Goal: Information Seeking & Learning: Learn about a topic

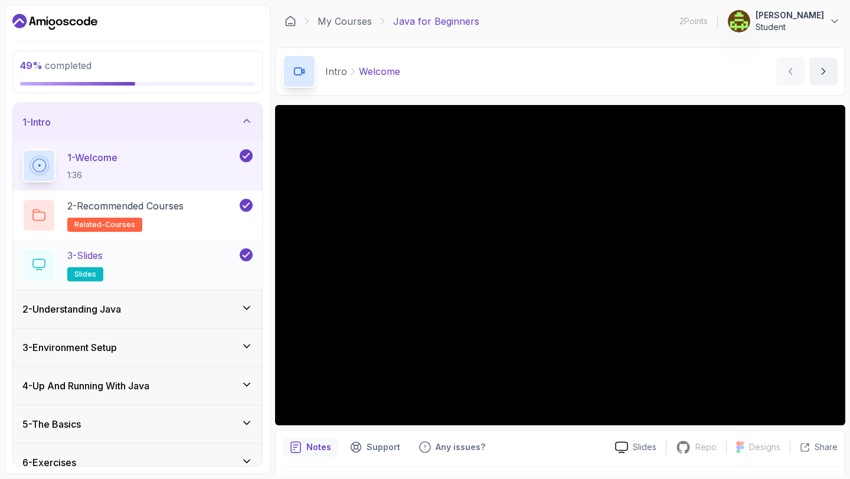
scroll to position [54, 0]
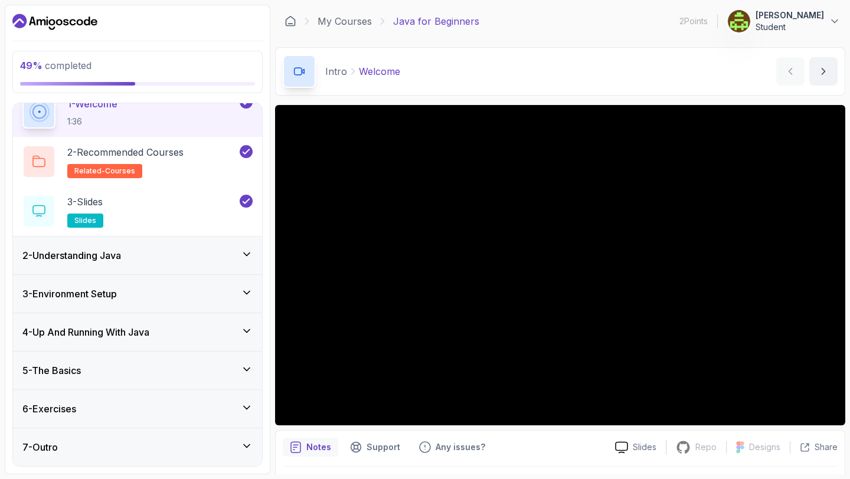
click at [132, 370] on div "5 - The Basics" at bounding box center [137, 371] width 230 height 14
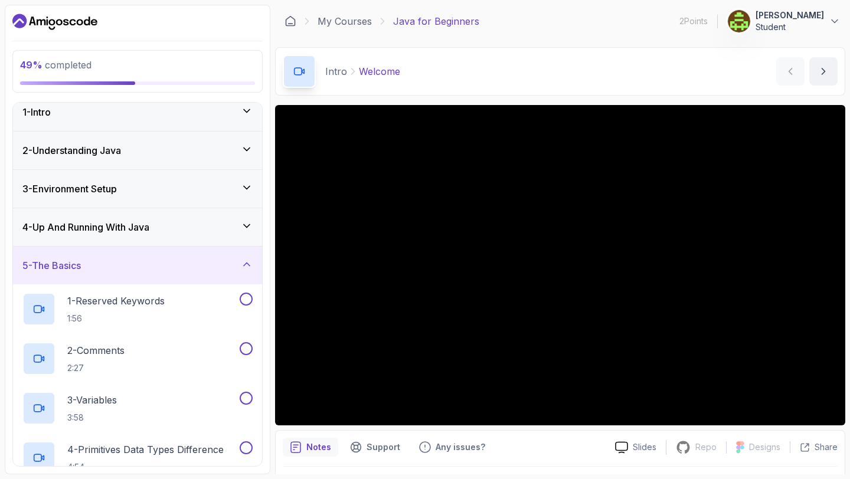
scroll to position [11, 0]
click at [127, 306] on h2 "1 - Reserved Keywords 1:56" at bounding box center [115, 307] width 97 height 31
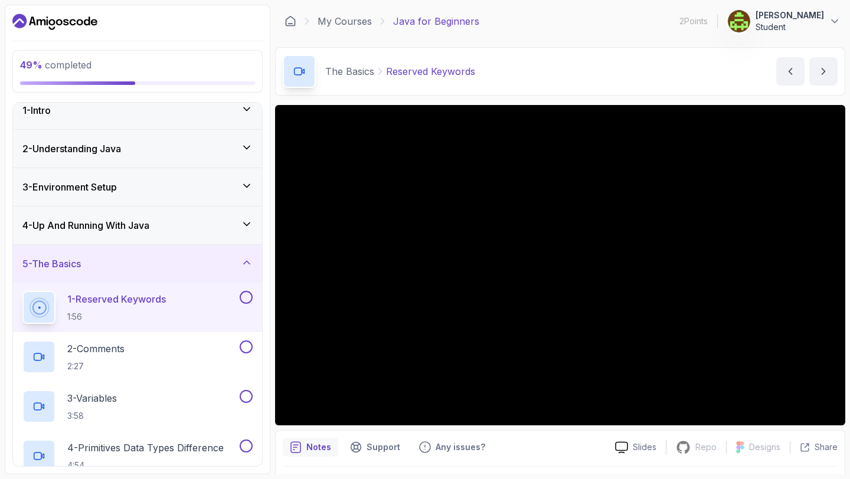
click at [186, 228] on div "4 - Up And Running With Java" at bounding box center [137, 225] width 230 height 14
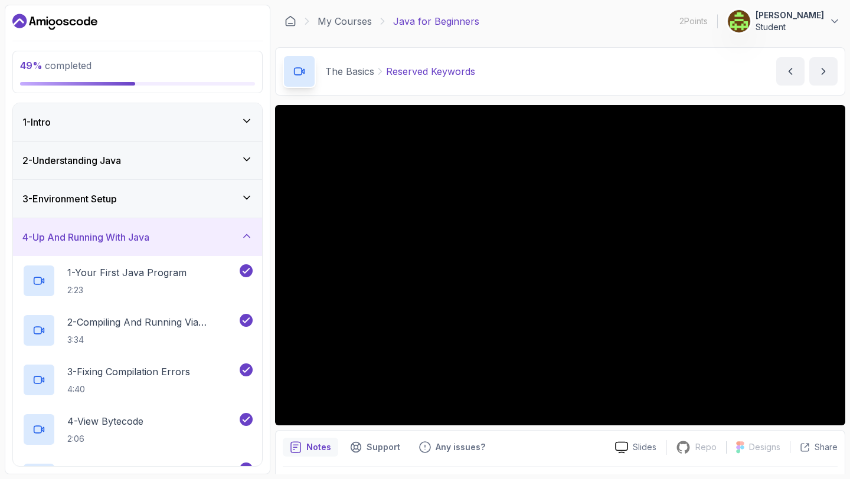
click at [184, 233] on div "4 - Up And Running With Java" at bounding box center [137, 237] width 230 height 14
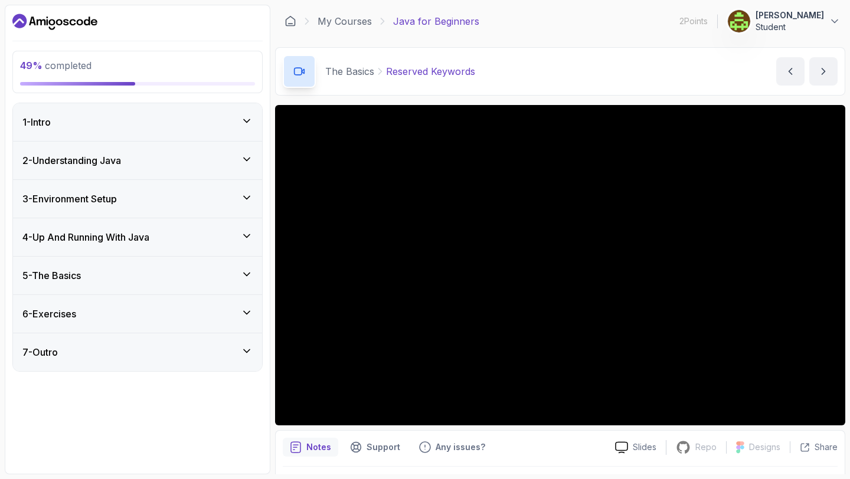
click at [231, 288] on div "5 - The Basics" at bounding box center [137, 276] width 249 height 38
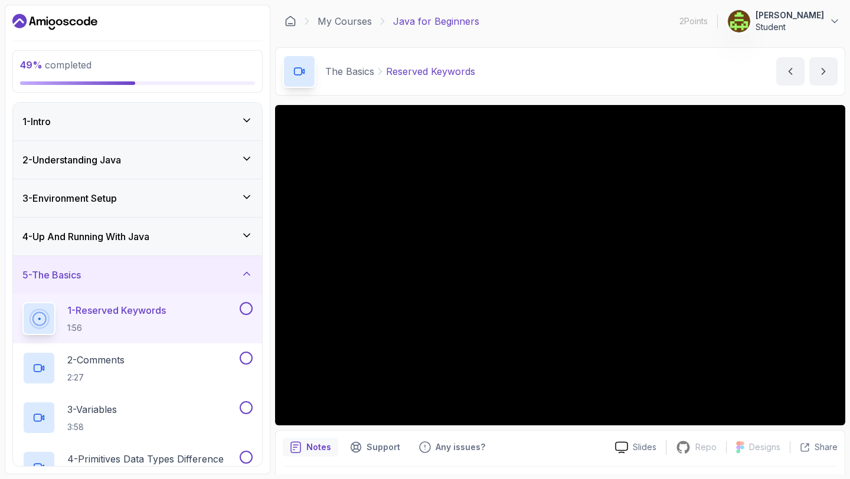
click at [247, 307] on button at bounding box center [246, 308] width 13 height 13
click at [212, 367] on div "2 - Comments 2:27" at bounding box center [129, 368] width 215 height 33
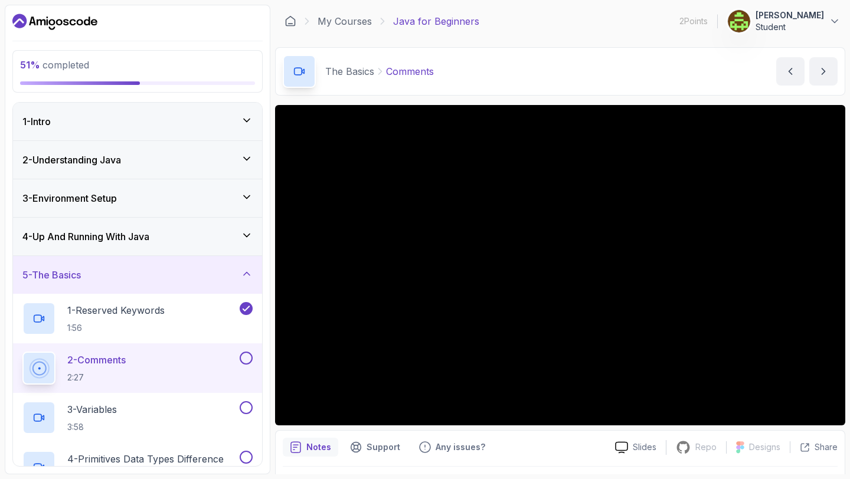
click at [247, 358] on button at bounding box center [246, 358] width 13 height 13
click at [179, 407] on div "3 - Variables 3:58" at bounding box center [129, 417] width 215 height 33
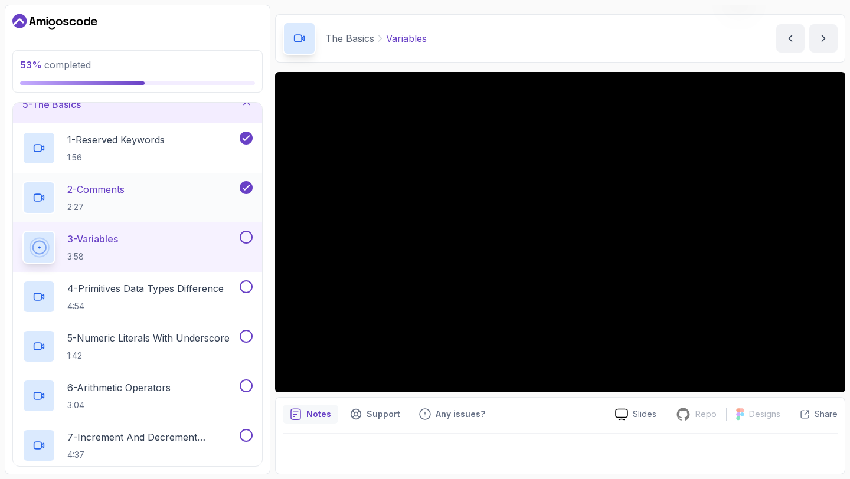
scroll to position [171, 0]
click at [250, 235] on button at bounding box center [246, 237] width 13 height 13
click at [133, 286] on p "4 - Primitives Data Types Difference" at bounding box center [145, 289] width 156 height 14
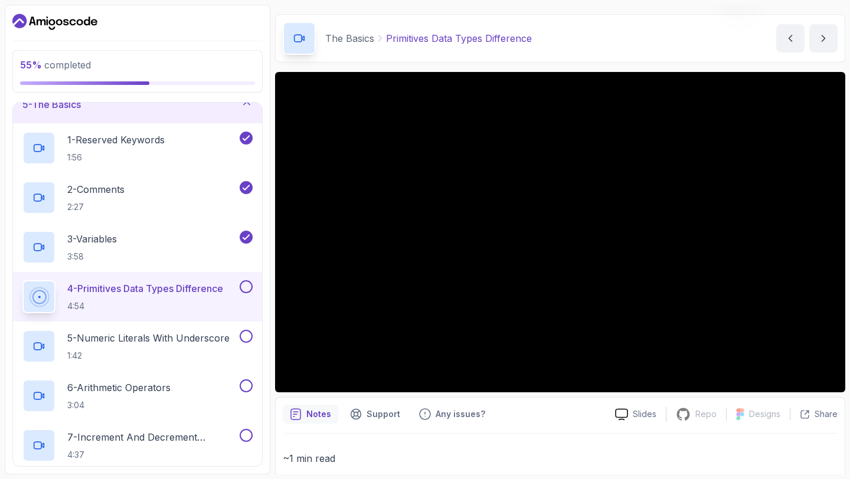
click at [250, 283] on button at bounding box center [246, 286] width 13 height 13
click at [194, 347] on h2 "5 - Numeric Literals With Underscore 1:42" at bounding box center [148, 346] width 162 height 31
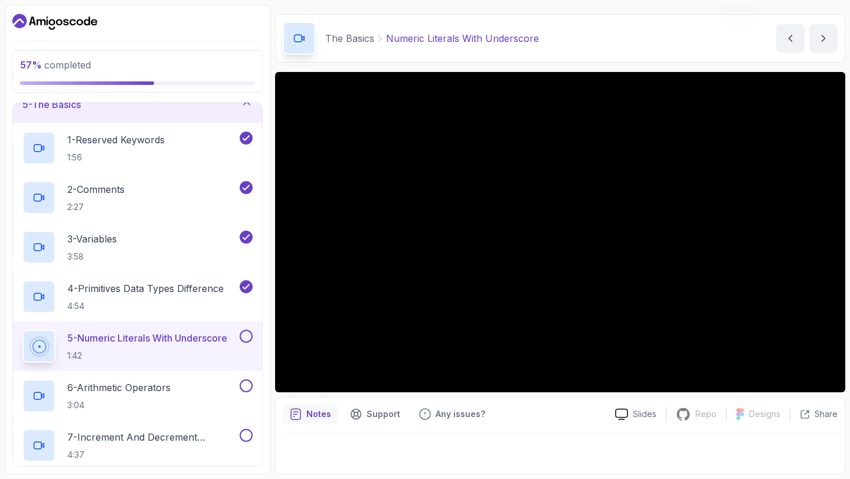
click at [247, 337] on button at bounding box center [246, 336] width 13 height 13
click at [212, 394] on div "6 - Arithmetic Operators 3:04" at bounding box center [129, 396] width 215 height 33
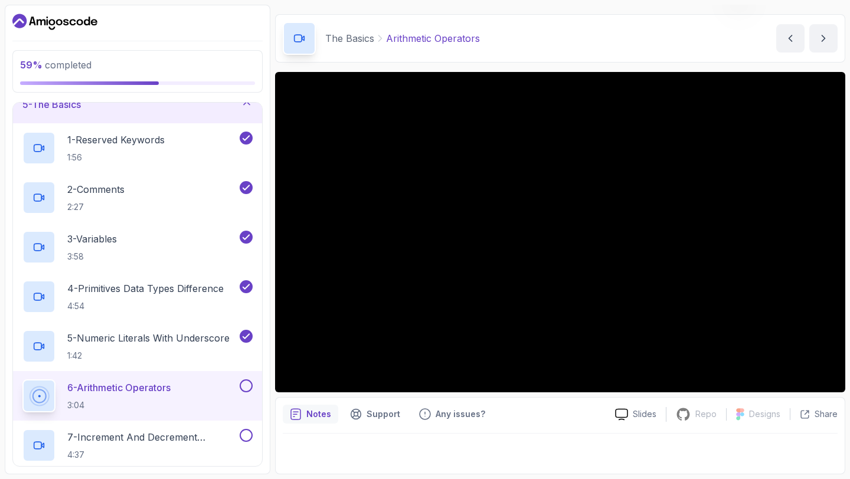
click at [248, 386] on button at bounding box center [246, 386] width 13 height 13
click at [197, 429] on div "7 - Increment And Decrement Operators 4:37" at bounding box center [129, 445] width 215 height 33
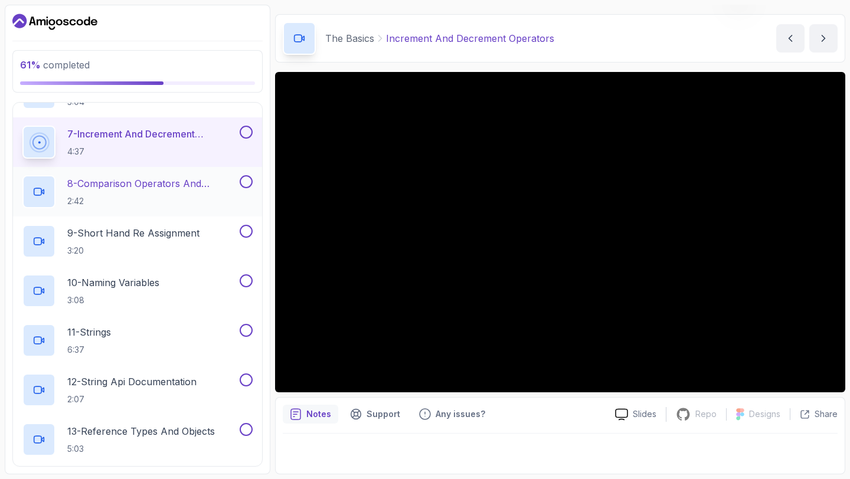
scroll to position [476, 0]
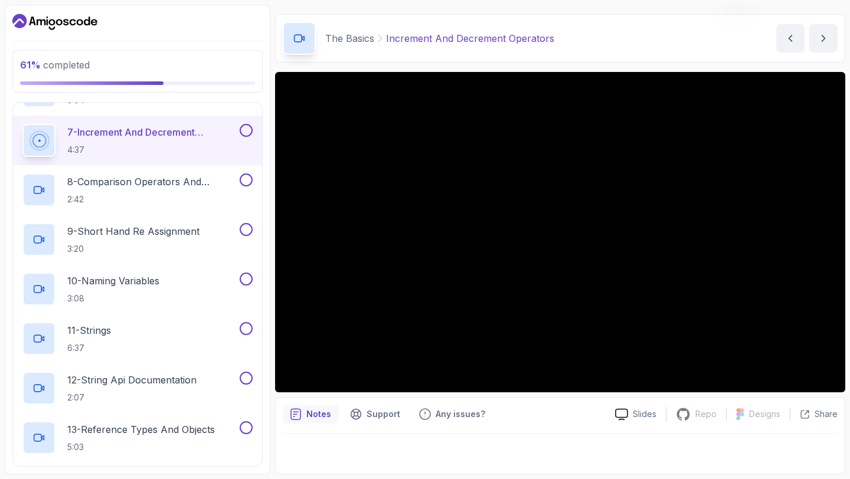
click at [247, 130] on button at bounding box center [246, 130] width 13 height 13
click at [192, 184] on p "8 - Comparison Operators and Booleans" at bounding box center [152, 182] width 170 height 14
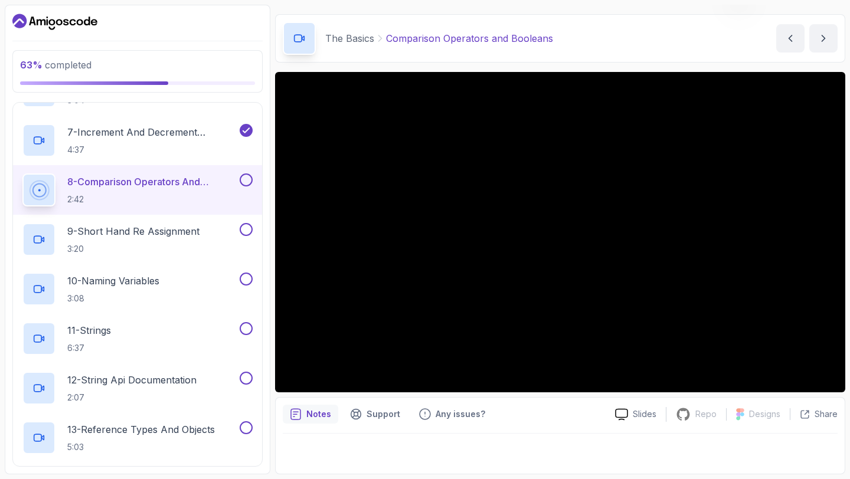
click at [244, 179] on button at bounding box center [246, 180] width 13 height 13
click at [159, 255] on div "9 - Short Hand Re Assignment 3:20" at bounding box center [129, 239] width 215 height 33
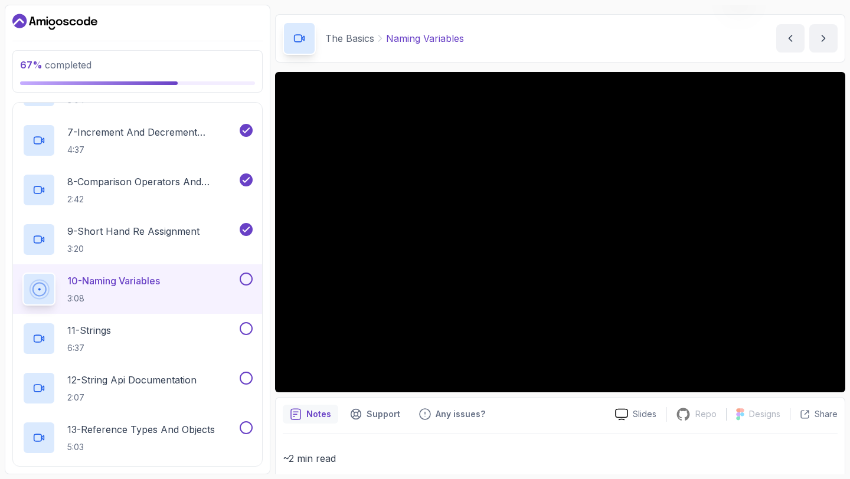
click at [253, 279] on div "10 - Naming Variables 3:08" at bounding box center [137, 289] width 249 height 50
click at [246, 279] on button at bounding box center [246, 279] width 13 height 13
click at [151, 346] on div "11 - Strings 6:37" at bounding box center [129, 338] width 215 height 33
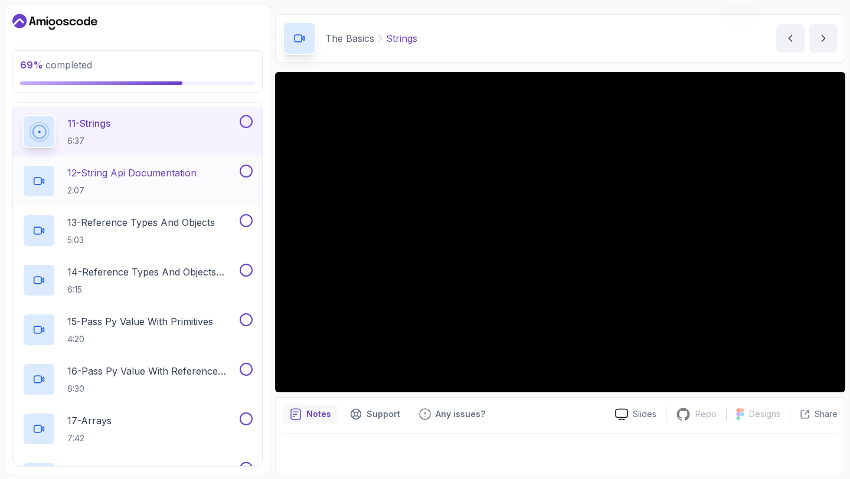
scroll to position [683, 0]
click at [244, 122] on button at bounding box center [246, 120] width 13 height 13
click at [195, 192] on p "2:07" at bounding box center [131, 190] width 129 height 12
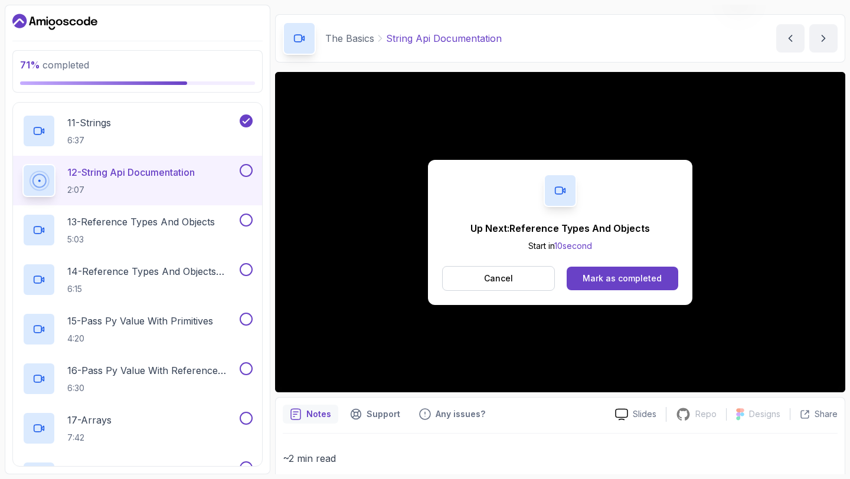
click at [248, 168] on button at bounding box center [246, 170] width 13 height 13
click at [201, 221] on p "13 - Reference Types And Objects" at bounding box center [141, 222] width 148 height 14
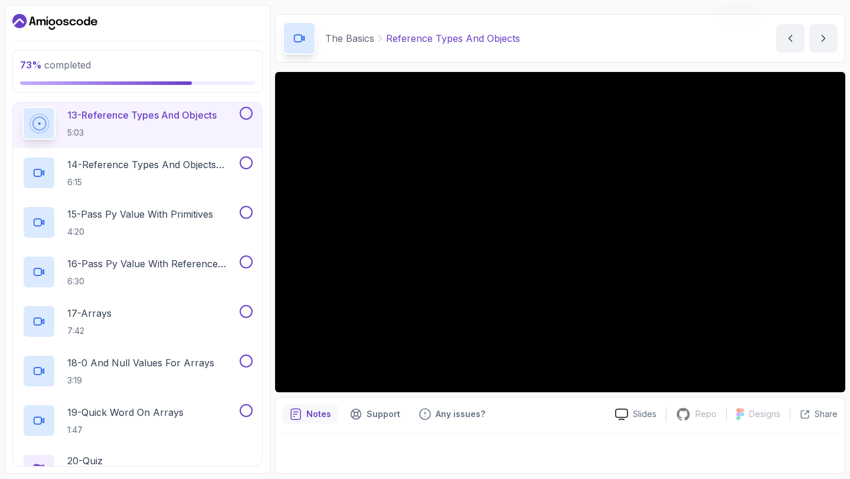
scroll to position [791, 0]
click at [248, 114] on button at bounding box center [246, 112] width 13 height 13
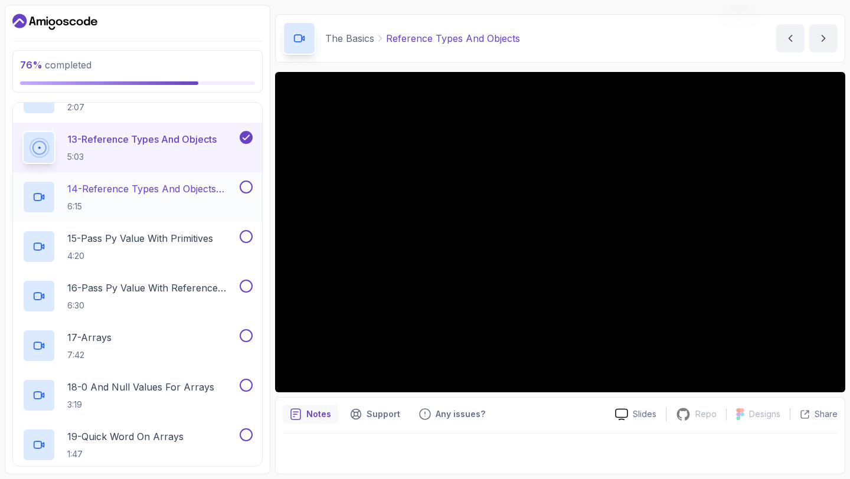
scroll to position [760, 0]
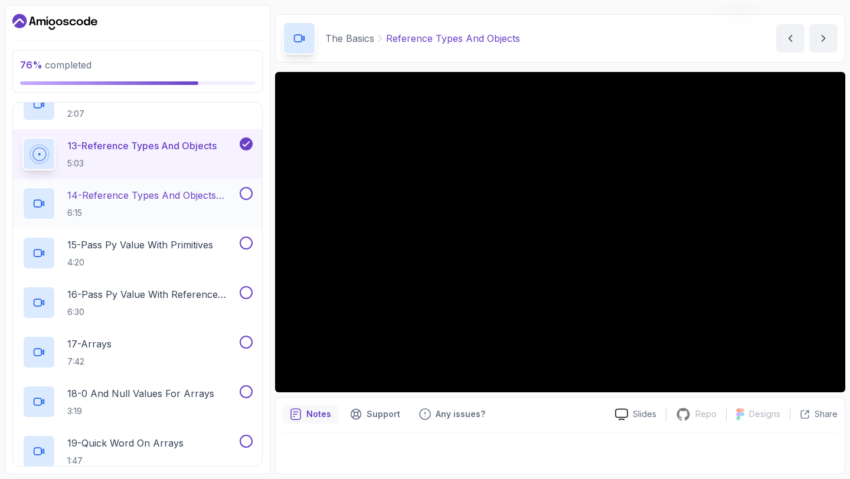
click at [179, 198] on p "14 - Reference Types And Objects Diferences" at bounding box center [152, 195] width 170 height 14
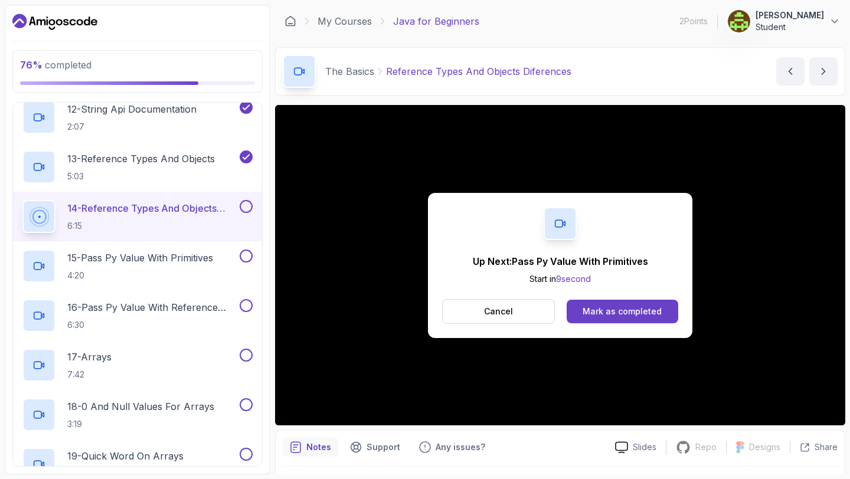
click at [245, 206] on button at bounding box center [246, 206] width 13 height 13
click at [166, 269] on h2 "15 - Pass Py Value With Primitives 4:20" at bounding box center [140, 266] width 146 height 31
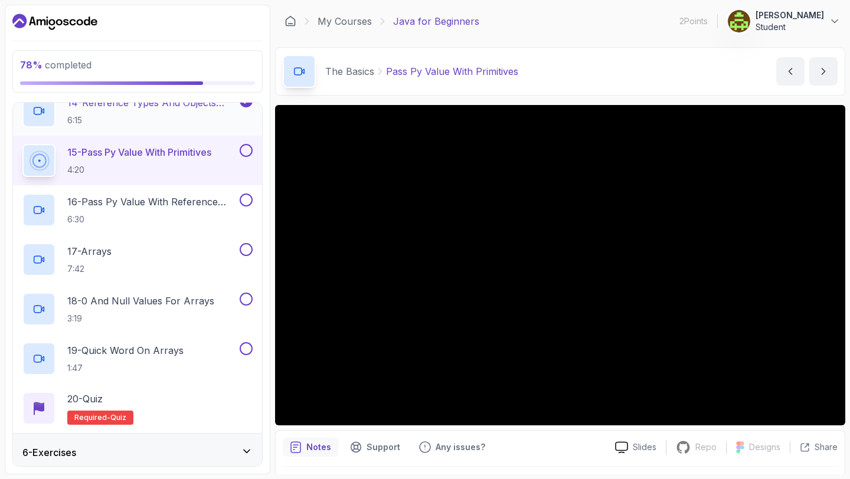
scroll to position [896, 0]
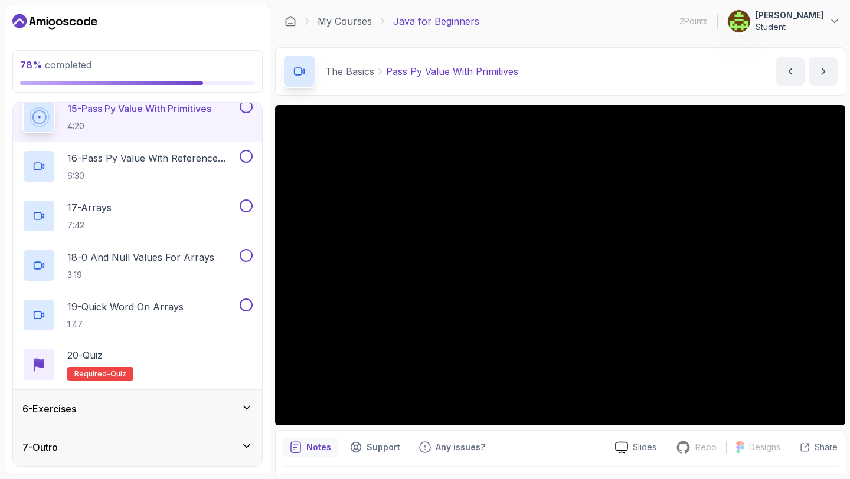
click at [104, 443] on div "7 - Outro" at bounding box center [137, 447] width 230 height 14
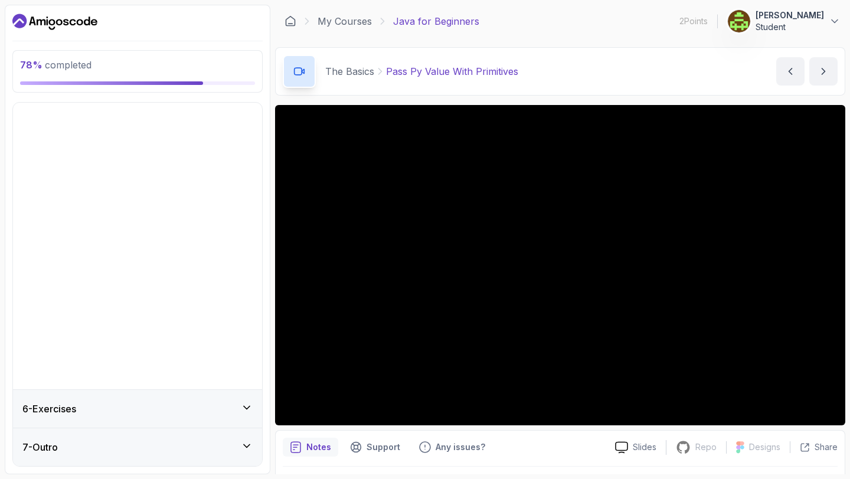
scroll to position [0, 0]
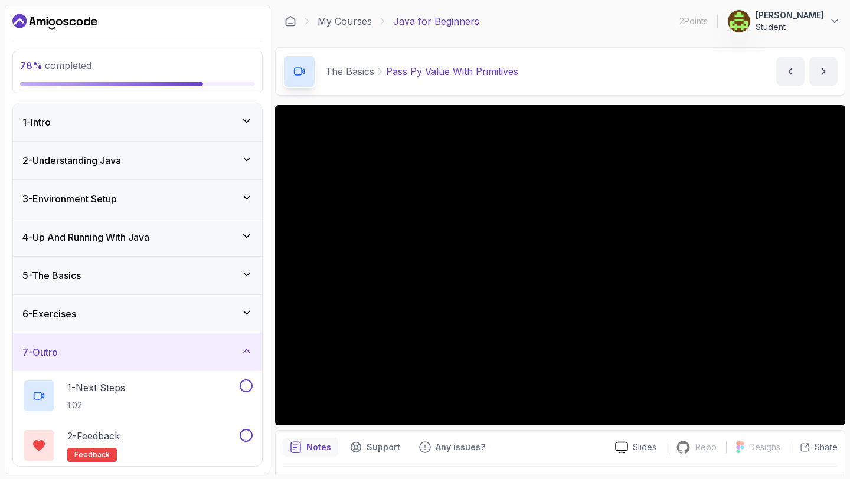
click at [175, 314] on div "6 - Exercises" at bounding box center [137, 314] width 230 height 14
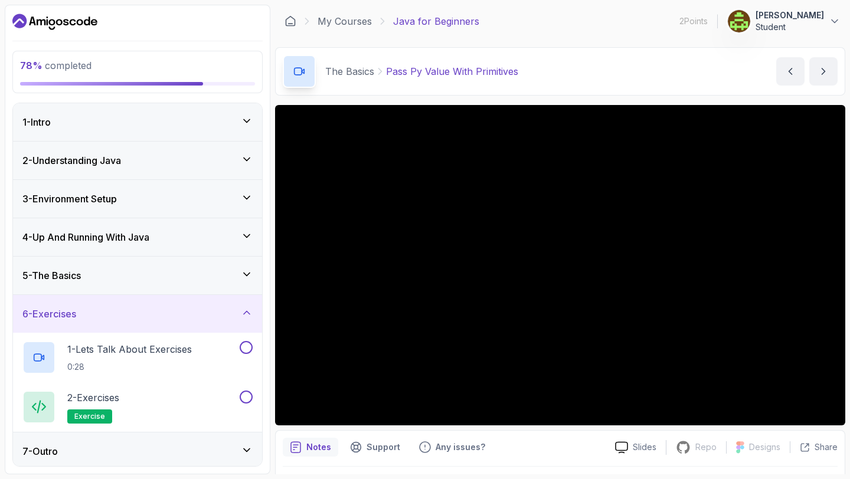
click at [215, 263] on div "5 - The Basics" at bounding box center [137, 276] width 249 height 38
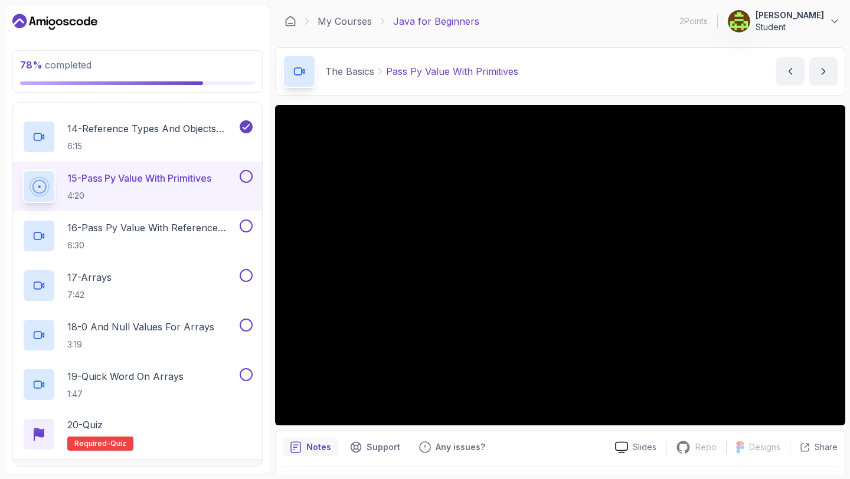
scroll to position [833, 0]
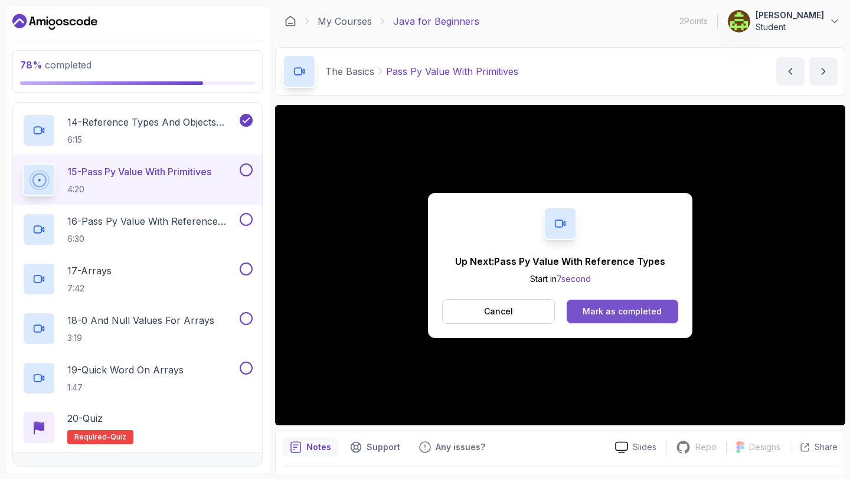
click at [639, 316] on div "Mark as completed" at bounding box center [622, 312] width 79 height 12
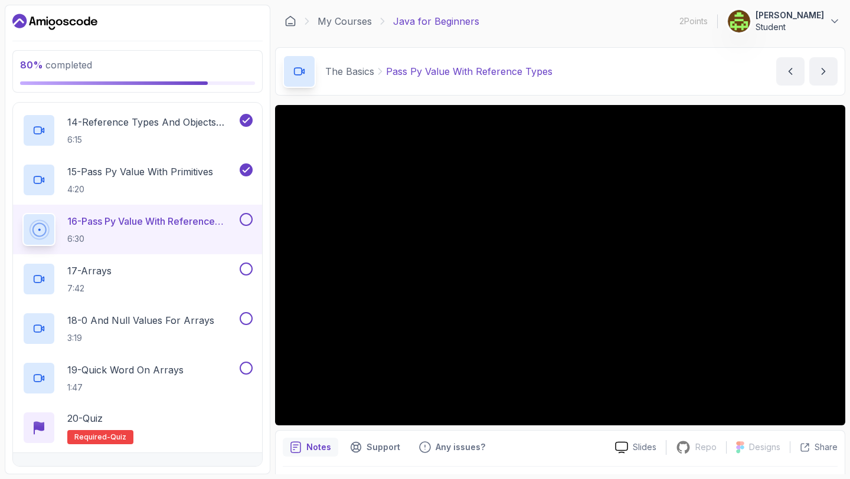
click at [247, 217] on button at bounding box center [246, 219] width 13 height 13
click at [172, 280] on div "17 - Arrays 7:42" at bounding box center [129, 279] width 215 height 33
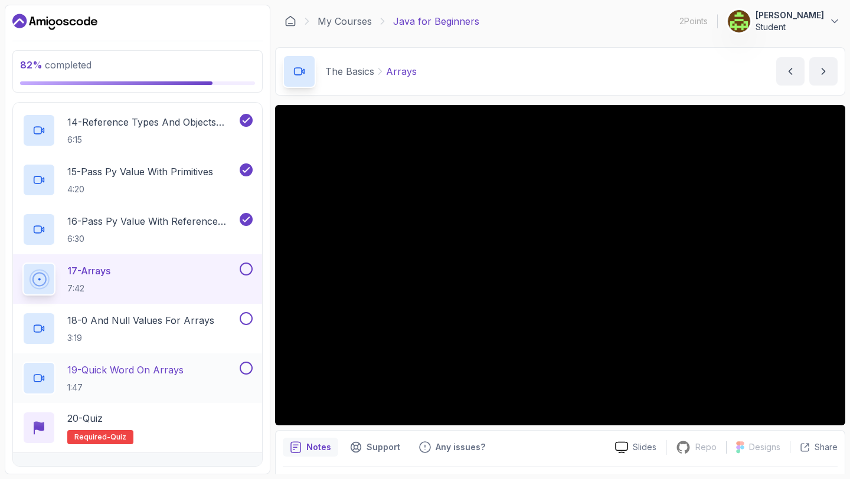
click at [221, 369] on div "19 - Quick Word On Arrays 1:47" at bounding box center [129, 378] width 215 height 33
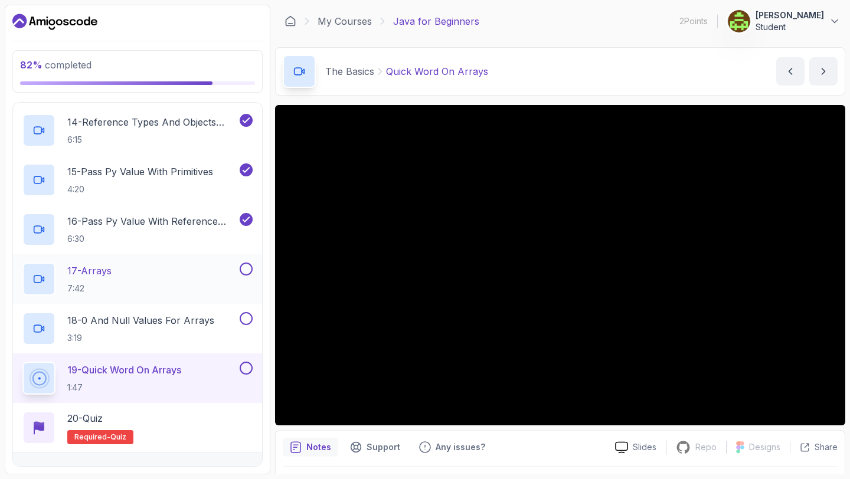
click at [223, 279] on div "17 - Arrays 7:42" at bounding box center [129, 279] width 215 height 33
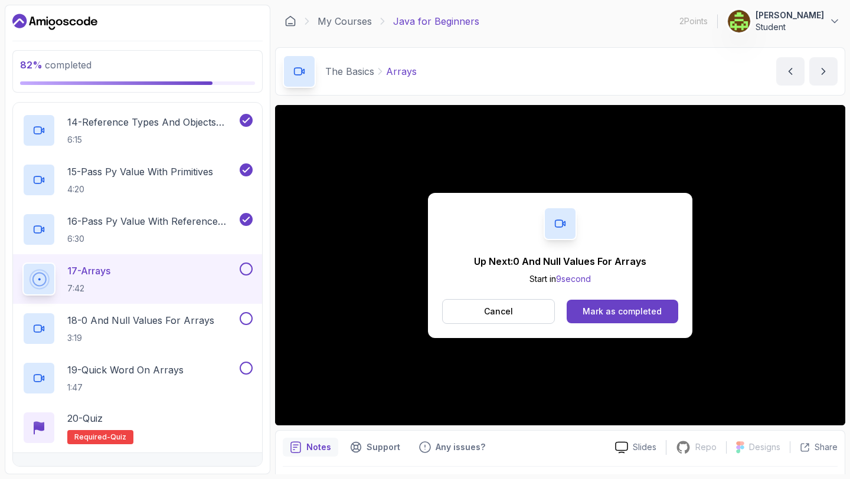
click at [247, 274] on button at bounding box center [246, 269] width 13 height 13
click at [205, 328] on h2 "18 - 0 And Null Values For Arrays 3:19" at bounding box center [140, 328] width 147 height 31
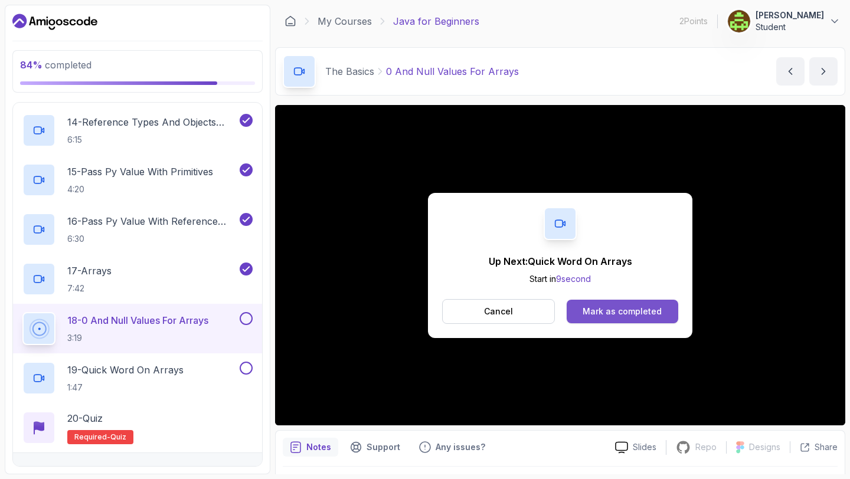
click at [632, 312] on div "Mark as completed" at bounding box center [622, 312] width 79 height 12
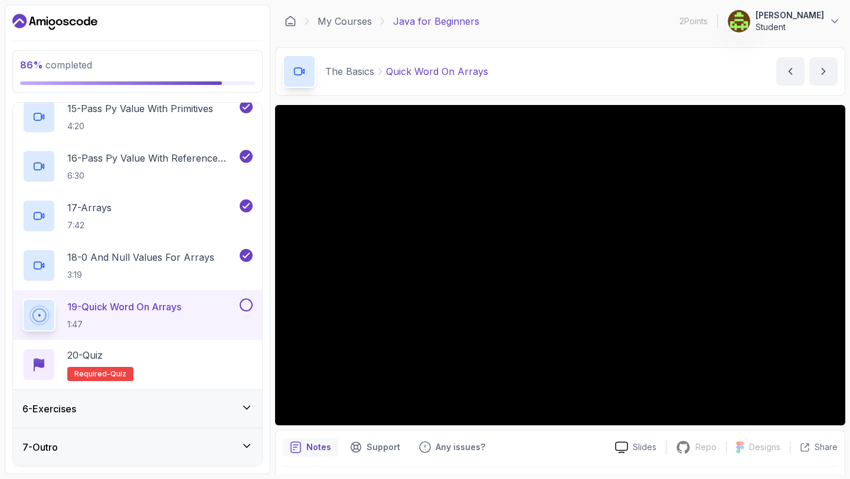
scroll to position [33, 0]
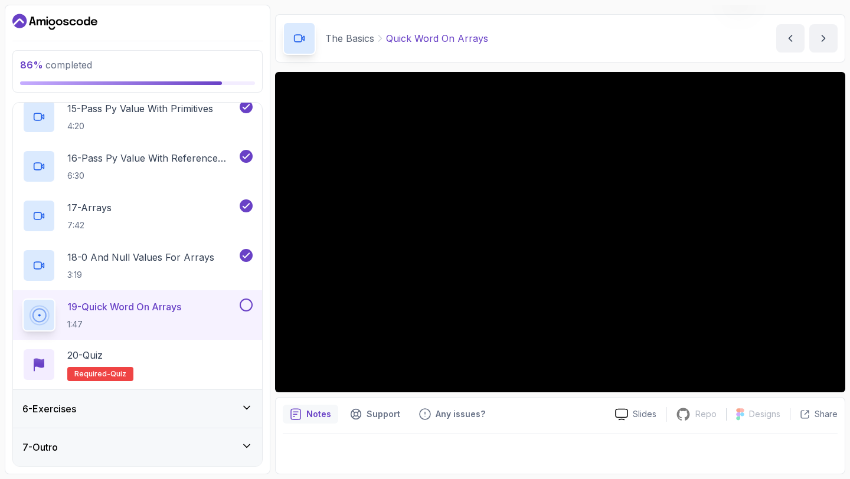
click at [247, 303] on button at bounding box center [246, 305] width 13 height 13
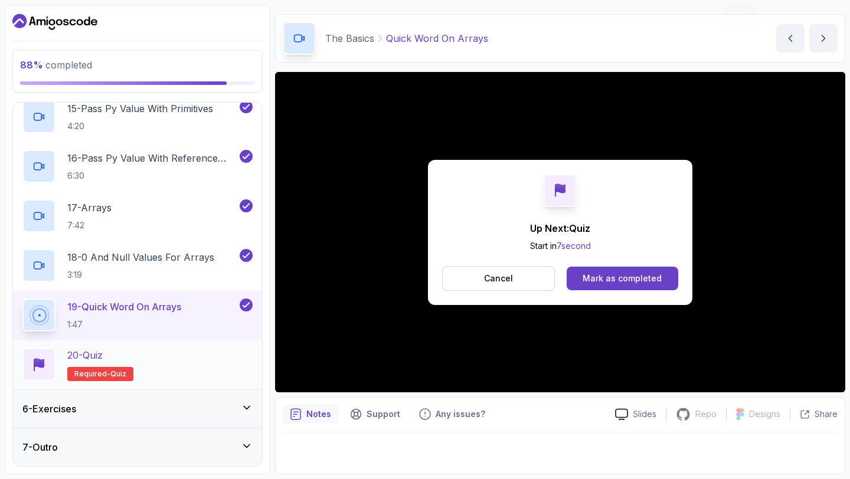
click at [126, 361] on div "20 - Quiz" at bounding box center [100, 355] width 66 height 14
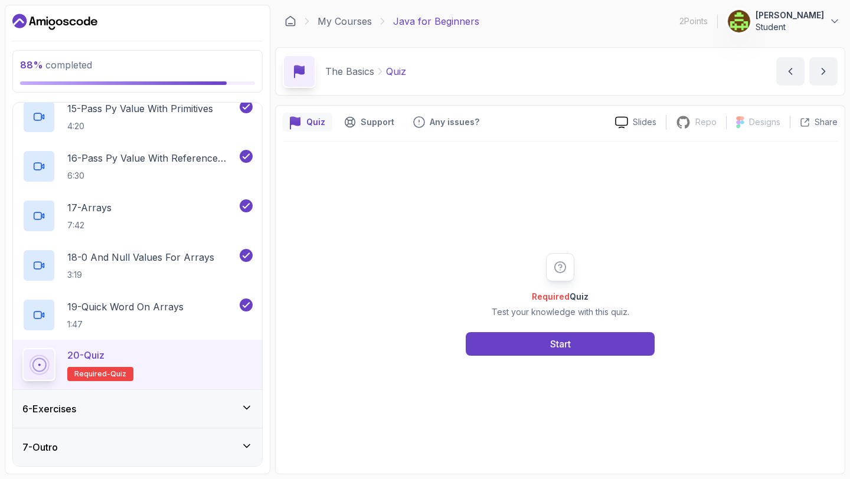
click at [549, 331] on div "Required Quiz Test your knowledge with this quiz. Start" at bounding box center [560, 304] width 227 height 103
click at [545, 336] on button "Start" at bounding box center [560, 344] width 189 height 24
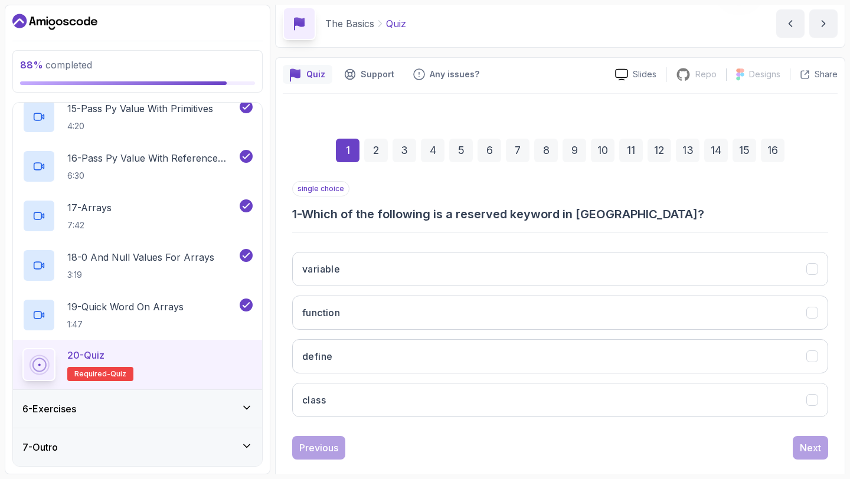
scroll to position [50, 0]
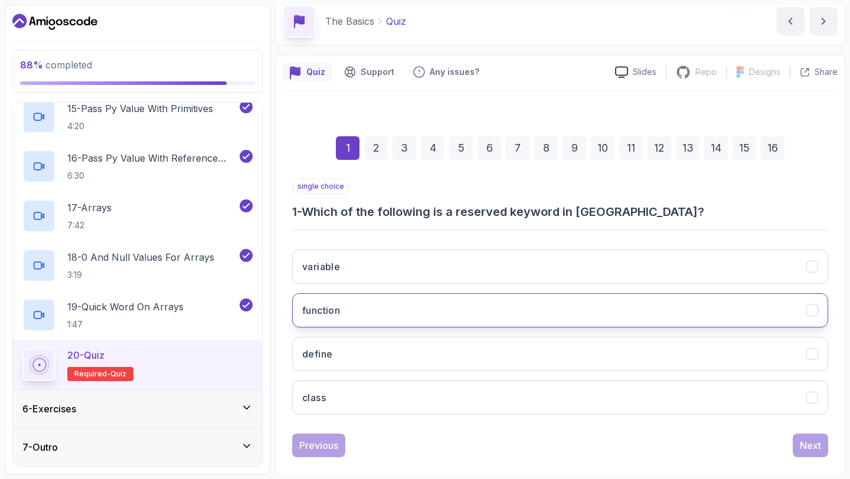
click at [459, 309] on button "function" at bounding box center [560, 310] width 536 height 34
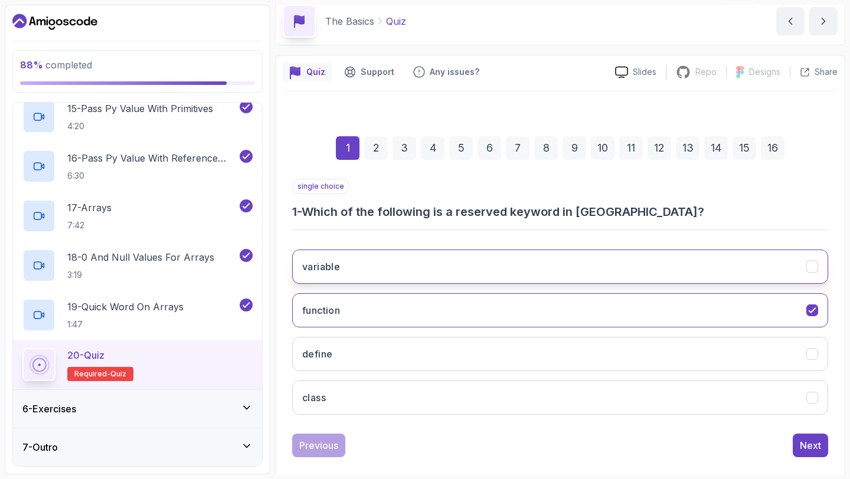
click at [494, 259] on button "variable" at bounding box center [560, 267] width 536 height 34
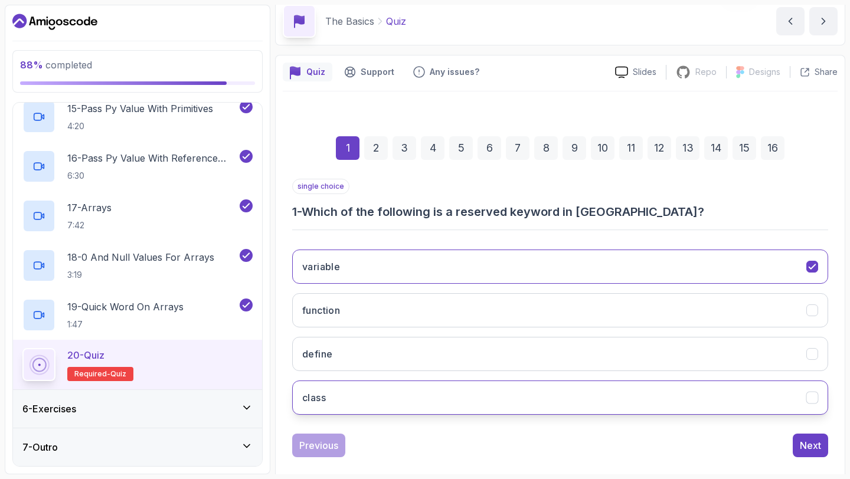
click at [509, 397] on button "class" at bounding box center [560, 398] width 536 height 34
click at [818, 451] on div "Next" at bounding box center [810, 446] width 21 height 14
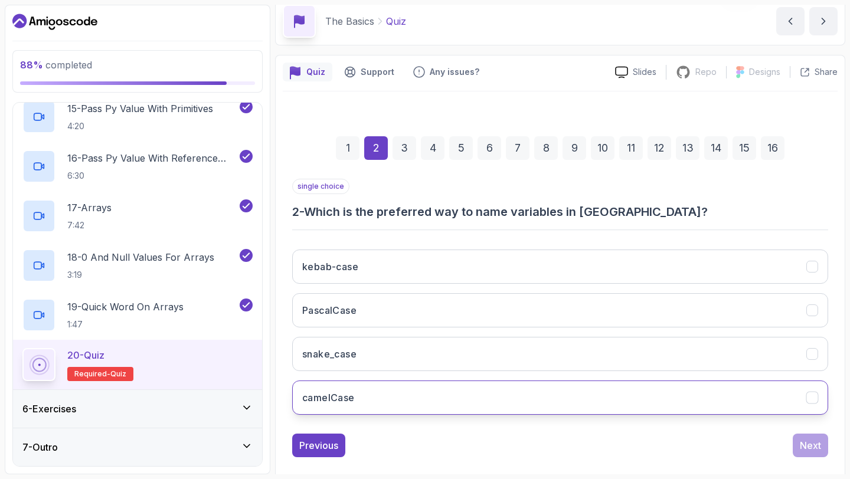
click at [645, 390] on button "camelCase" at bounding box center [560, 398] width 536 height 34
click at [805, 440] on div "Next" at bounding box center [810, 446] width 21 height 14
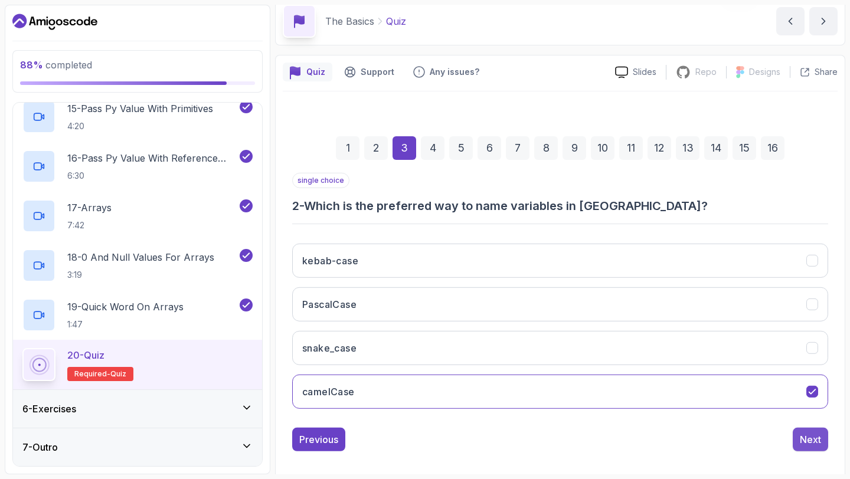
scroll to position [48, 0]
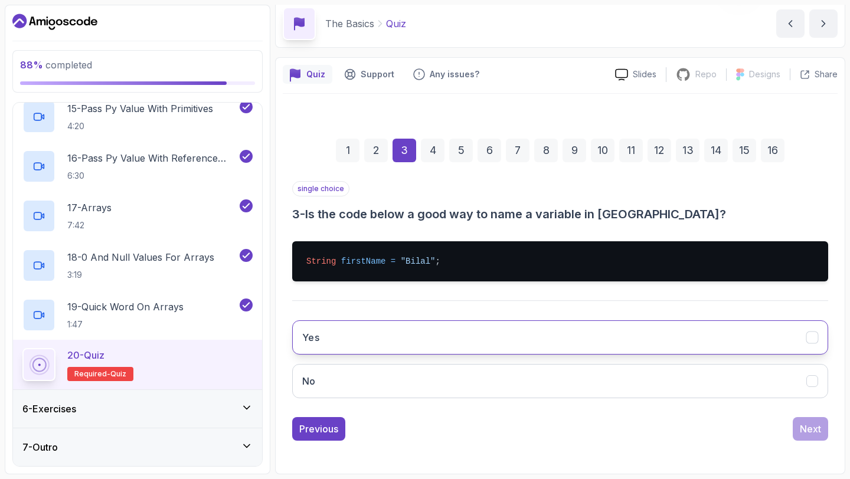
click at [674, 348] on button "Yes" at bounding box center [560, 337] width 536 height 34
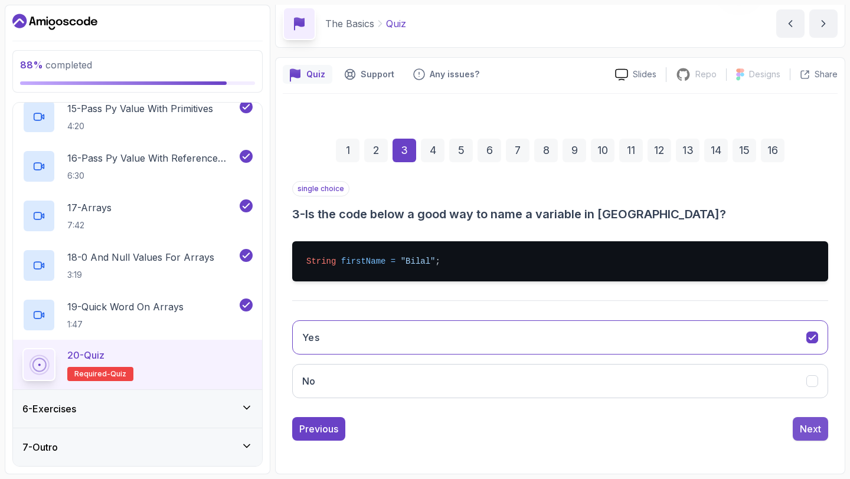
click at [821, 428] on button "Next" at bounding box center [810, 429] width 35 height 24
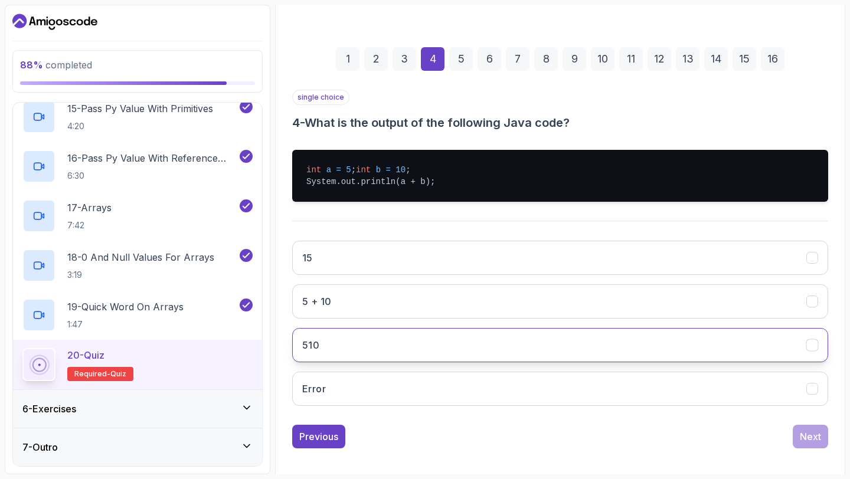
scroll to position [147, 0]
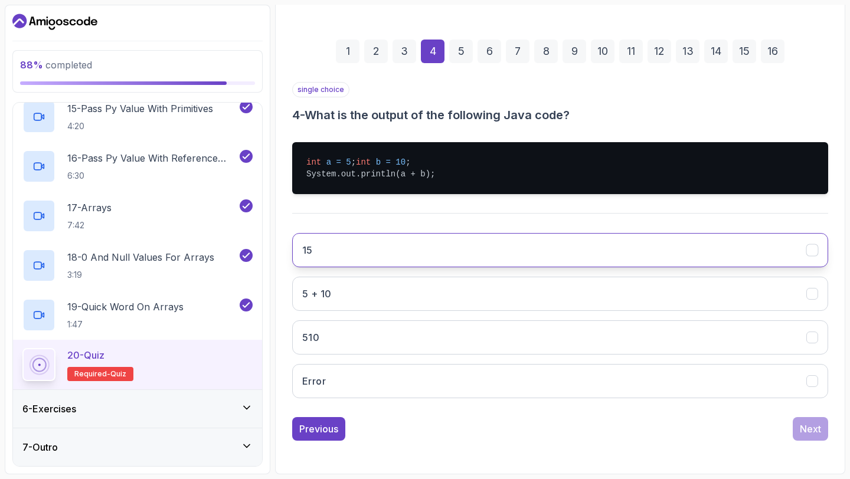
click at [705, 263] on button "15" at bounding box center [560, 250] width 536 height 34
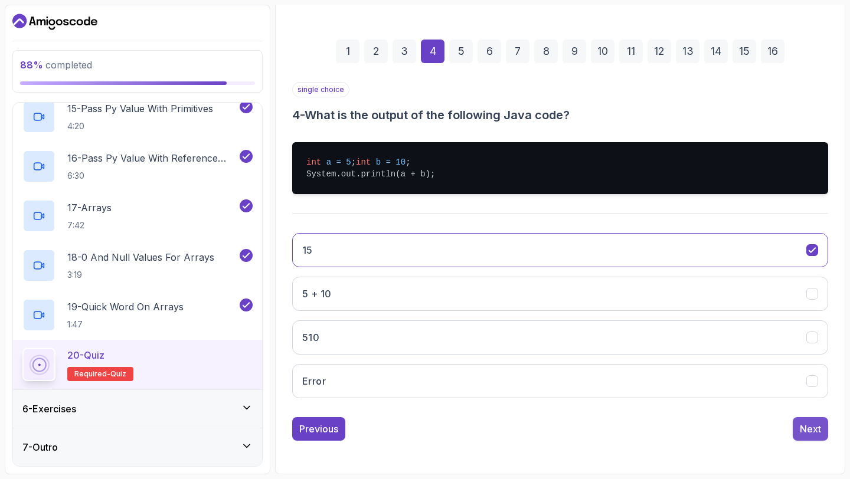
click at [810, 435] on div "Next" at bounding box center [810, 429] width 21 height 14
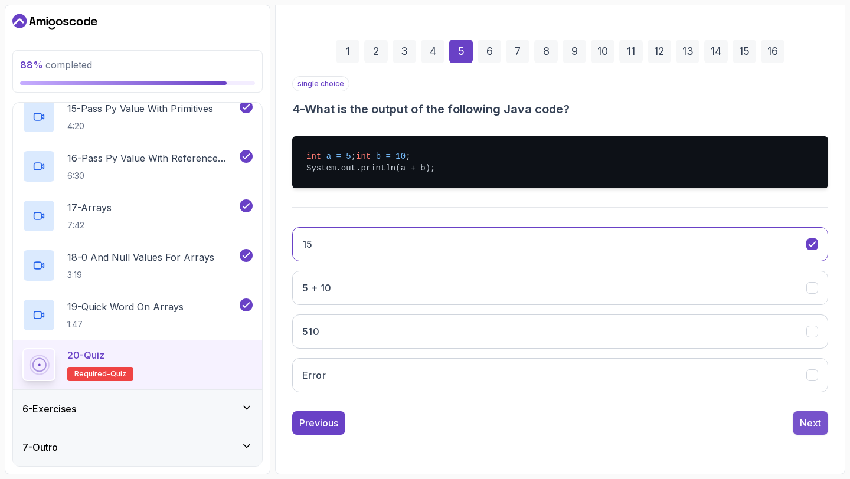
scroll to position [67, 0]
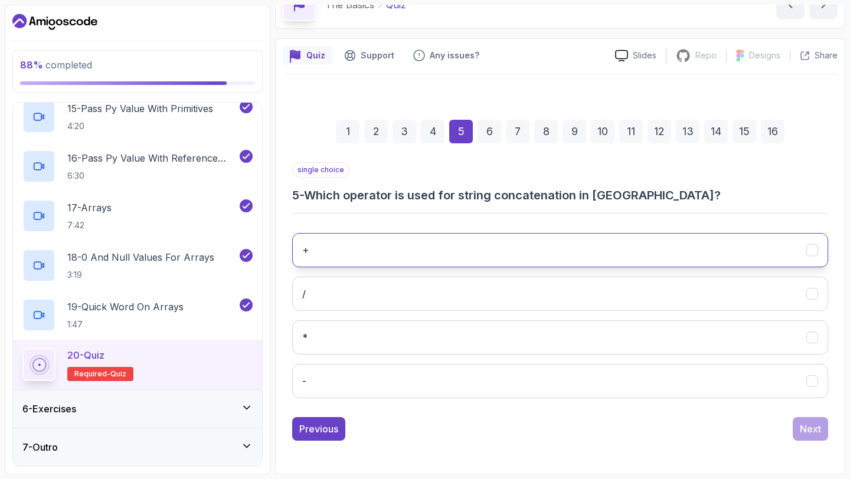
click at [686, 255] on button "+" at bounding box center [560, 250] width 536 height 34
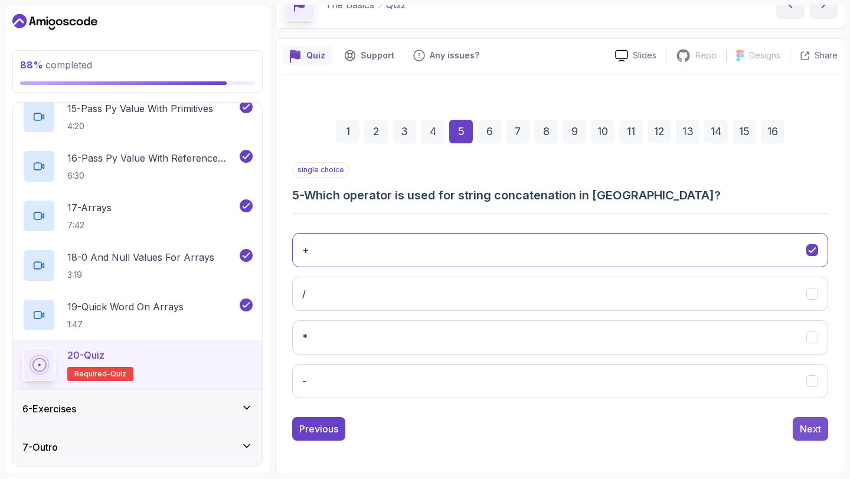
click at [813, 431] on div "Next" at bounding box center [810, 429] width 21 height 14
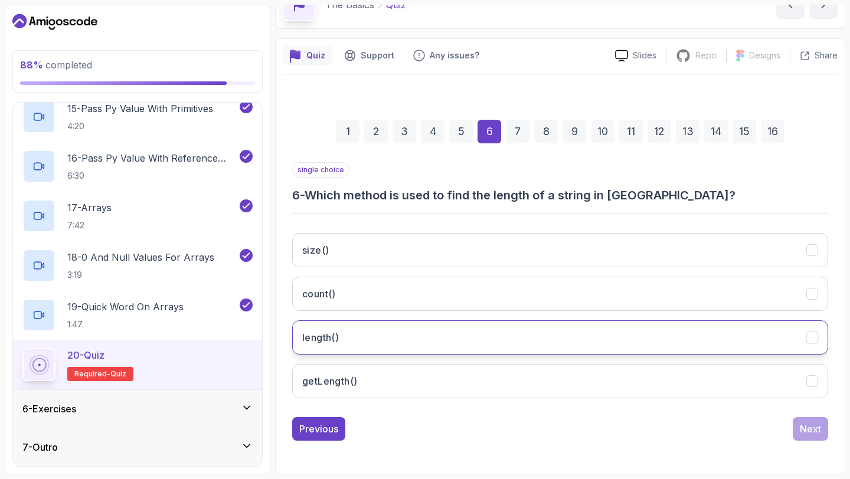
click at [737, 348] on button "length()" at bounding box center [560, 337] width 536 height 34
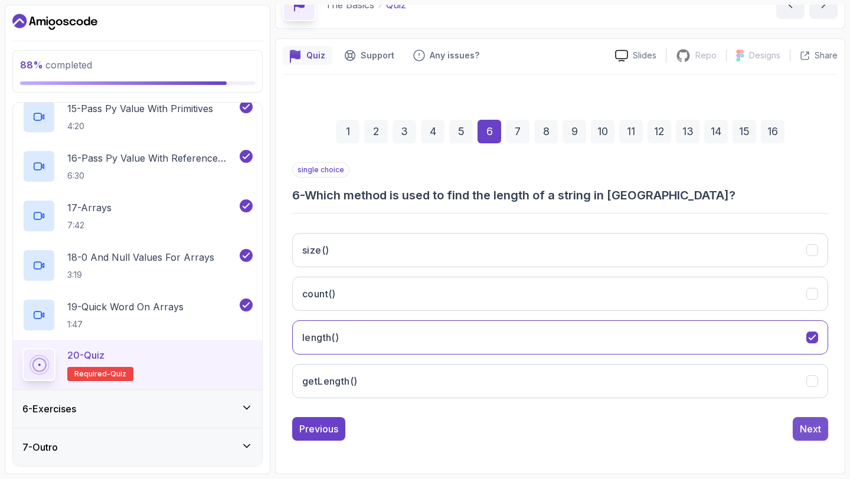
click at [806, 425] on div "Next" at bounding box center [810, 429] width 21 height 14
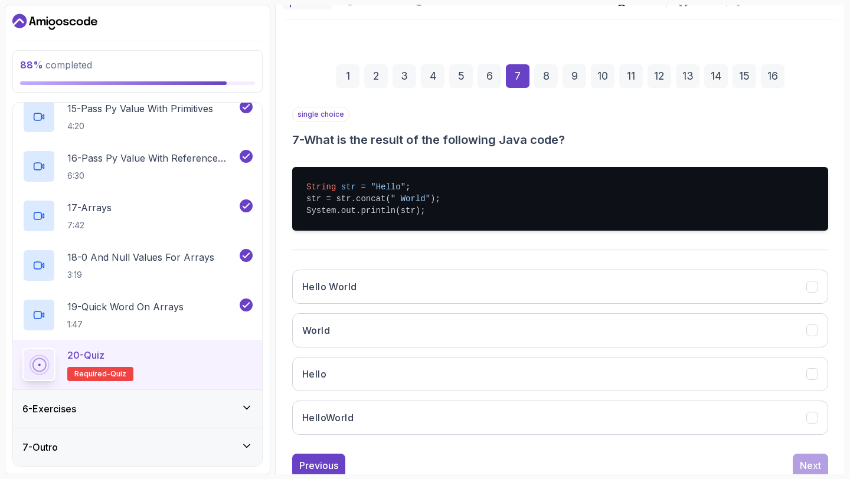
scroll to position [123, 0]
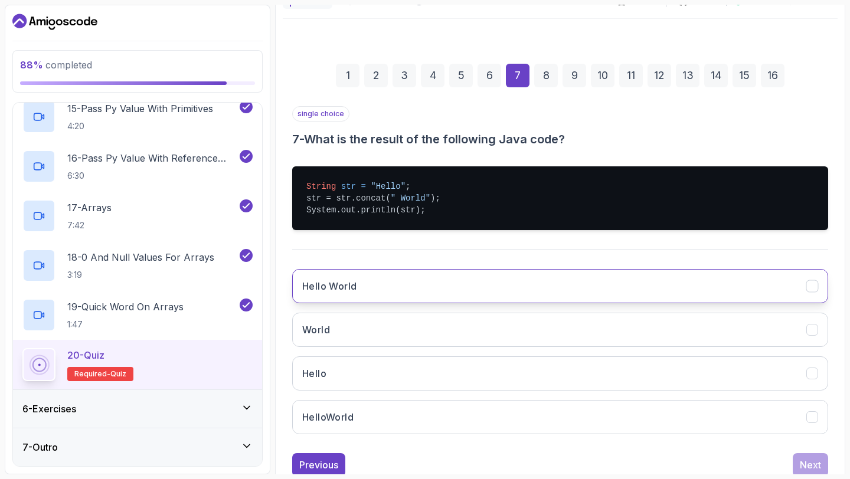
click at [687, 296] on button "Hello World" at bounding box center [560, 286] width 536 height 34
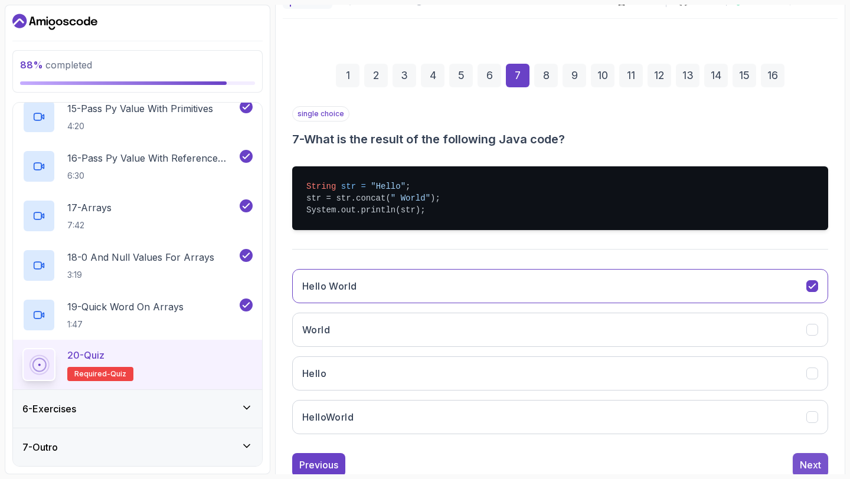
click at [809, 454] on button "Next" at bounding box center [810, 465] width 35 height 24
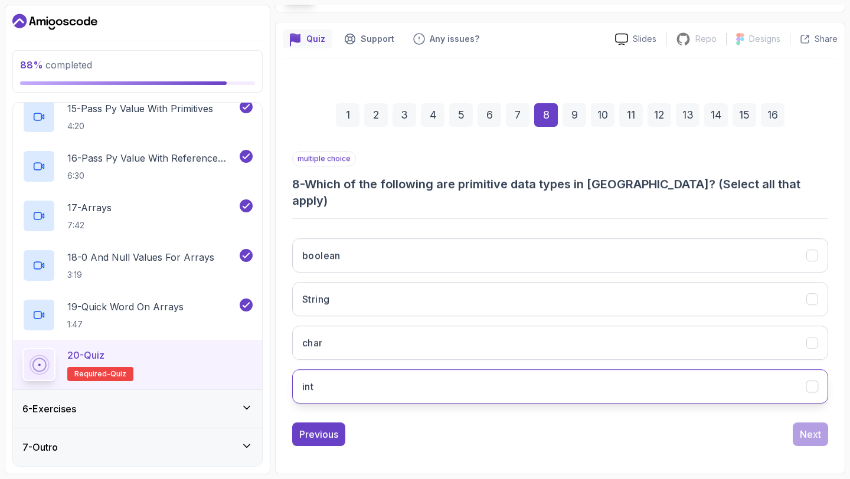
scroll to position [67, 0]
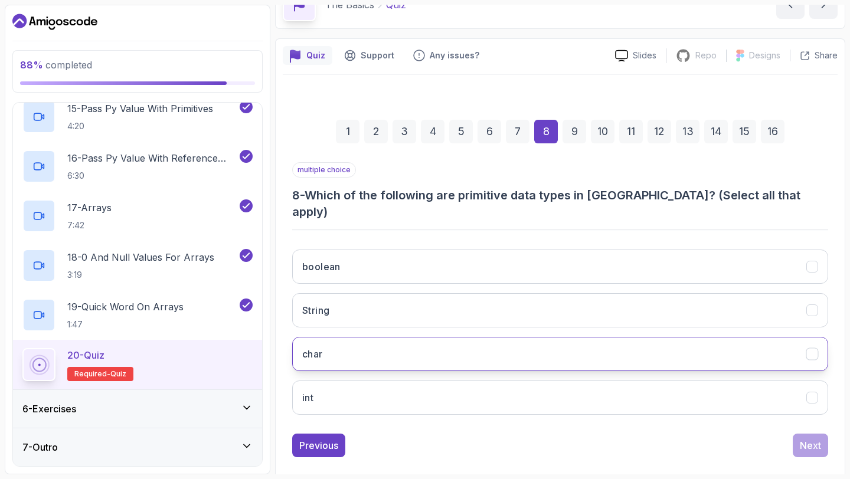
click at [584, 344] on button "char" at bounding box center [560, 354] width 536 height 34
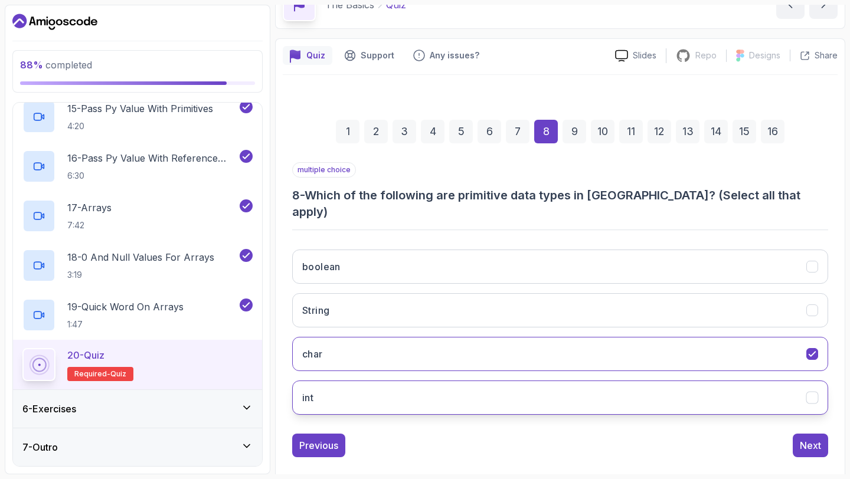
click at [593, 381] on button "int" at bounding box center [560, 398] width 536 height 34
click at [813, 439] on div "Next" at bounding box center [810, 446] width 21 height 14
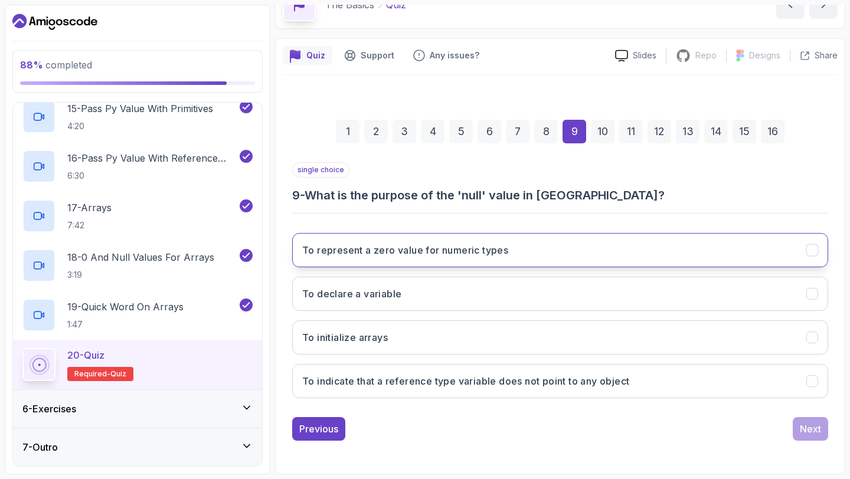
click at [634, 260] on button "To represent a zero value for numeric types" at bounding box center [560, 250] width 536 height 34
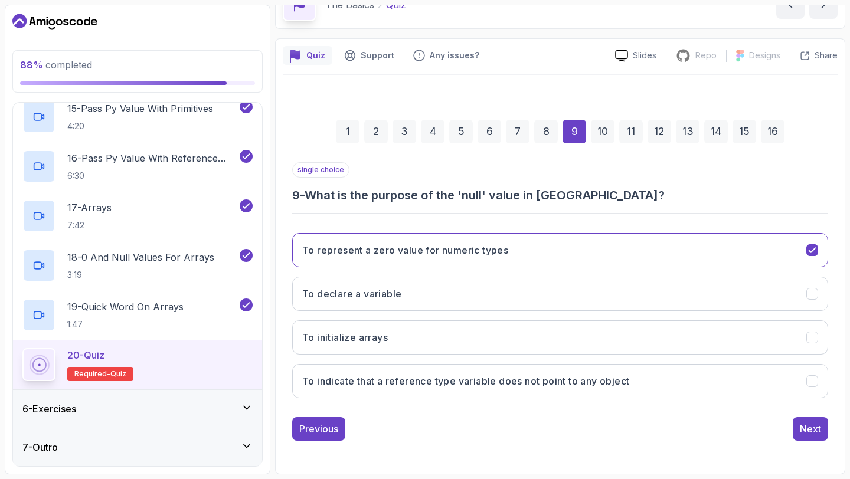
click at [626, 318] on div "To represent a zero value for numeric types To declare a variable To initialize…" at bounding box center [560, 316] width 536 height 184
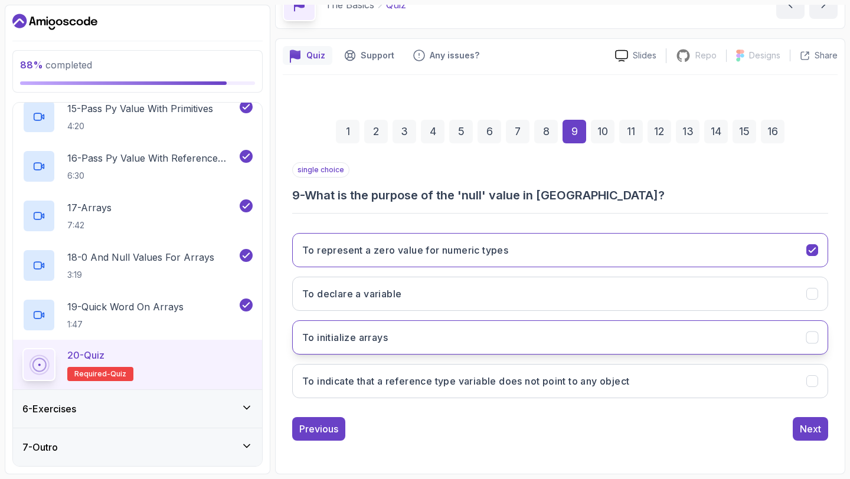
click at [661, 331] on button "To initialize arrays" at bounding box center [560, 337] width 536 height 34
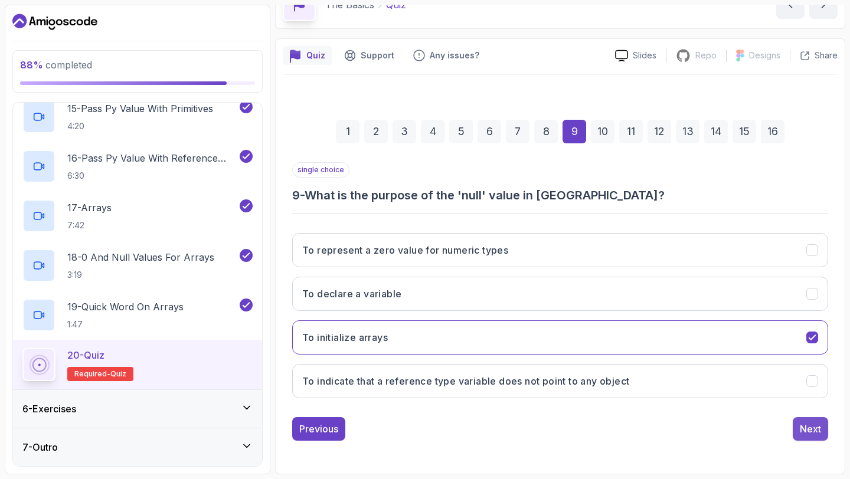
click at [808, 432] on div "Next" at bounding box center [810, 429] width 21 height 14
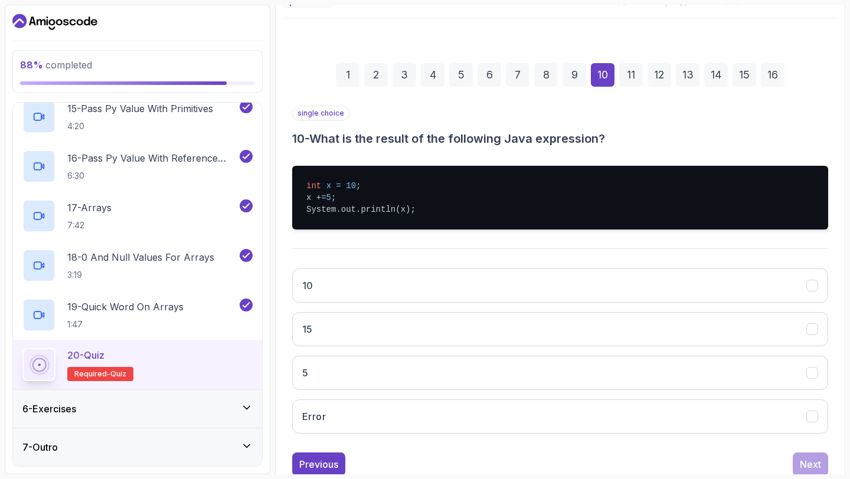
scroll to position [124, 0]
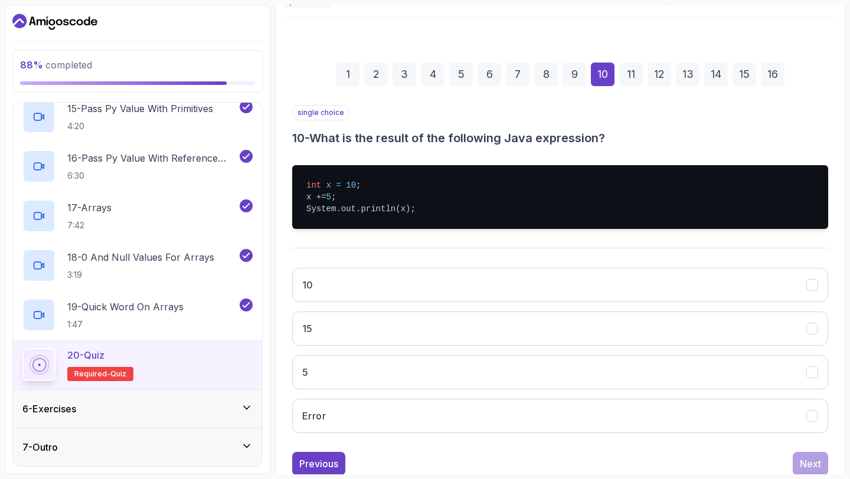
click at [613, 346] on div "10 15 5 Error" at bounding box center [560, 351] width 536 height 184
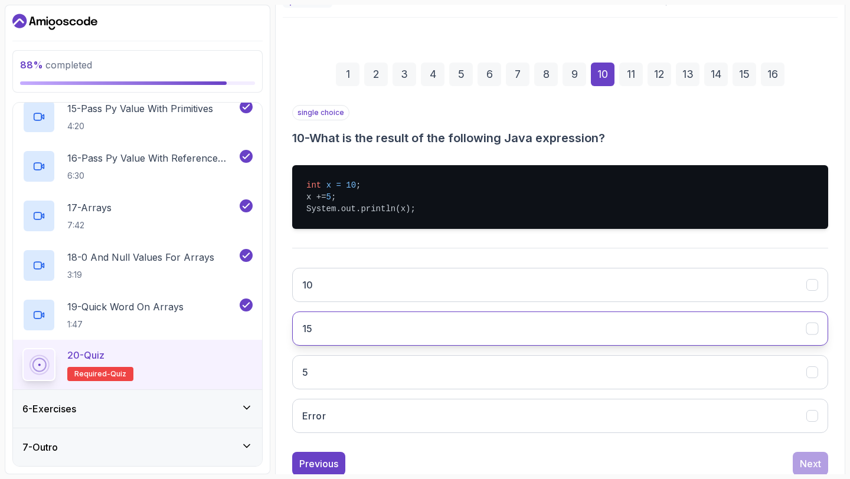
click at [624, 333] on button "15" at bounding box center [560, 329] width 536 height 34
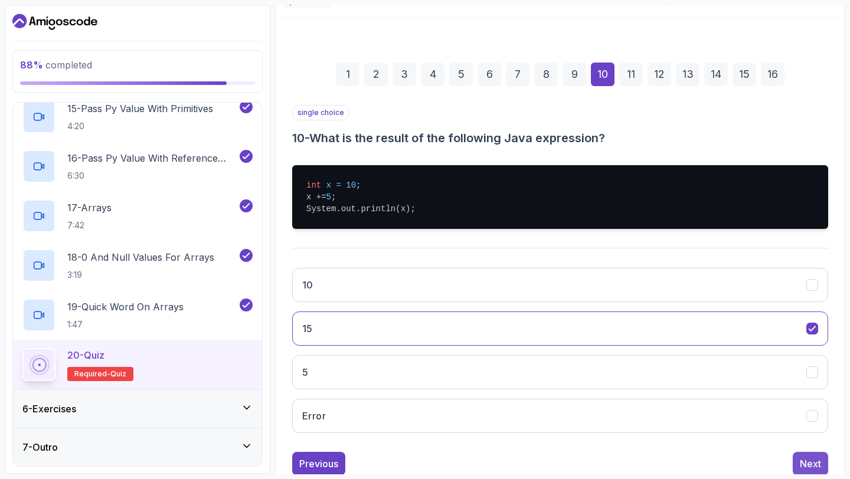
click at [804, 459] on div "Next" at bounding box center [810, 464] width 21 height 14
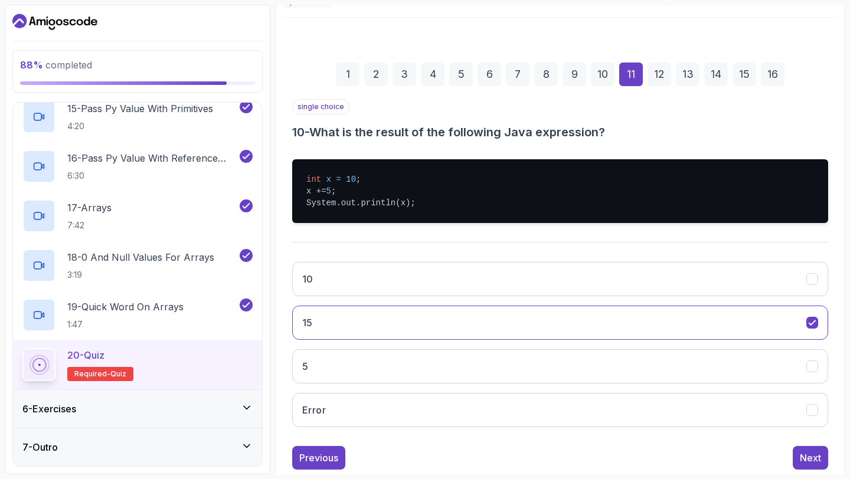
scroll to position [110, 0]
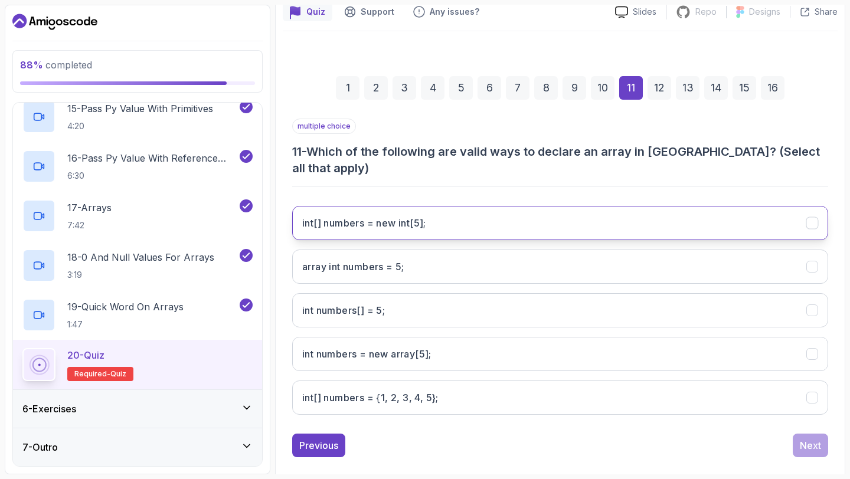
click at [656, 216] on int;"] "int[] numbers = new int[5];" at bounding box center [560, 223] width 536 height 34
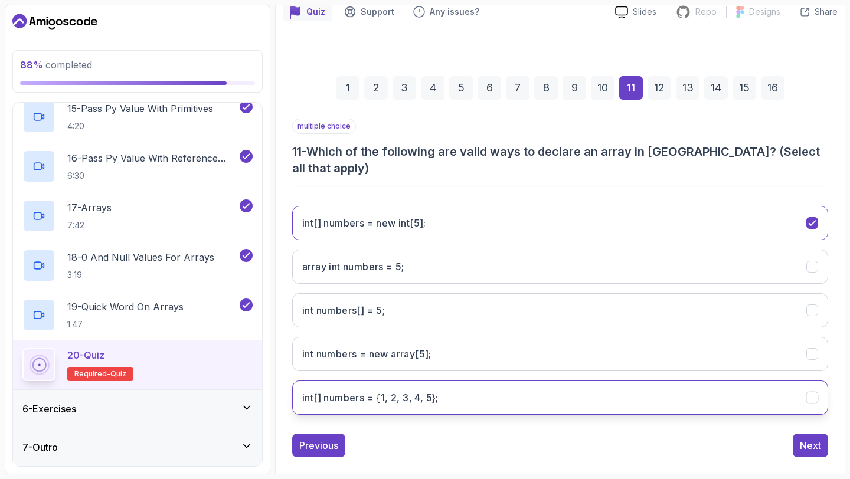
click at [698, 390] on 5};"] "int[] numbers = {1, 2, 3, 4, 5};" at bounding box center [560, 398] width 536 height 34
click at [810, 439] on div "Next" at bounding box center [810, 446] width 21 height 14
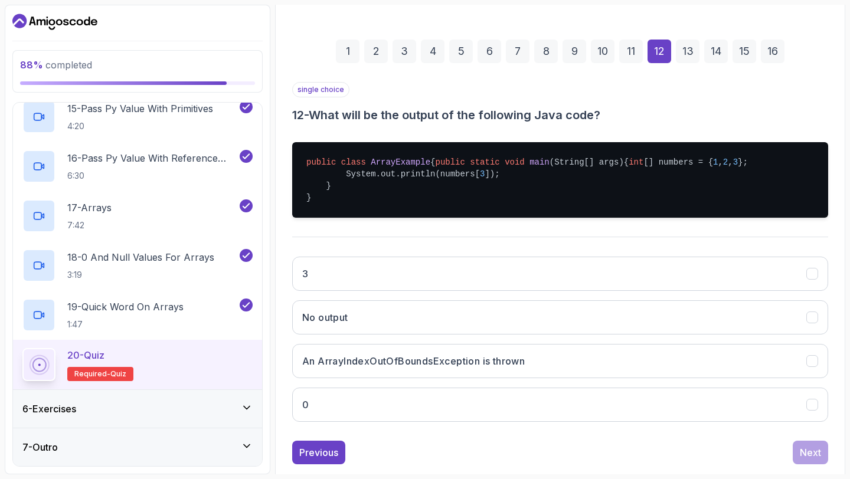
scroll to position [148, 0]
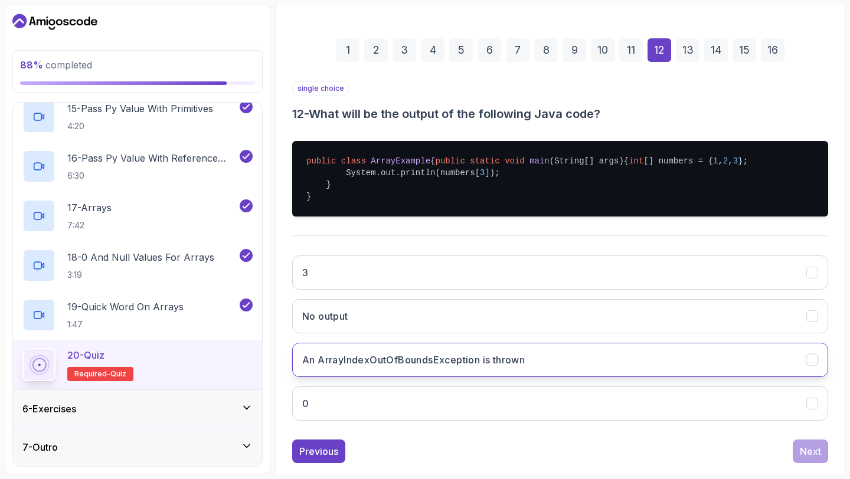
click at [707, 377] on button "An ArrayIndexOutOfBoundsException is thrown" at bounding box center [560, 360] width 536 height 34
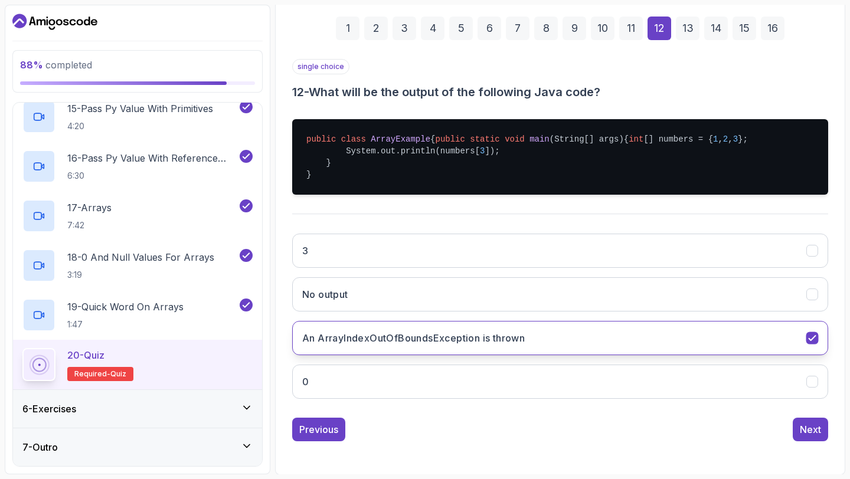
scroll to position [194, 0]
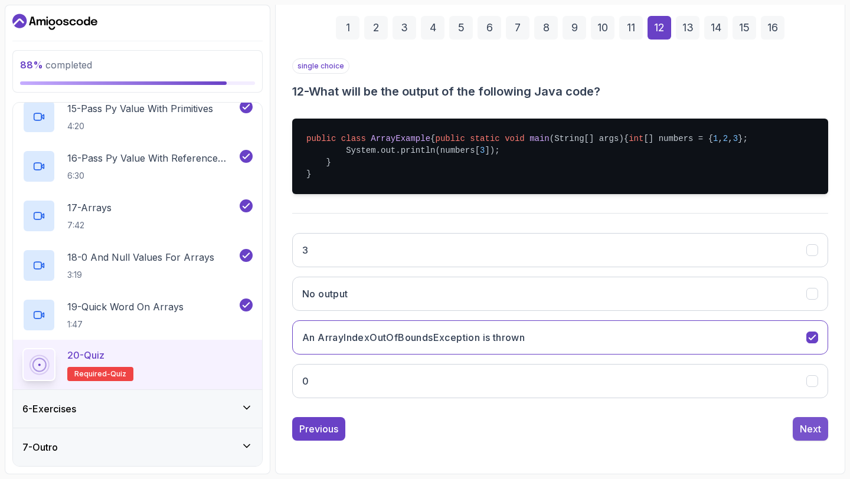
click at [800, 421] on button "Next" at bounding box center [810, 429] width 35 height 24
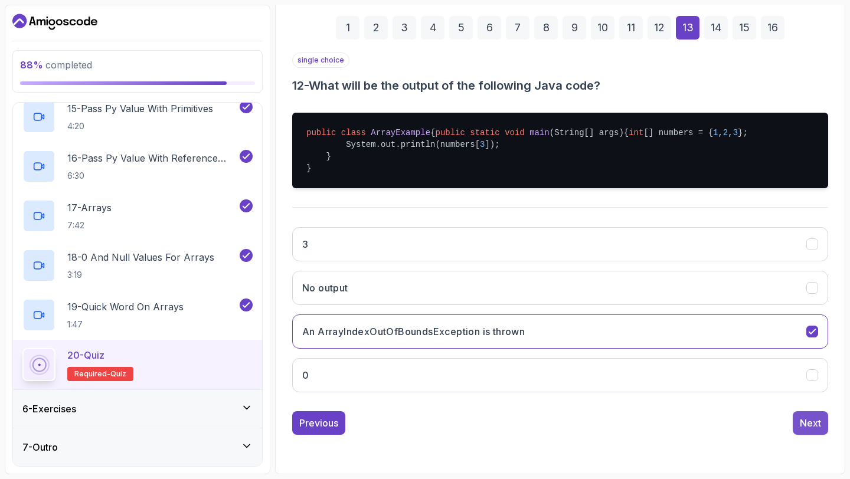
scroll to position [67, 0]
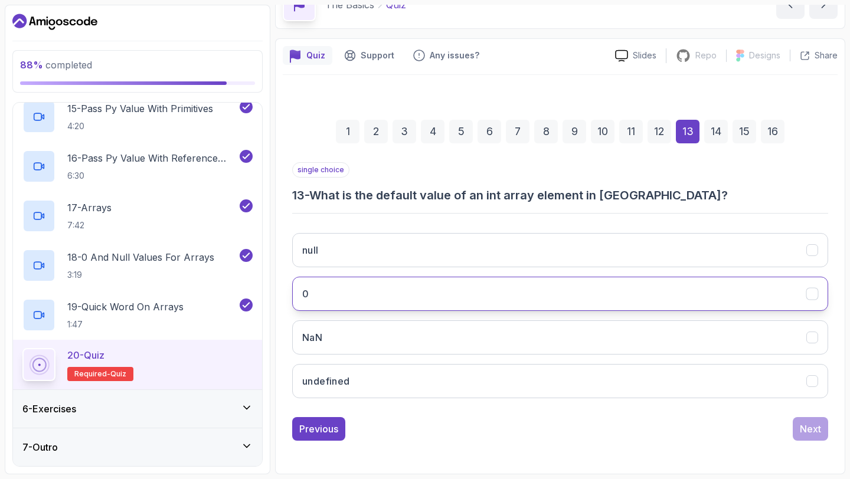
click at [682, 299] on button "0" at bounding box center [560, 294] width 536 height 34
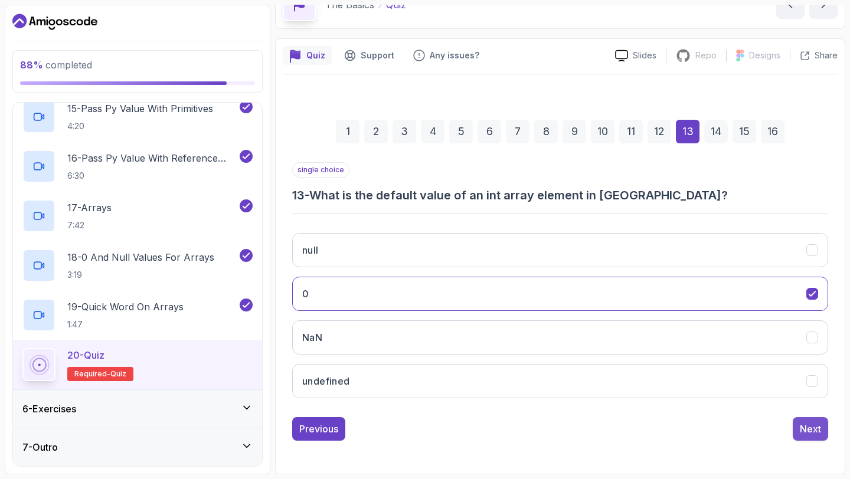
click at [804, 427] on div "Next" at bounding box center [810, 429] width 21 height 14
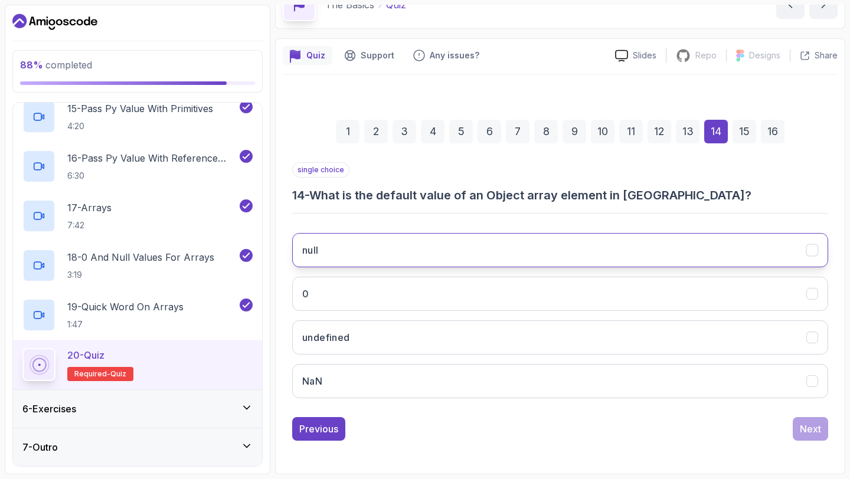
click at [661, 247] on button "null" at bounding box center [560, 250] width 536 height 34
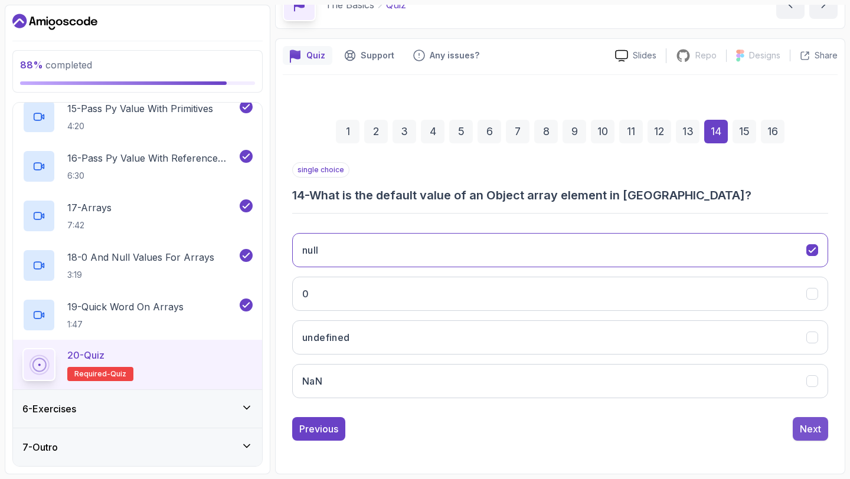
click at [804, 430] on div "Next" at bounding box center [810, 429] width 21 height 14
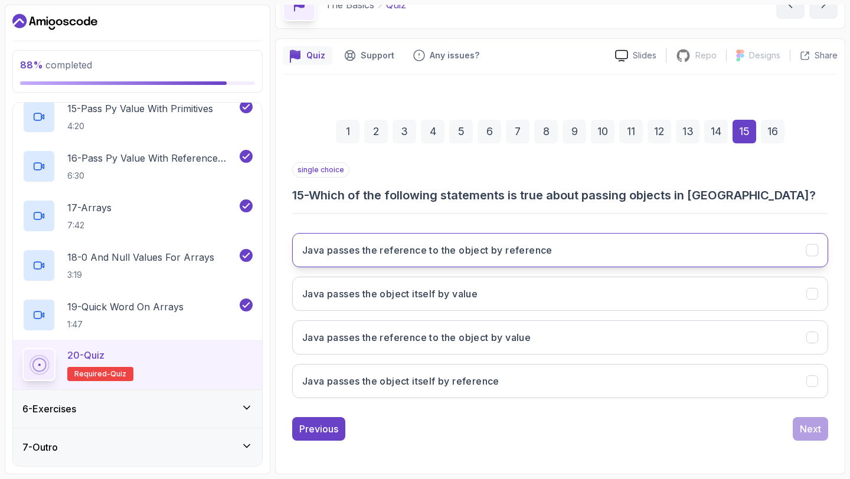
click at [756, 250] on button "Java passes the reference to the object by reference" at bounding box center [560, 250] width 536 height 34
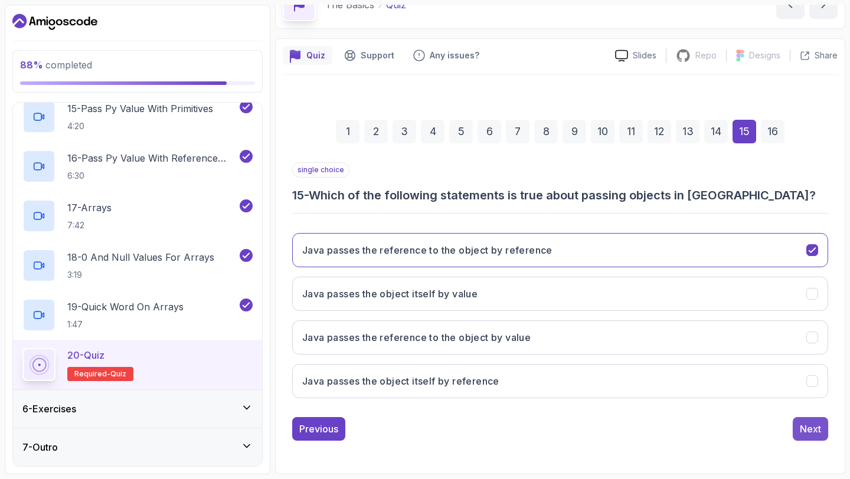
click at [814, 424] on div "Next" at bounding box center [810, 429] width 21 height 14
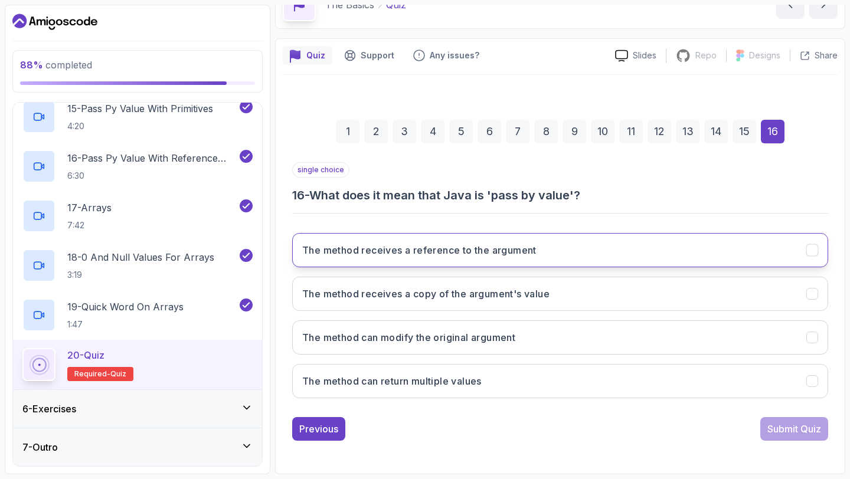
click at [770, 258] on button "The method receives a reference to the argument" at bounding box center [560, 250] width 536 height 34
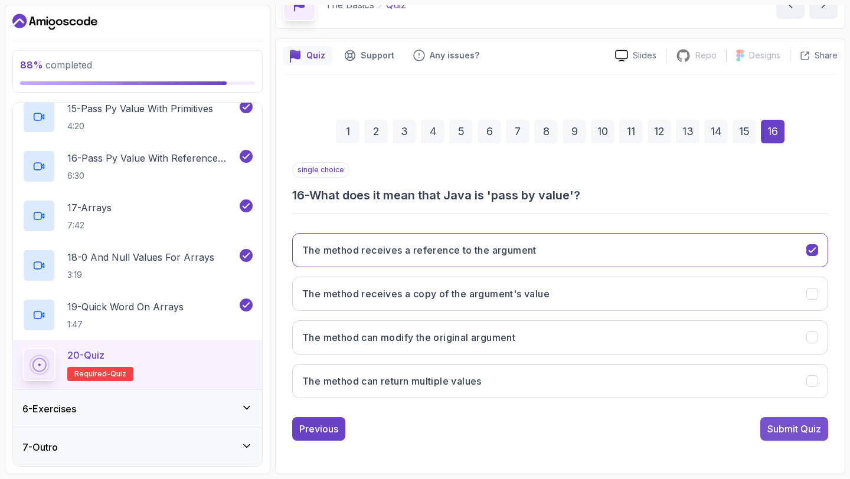
click at [807, 423] on div "Submit Quiz" at bounding box center [794, 429] width 54 height 14
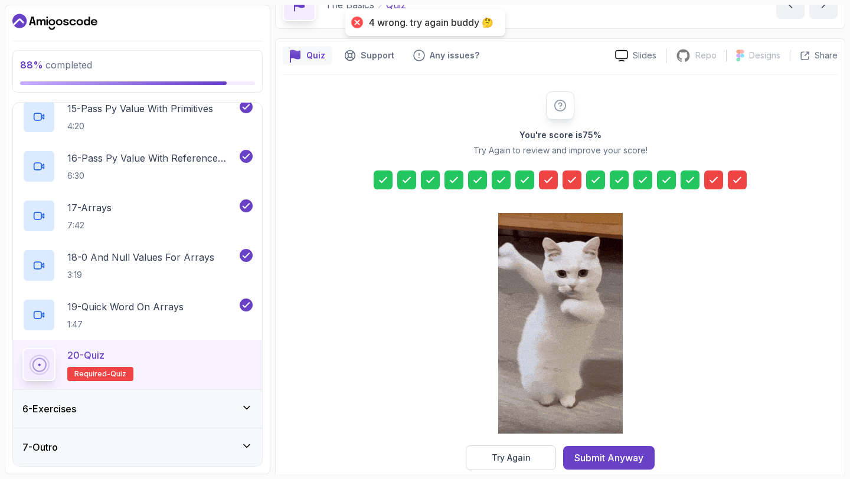
scroll to position [70, 0]
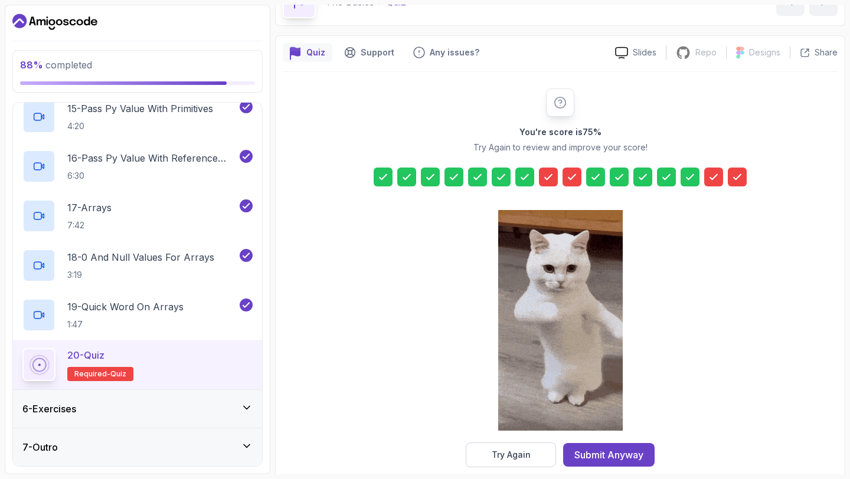
click at [714, 181] on icon at bounding box center [714, 177] width 12 height 12
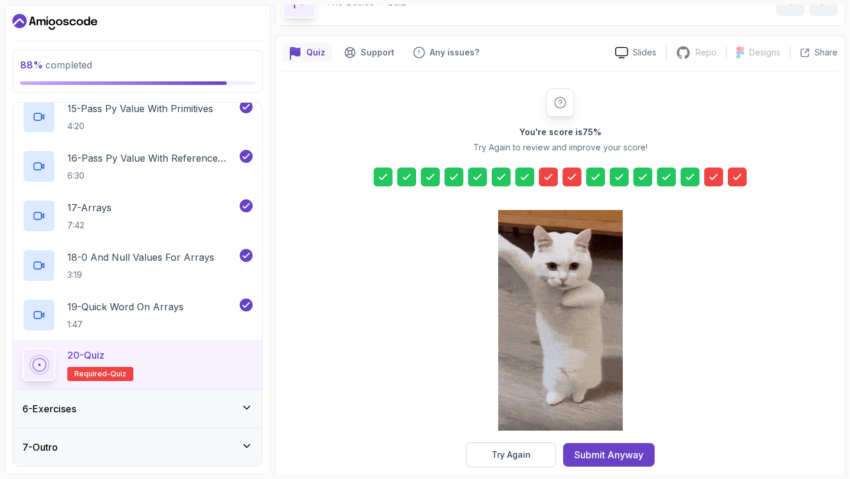
click at [714, 182] on icon at bounding box center [714, 177] width 12 height 12
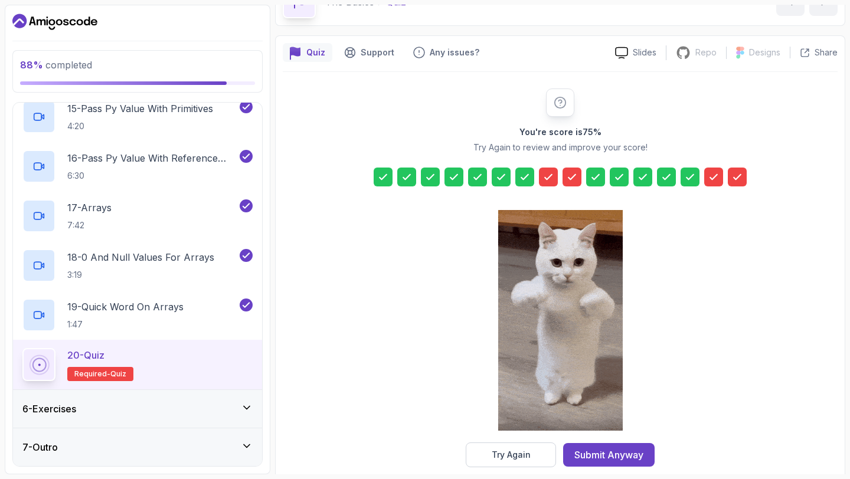
click at [714, 182] on icon at bounding box center [714, 177] width 12 height 12
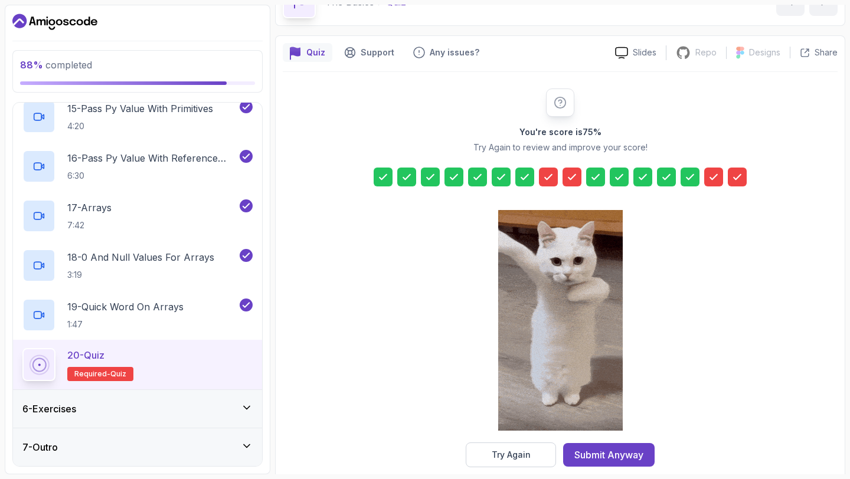
click at [714, 182] on icon at bounding box center [714, 177] width 12 height 12
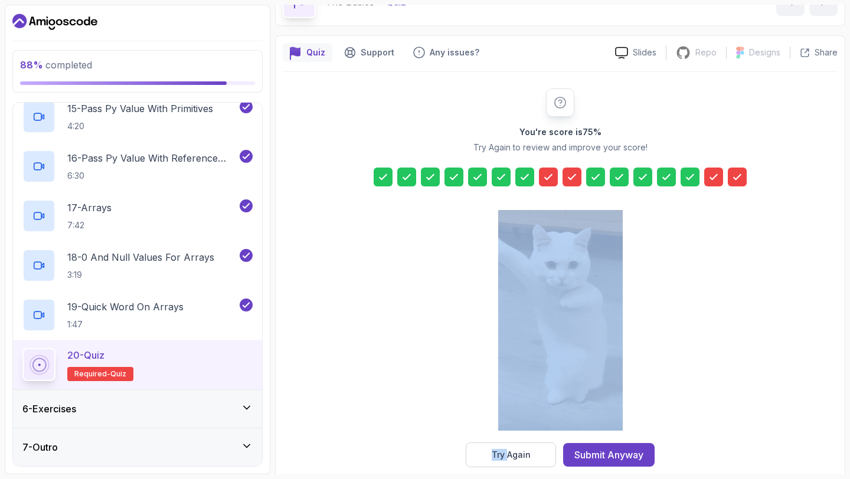
click at [714, 182] on icon at bounding box center [714, 177] width 12 height 12
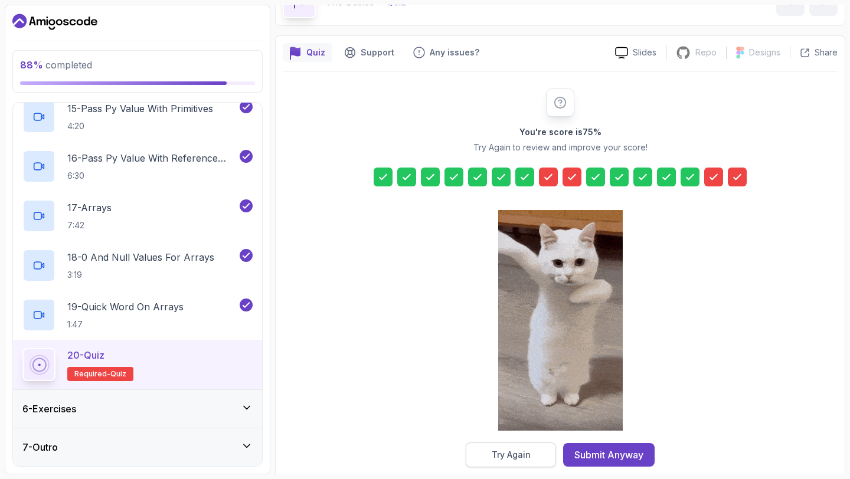
click at [534, 460] on button "Try Again" at bounding box center [511, 455] width 90 height 25
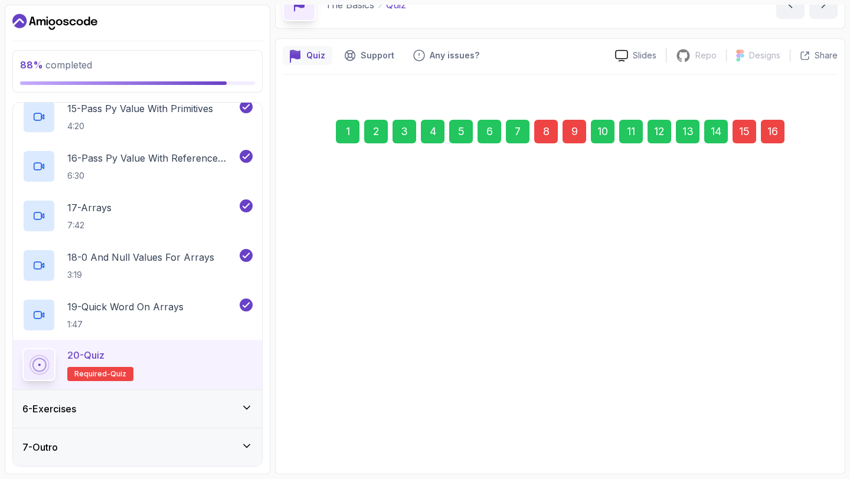
scroll to position [67, 0]
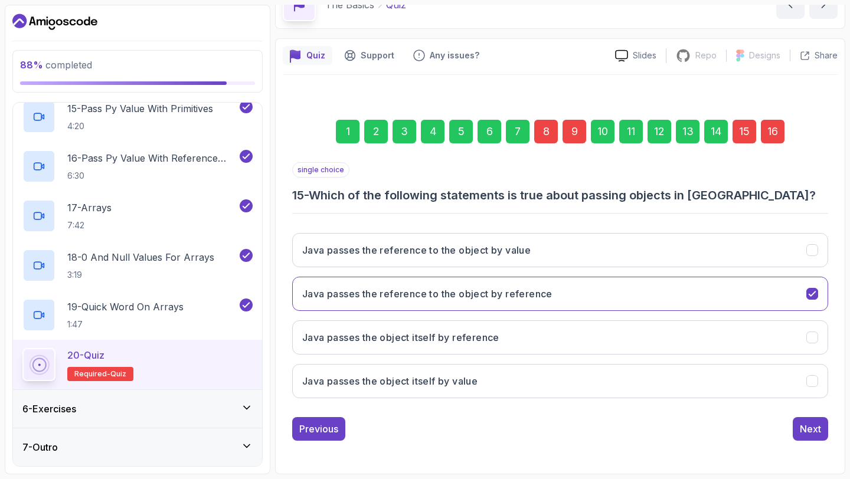
click at [547, 137] on div "8" at bounding box center [546, 132] width 24 height 24
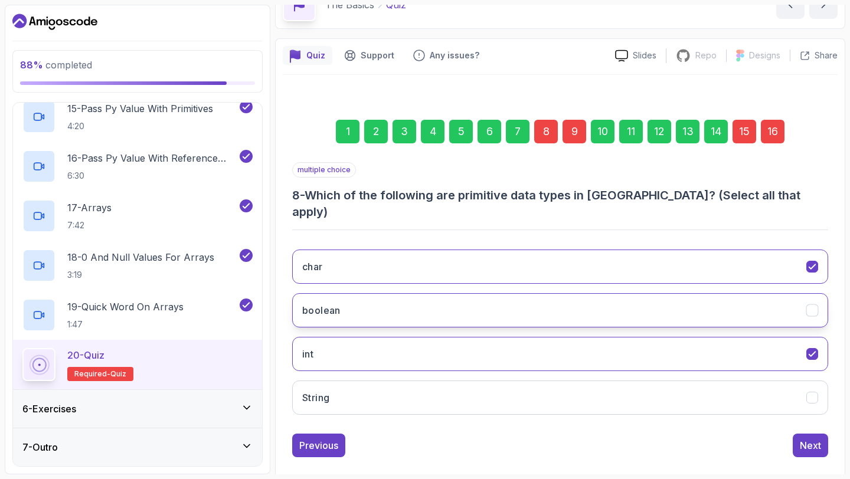
click at [597, 303] on button "boolean" at bounding box center [560, 310] width 536 height 34
click at [582, 139] on div "9" at bounding box center [574, 132] width 24 height 24
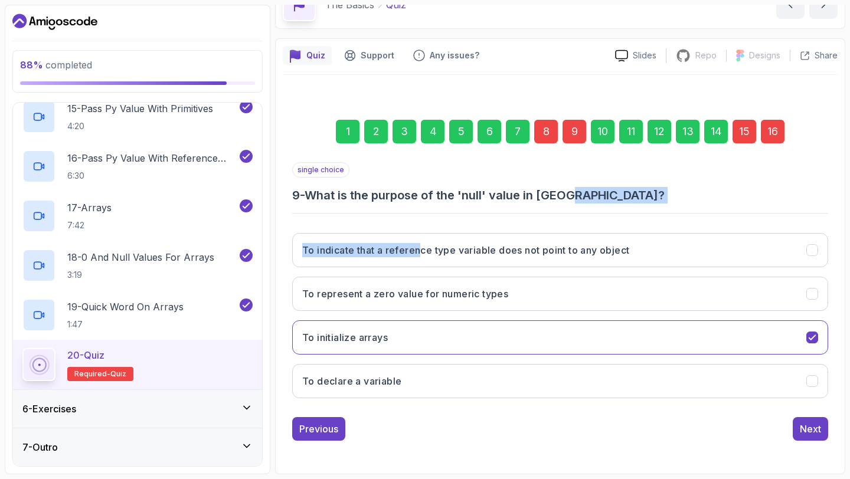
drag, startPoint x: 577, startPoint y: 196, endPoint x: 421, endPoint y: 212, distance: 156.6
click at [421, 212] on div "single choice 9 - What is the purpose of the 'null' value in Java? To indicate …" at bounding box center [560, 285] width 536 height 246
click at [439, 196] on h3 "9 - What is the purpose of the 'null' value in Java?" at bounding box center [560, 195] width 536 height 17
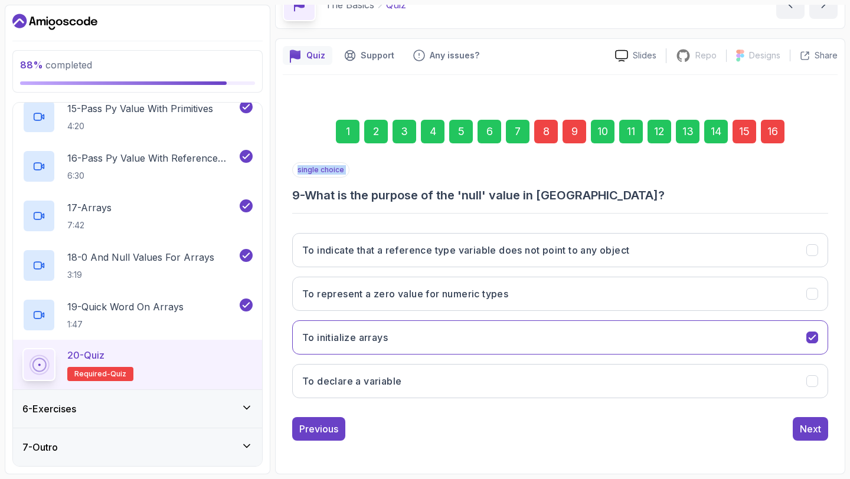
copy p "single choice"
click at [410, 261] on button "To indicate that a reference type variable does not point to any object" at bounding box center [560, 250] width 536 height 34
click at [814, 427] on div "Next" at bounding box center [810, 429] width 21 height 14
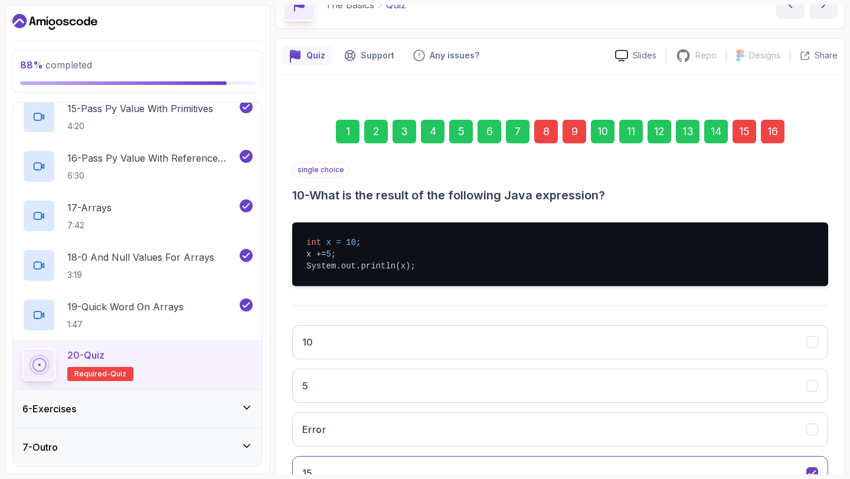
click at [743, 143] on div "1 2 3 4 5 6 7 8 9 10 11 12 13 14 15 16" at bounding box center [560, 131] width 536 height 61
click at [747, 130] on div "15" at bounding box center [744, 132] width 24 height 24
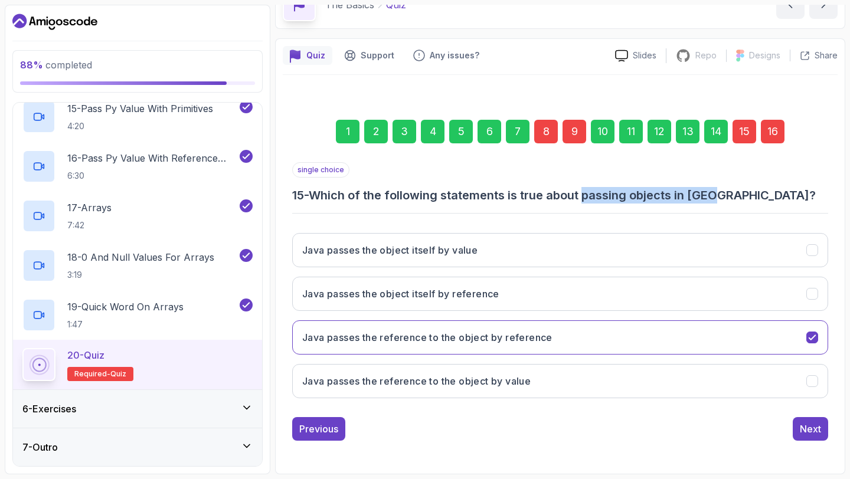
drag, startPoint x: 587, startPoint y: 196, endPoint x: 719, endPoint y: 192, distance: 132.3
click at [719, 192] on h3 "15 - Which of the following statements is true about passing objects in Java?" at bounding box center [560, 195] width 536 height 17
copy h3 "passing objects in Java"
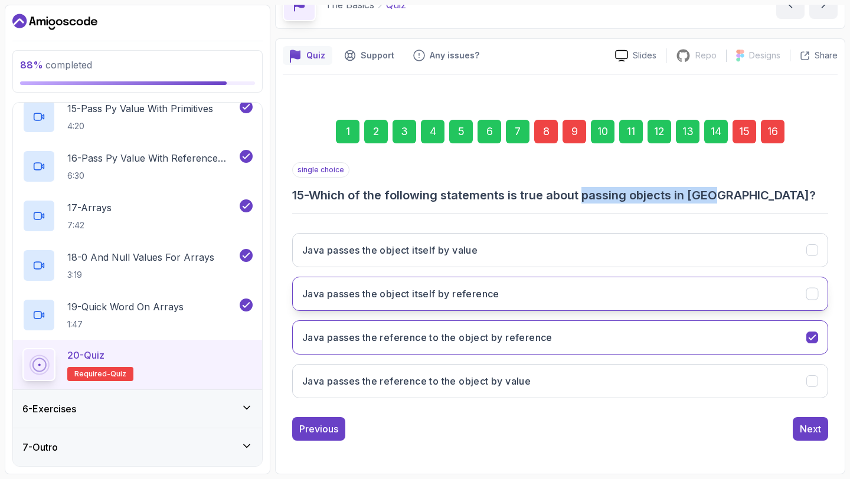
click at [418, 308] on button "Java passes the object itself by reference" at bounding box center [560, 294] width 536 height 34
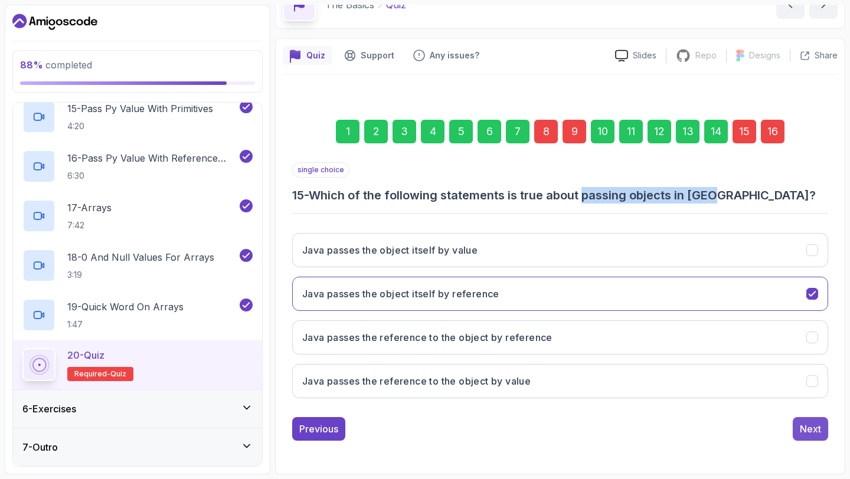
click at [811, 431] on div "Next" at bounding box center [810, 429] width 21 height 14
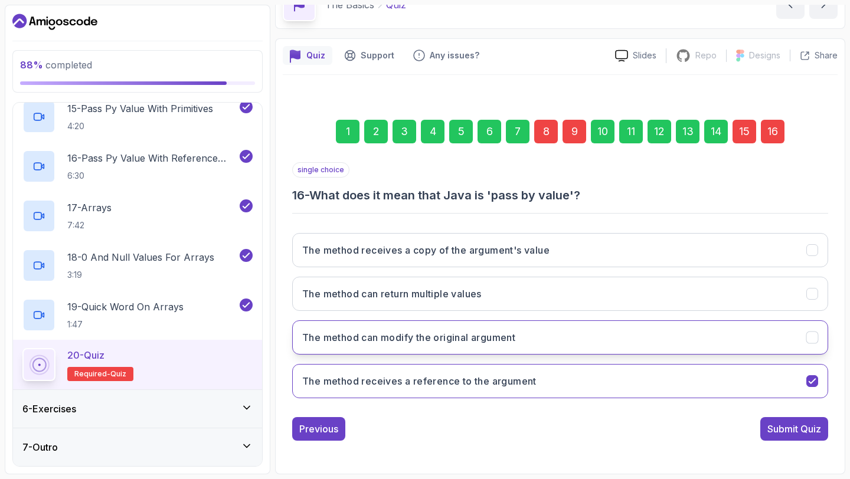
click at [527, 343] on button "The method can modify the original argument" at bounding box center [560, 337] width 536 height 34
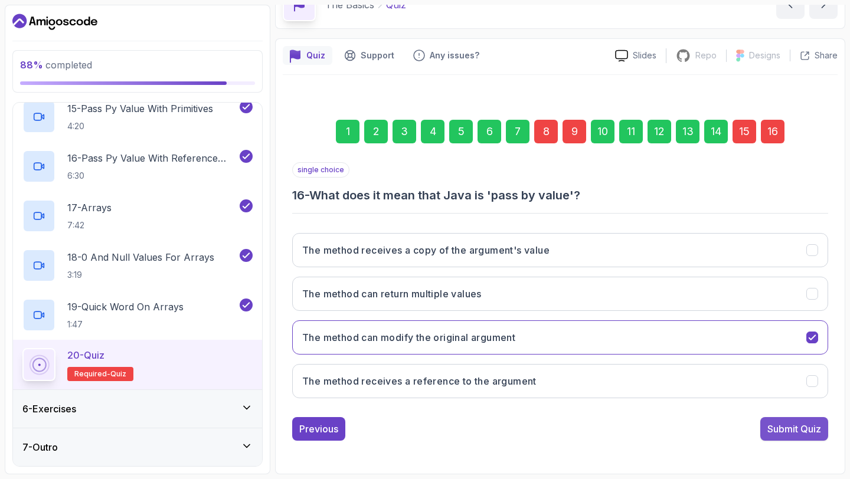
click at [781, 427] on div "Submit Quiz" at bounding box center [794, 429] width 54 height 14
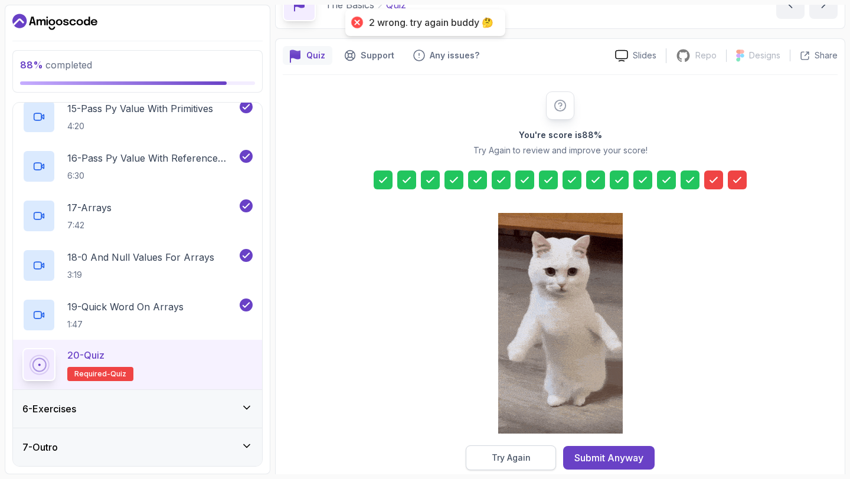
click at [544, 463] on button "Try Again" at bounding box center [511, 458] width 90 height 25
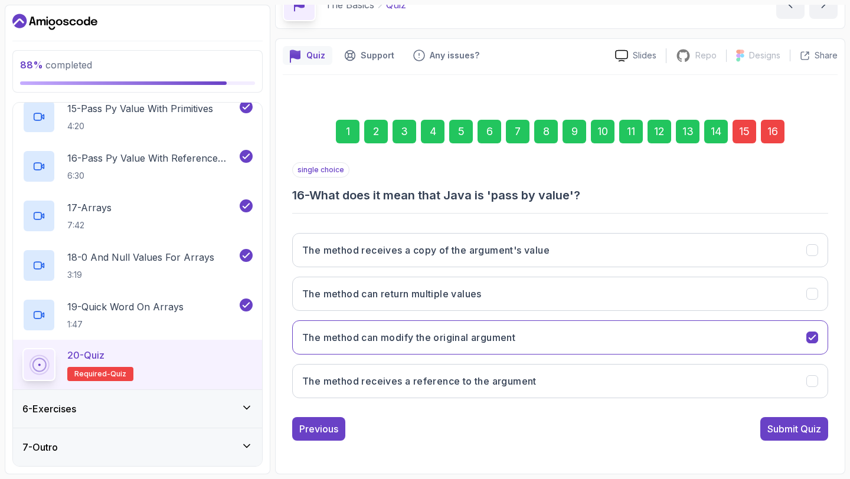
click at [747, 140] on div "15" at bounding box center [744, 132] width 24 height 24
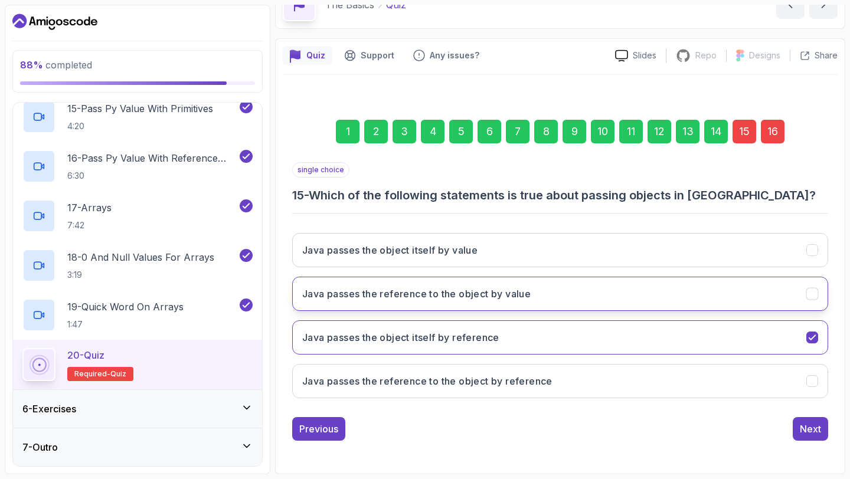
click at [636, 303] on button "Java passes the reference to the object by value" at bounding box center [560, 294] width 536 height 34
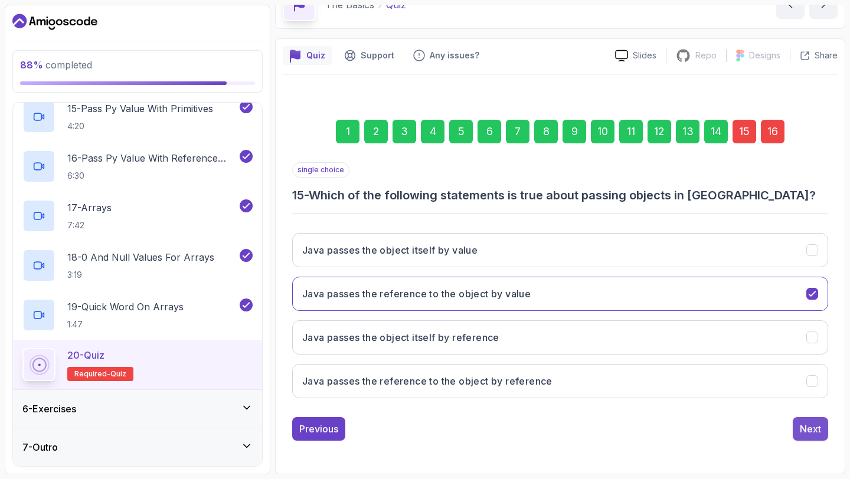
click at [812, 430] on div "Next" at bounding box center [810, 429] width 21 height 14
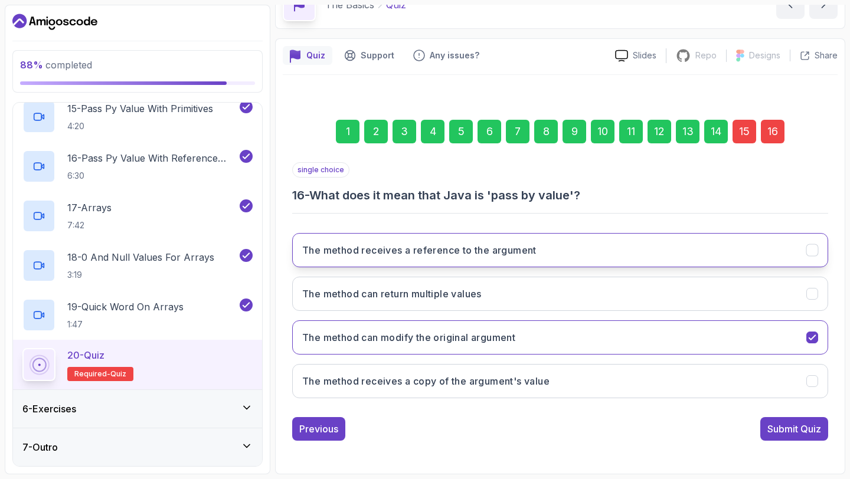
click at [595, 260] on button "The method receives a reference to the argument" at bounding box center [560, 250] width 536 height 34
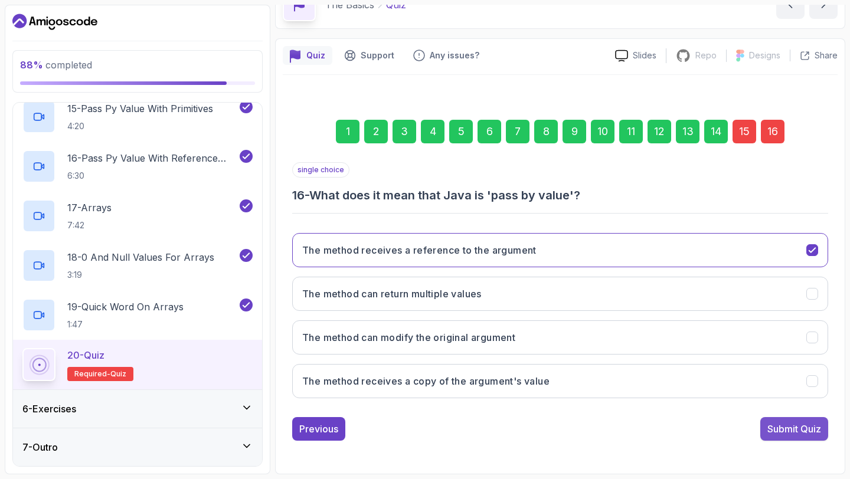
click at [801, 421] on button "Submit Quiz" at bounding box center [794, 429] width 68 height 24
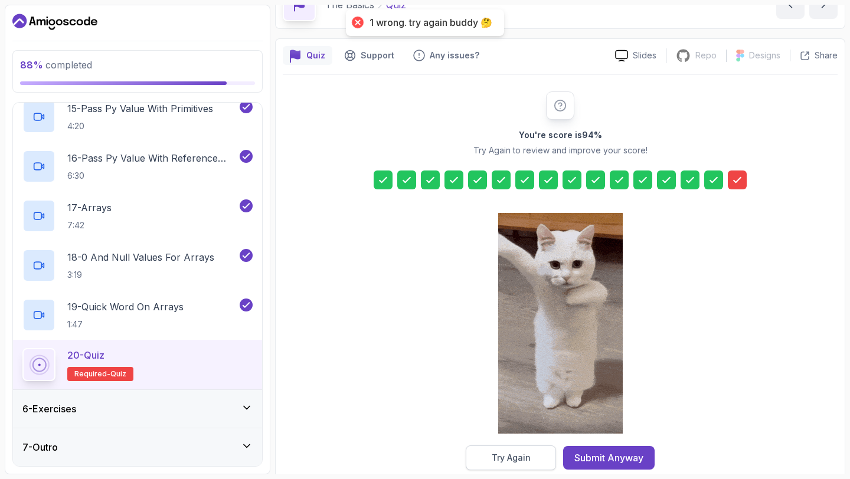
click at [483, 456] on button "Try Again" at bounding box center [511, 458] width 90 height 25
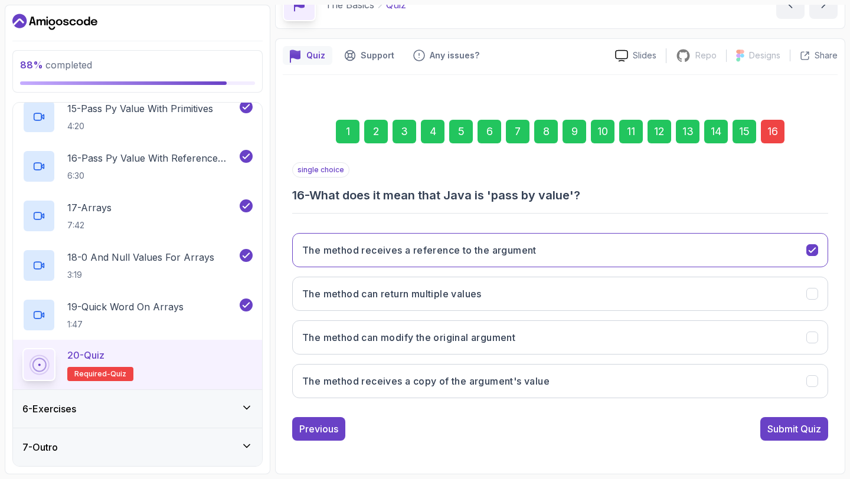
click at [751, 130] on div "15" at bounding box center [744, 132] width 24 height 24
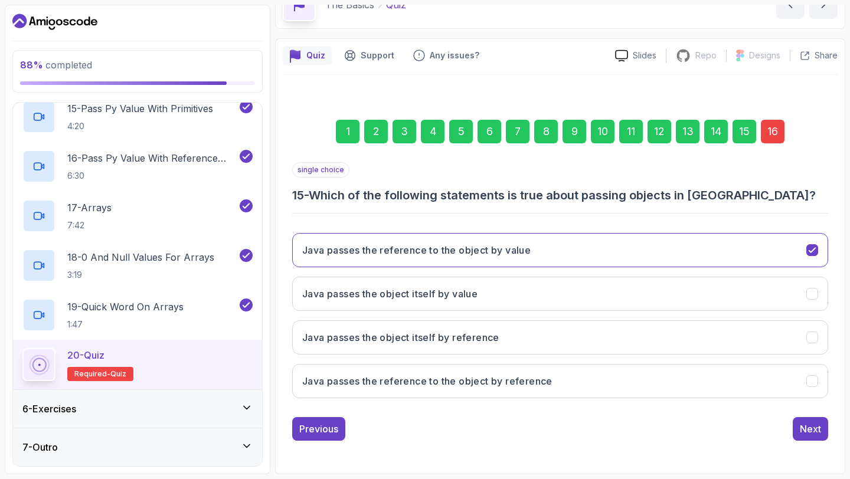
click at [768, 124] on div "16" at bounding box center [773, 132] width 24 height 24
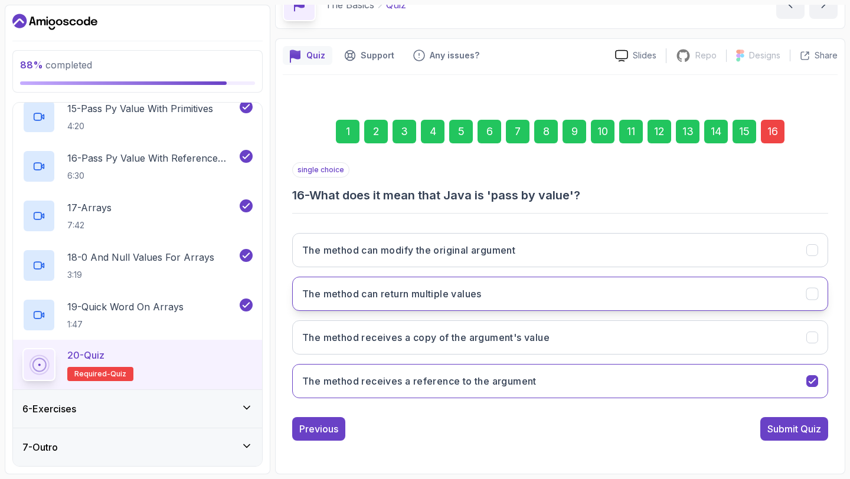
click at [597, 296] on button "The method can return multiple values" at bounding box center [560, 294] width 536 height 34
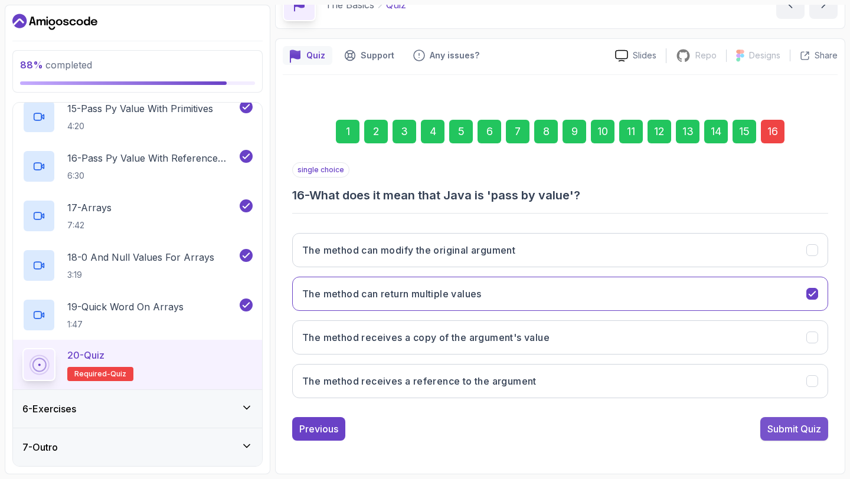
click at [760, 426] on button "Submit Quiz" at bounding box center [794, 429] width 68 height 24
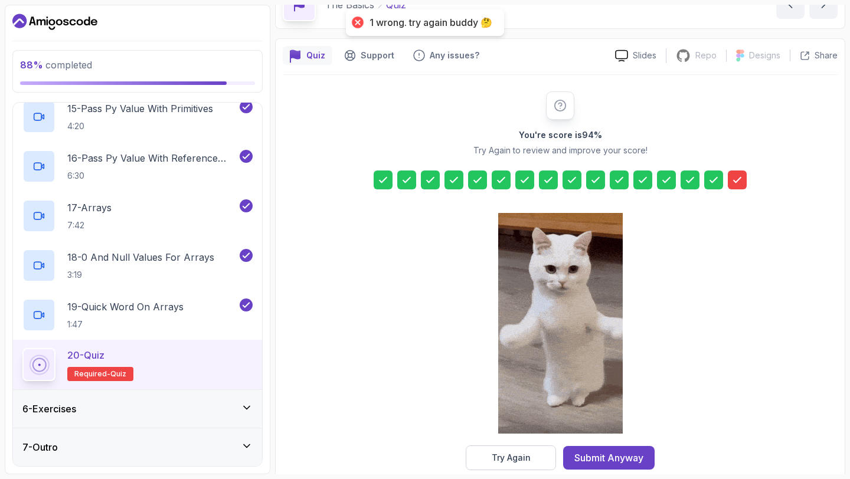
click at [740, 175] on icon at bounding box center [737, 180] width 12 height 12
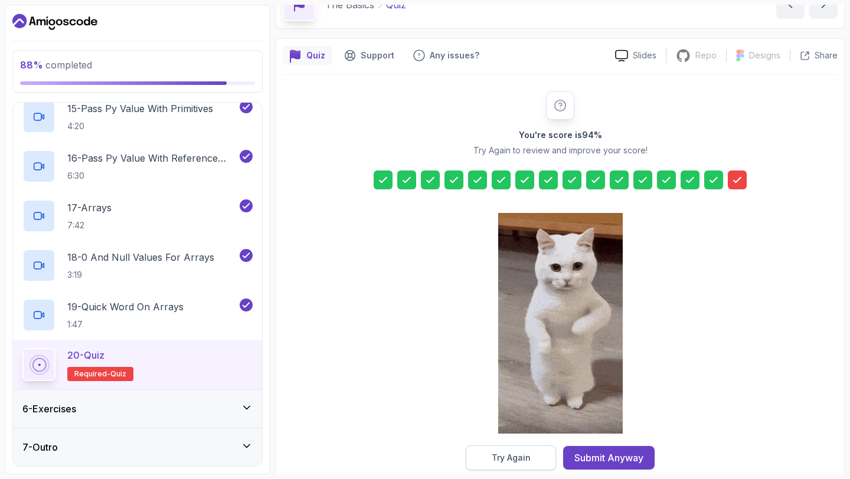
click at [502, 450] on button "Try Again" at bounding box center [511, 458] width 90 height 25
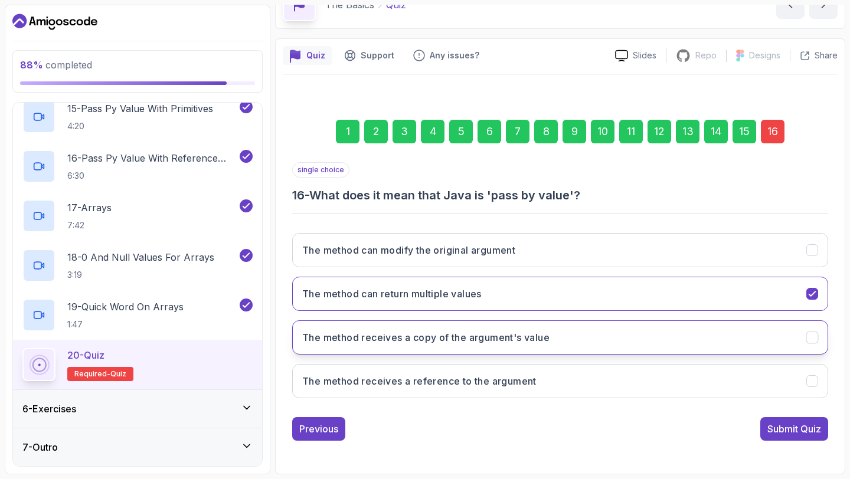
click at [529, 346] on button "The method receives a copy of the argument's value" at bounding box center [560, 337] width 536 height 34
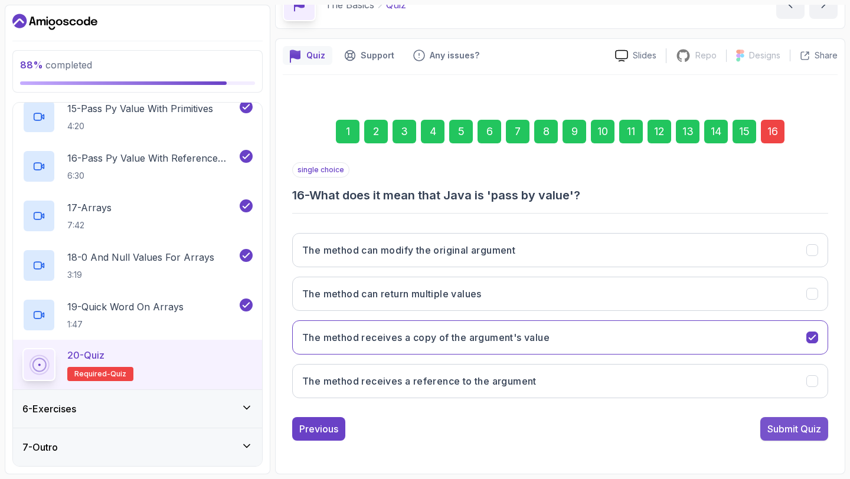
click at [767, 427] on div "Submit Quiz" at bounding box center [794, 429] width 54 height 14
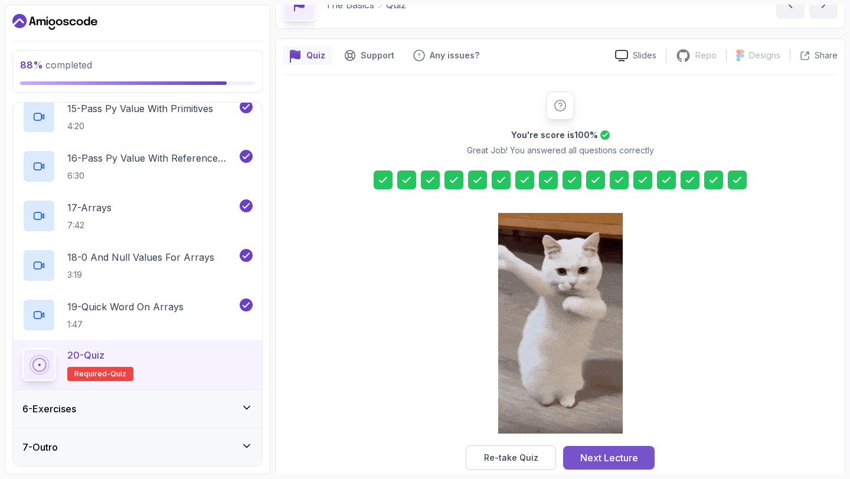
click at [632, 459] on div "Next Lecture" at bounding box center [609, 458] width 58 height 14
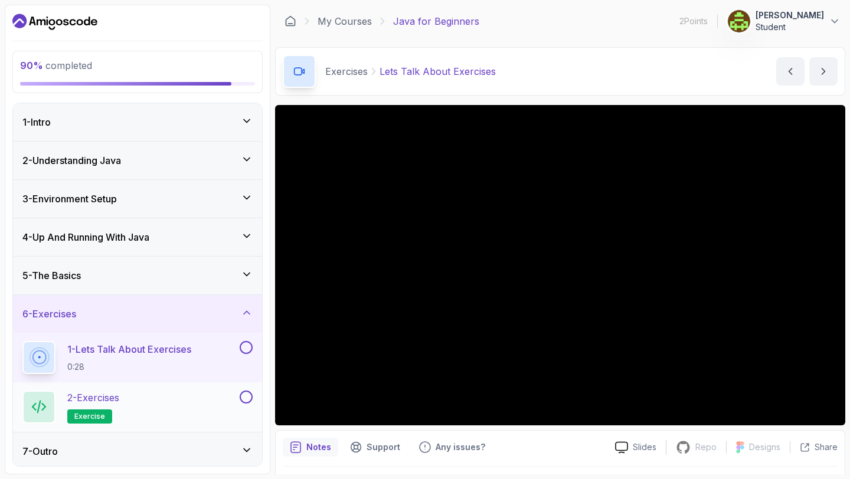
click at [142, 398] on div "2 - Exercises exercise" at bounding box center [129, 407] width 215 height 33
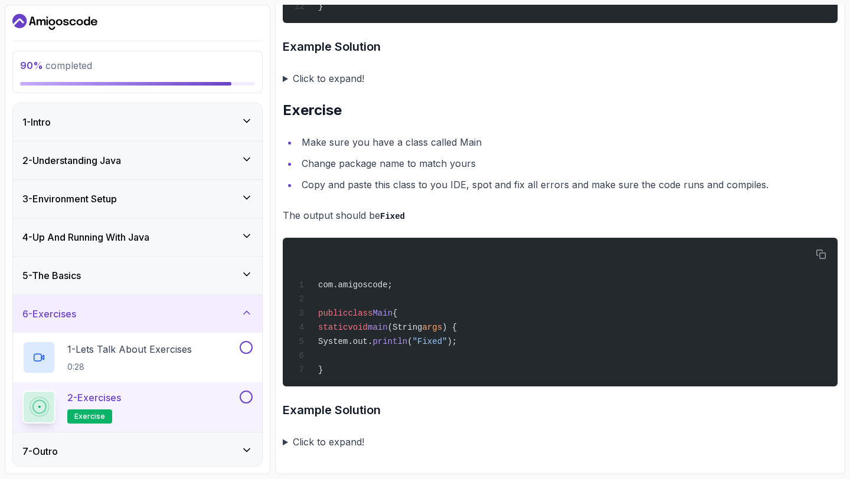
scroll to position [2416, 0]
click at [248, 348] on button at bounding box center [246, 347] width 13 height 13
click at [248, 395] on button at bounding box center [246, 397] width 13 height 13
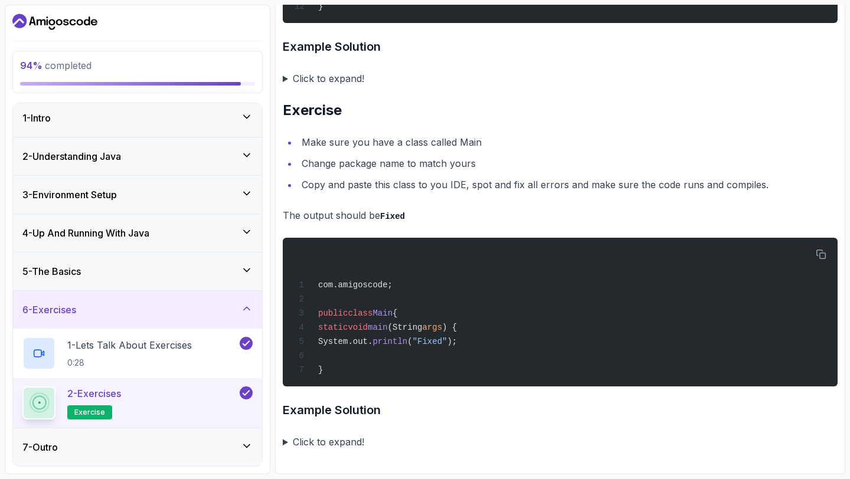
click at [198, 449] on div "7 - Outro" at bounding box center [137, 447] width 230 height 14
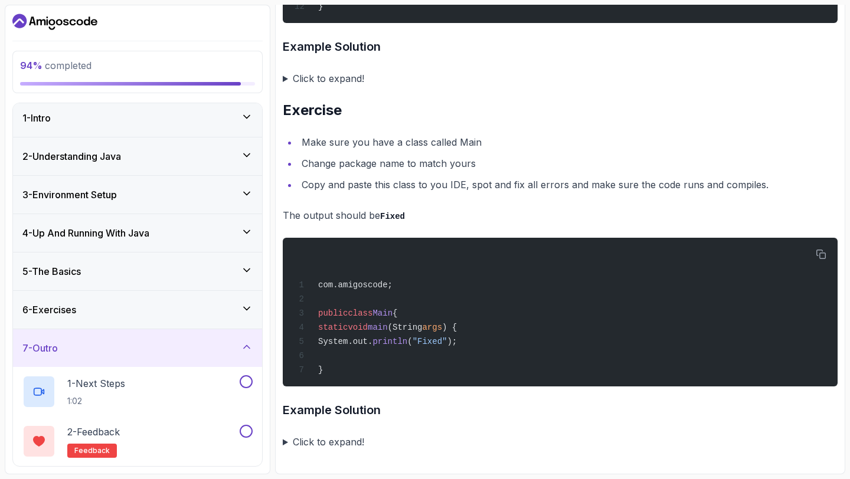
scroll to position [0, 0]
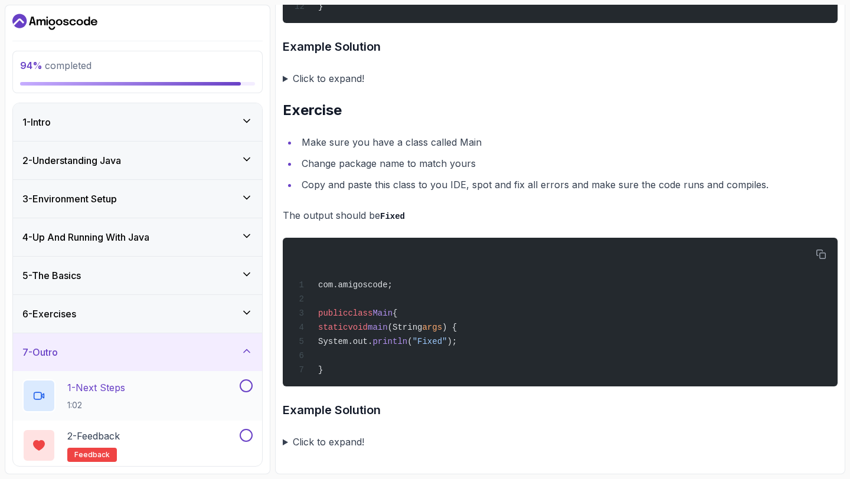
click at [246, 387] on button at bounding box center [246, 386] width 13 height 13
click at [246, 434] on button at bounding box center [246, 435] width 13 height 13
click at [208, 399] on div "1 - Next Steps 1:02" at bounding box center [129, 396] width 215 height 33
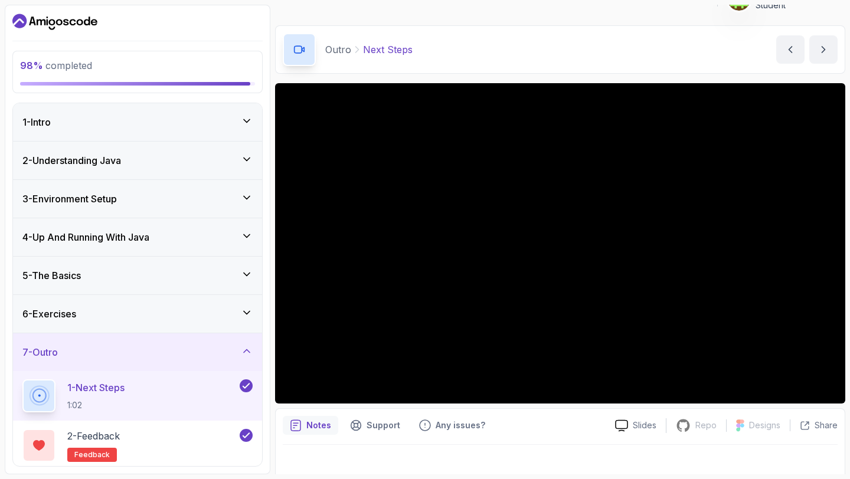
scroll to position [54, 0]
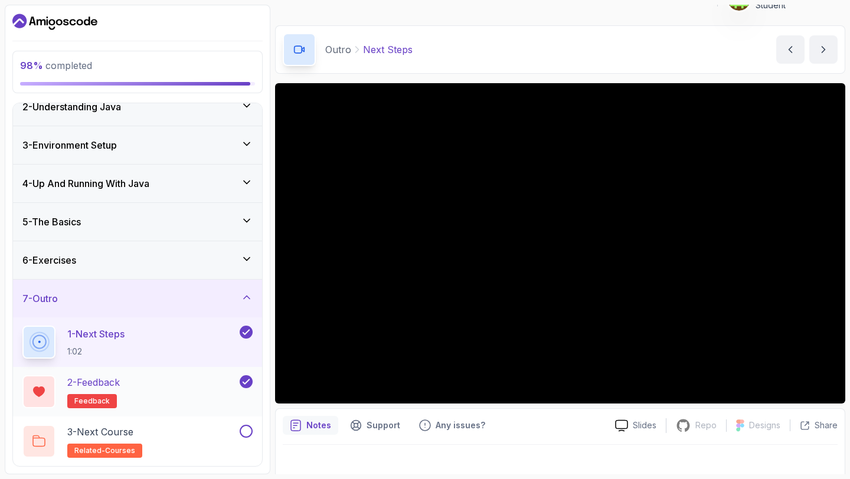
click at [217, 393] on div "2 - Feedback feedback" at bounding box center [129, 391] width 215 height 33
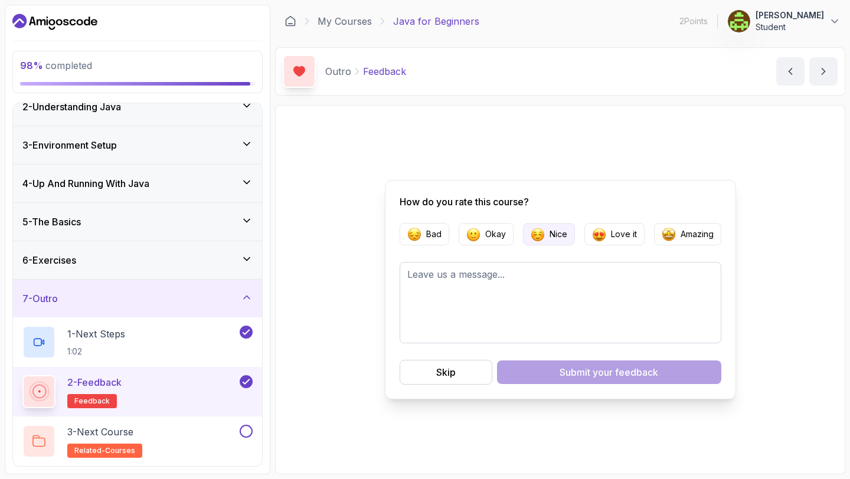
click at [560, 236] on p "Nice" at bounding box center [558, 234] width 18 height 12
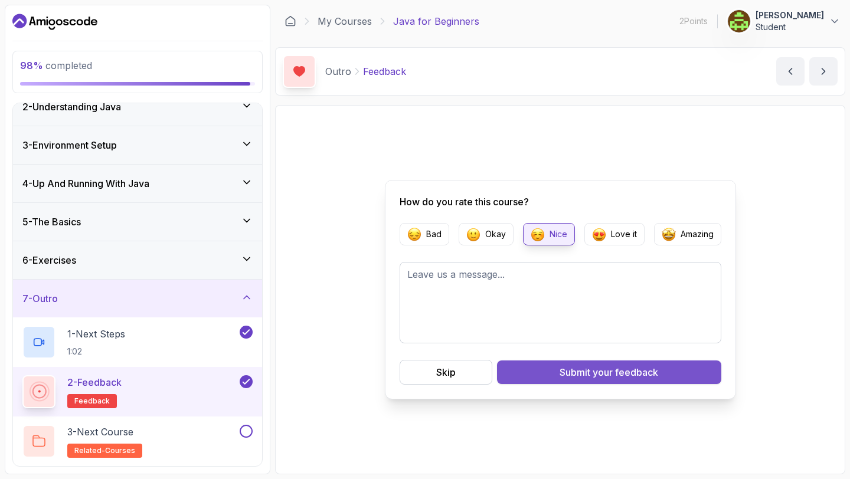
click at [545, 371] on button "Submit your feedback" at bounding box center [609, 373] width 224 height 24
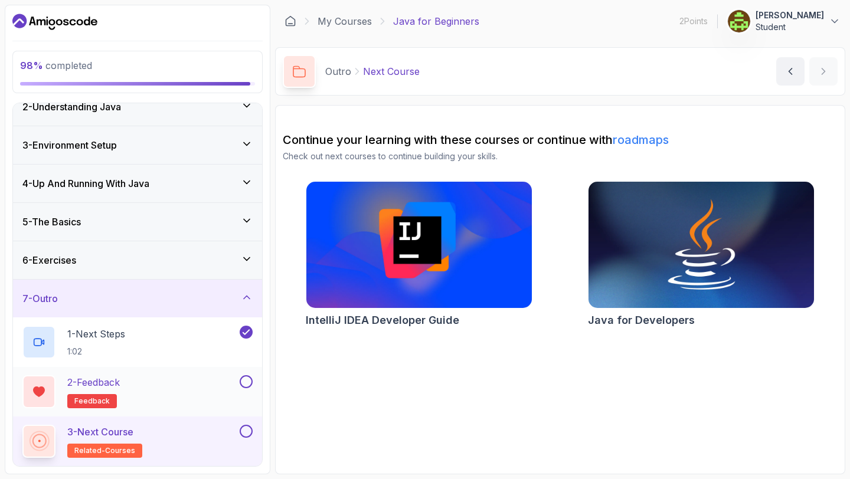
click at [247, 384] on button at bounding box center [246, 381] width 13 height 13
click at [247, 423] on div "3 - Next Course related-courses" at bounding box center [137, 442] width 249 height 50
click at [246, 435] on button at bounding box center [246, 431] width 13 height 13
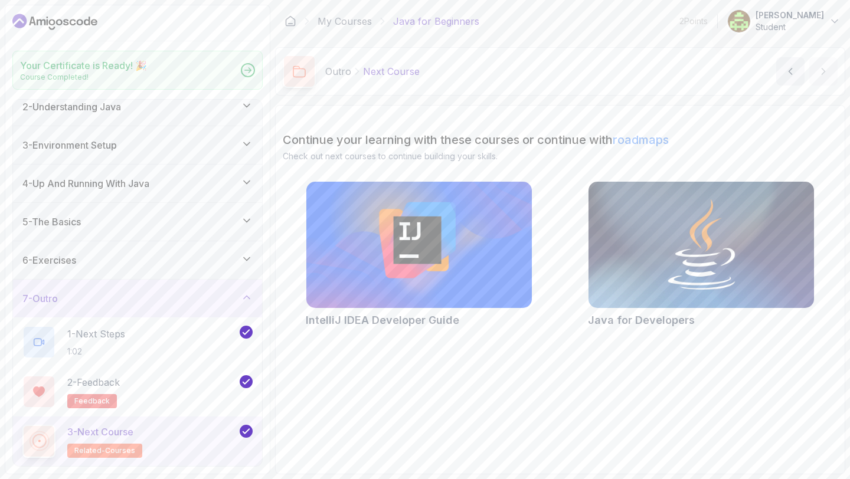
scroll to position [50, 0]
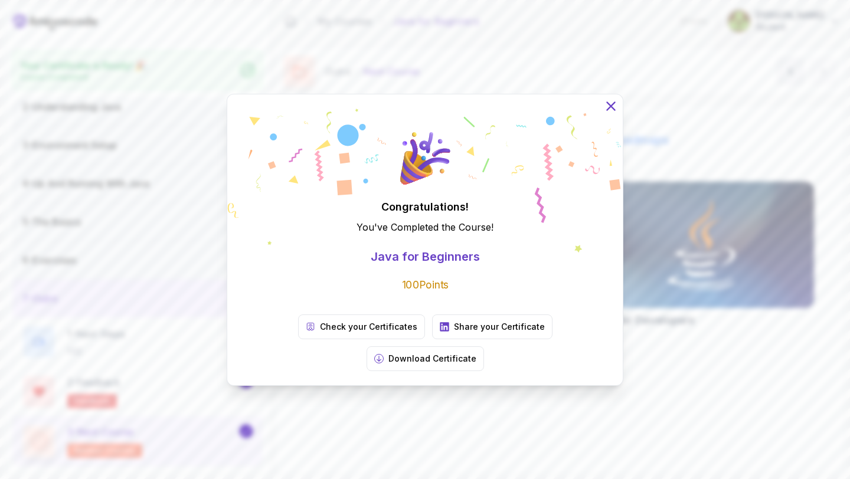
click at [611, 113] on icon at bounding box center [610, 105] width 15 height 15
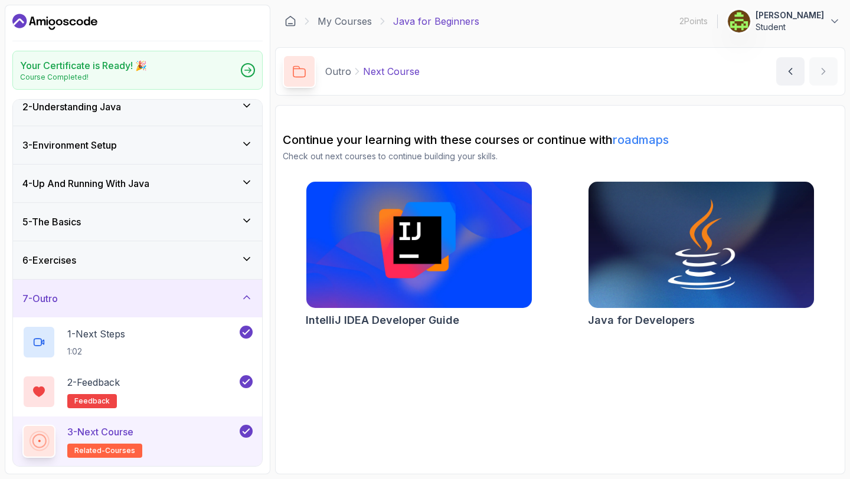
click at [81, 20] on icon "Dashboard" at bounding box center [80, 22] width 6 height 6
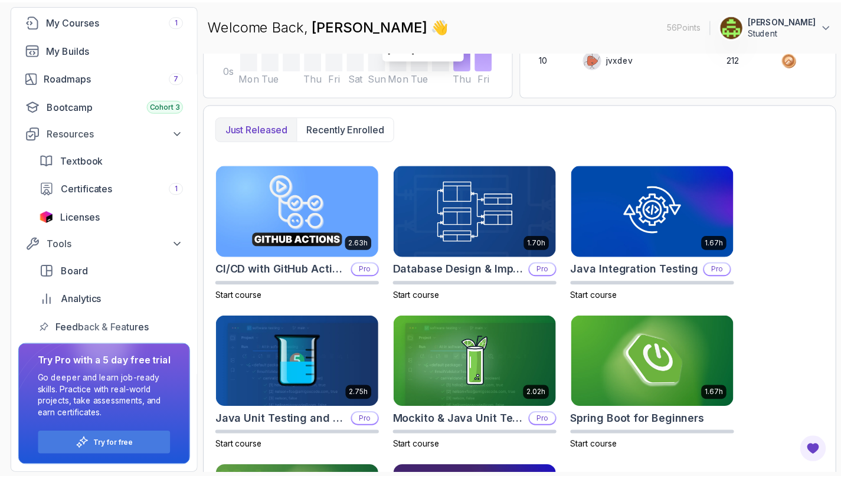
scroll to position [266, 0]
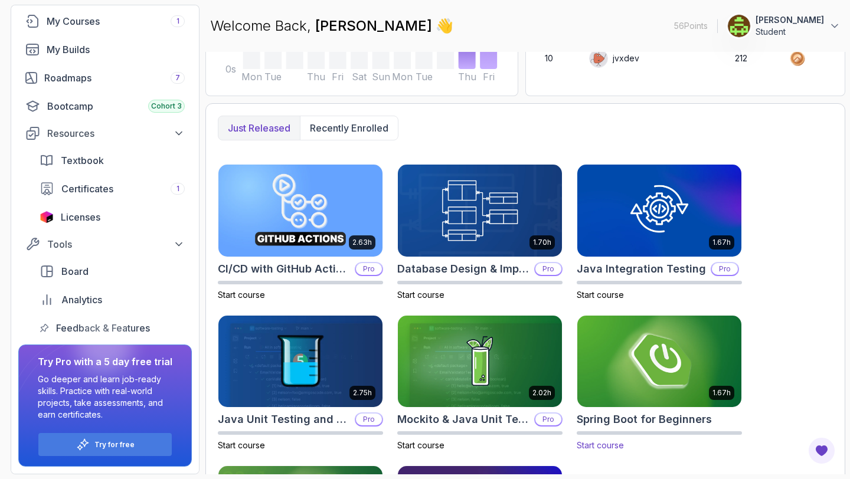
click at [621, 351] on img at bounding box center [659, 361] width 172 height 96
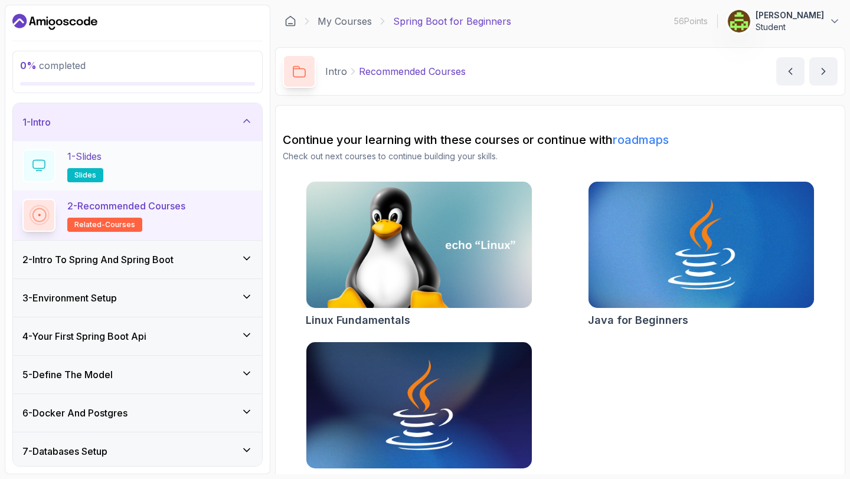
click at [194, 175] on div "1 - Slides slides" at bounding box center [137, 165] width 230 height 33
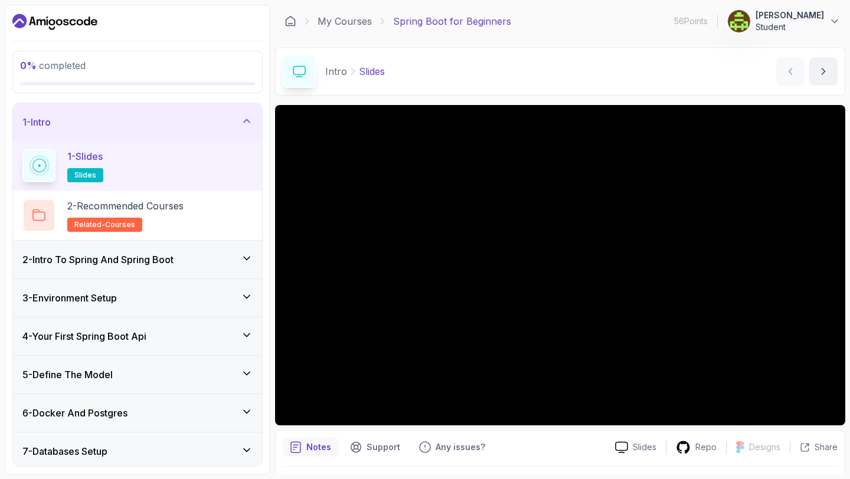
click at [67, 9] on div "0 % completed 1 - Intro 1 - Slides slides 2 - Recommended Courses related-cours…" at bounding box center [138, 240] width 266 height 470
click at [72, 14] on icon "Dashboard" at bounding box center [54, 21] width 85 height 19
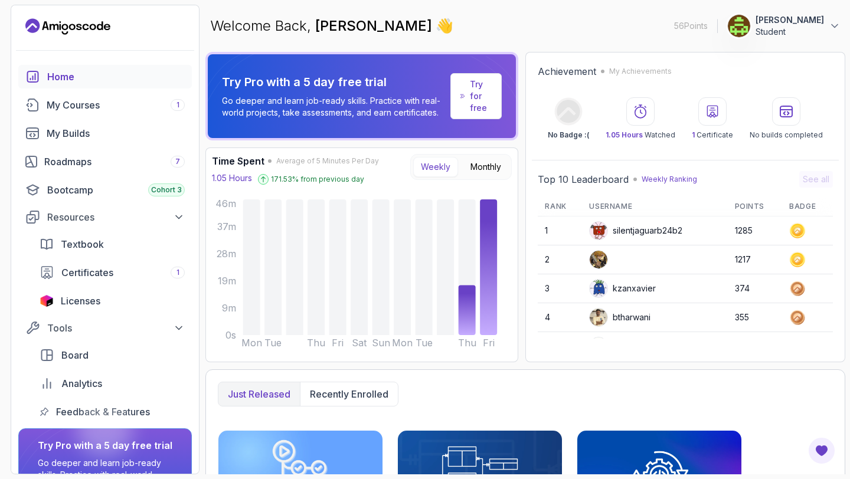
click at [476, 99] on p "Try for free" at bounding box center [481, 95] width 22 height 35
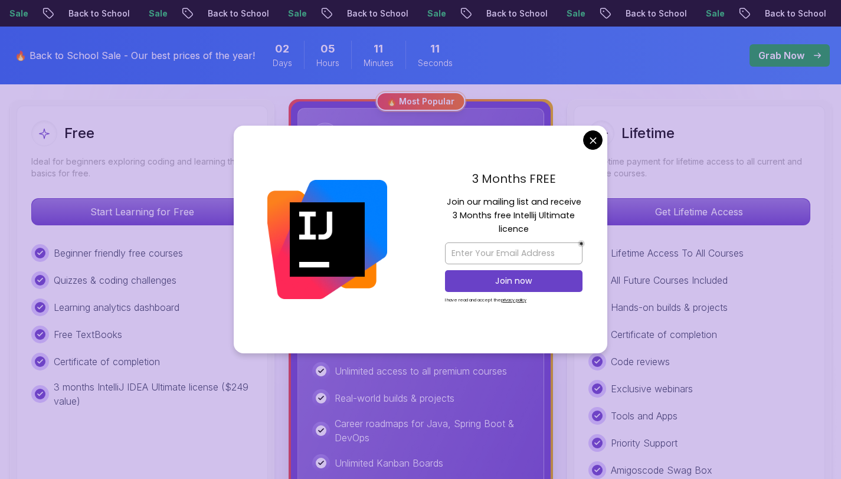
scroll to position [333, 0]
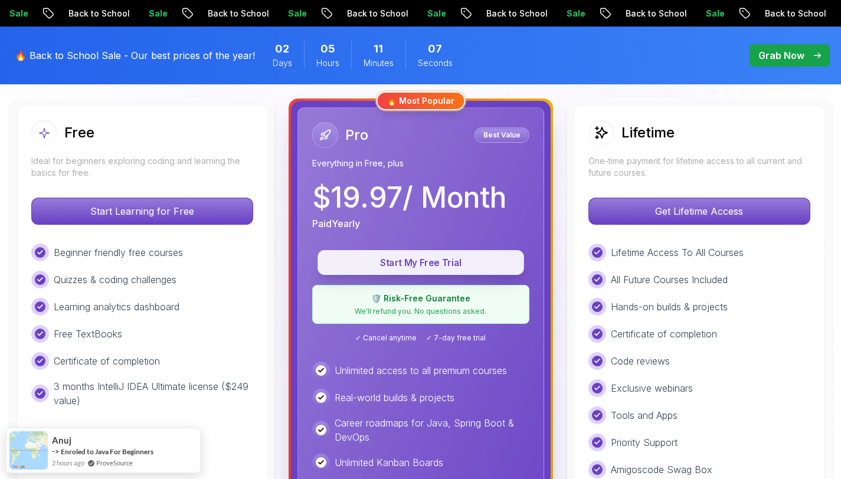
click at [440, 253] on button "Start My Free Trial" at bounding box center [421, 262] width 207 height 25
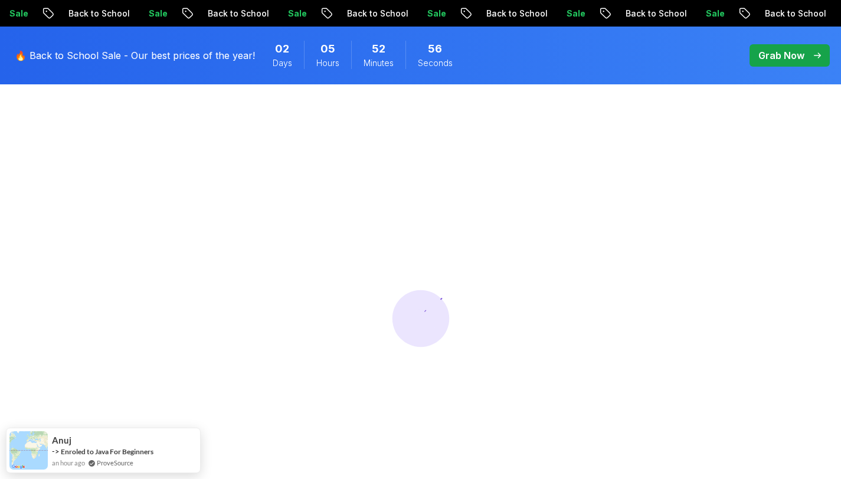
scroll to position [50, 0]
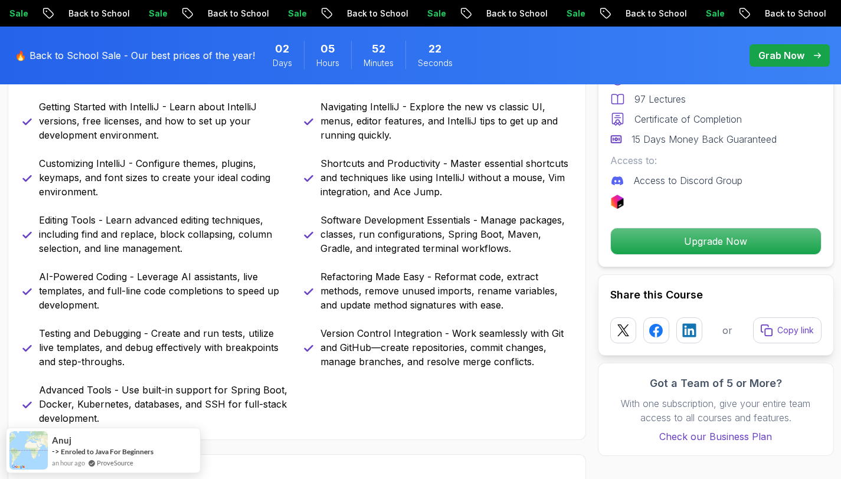
scroll to position [588, 0]
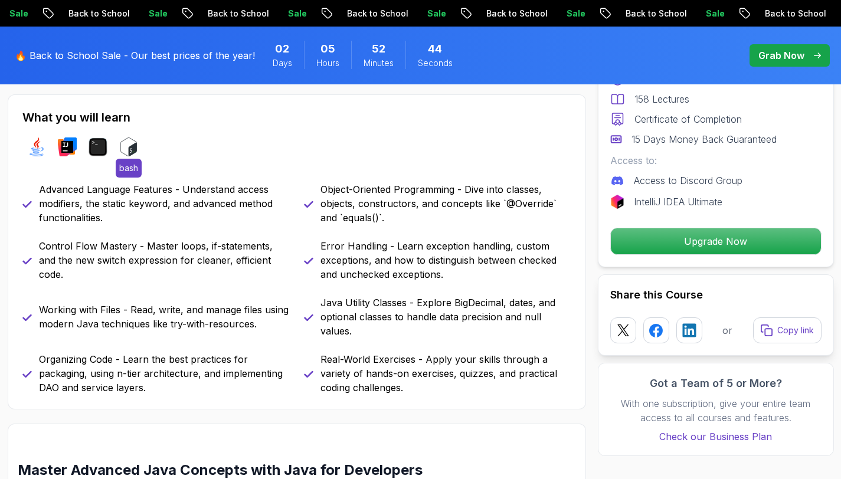
scroll to position [507, 0]
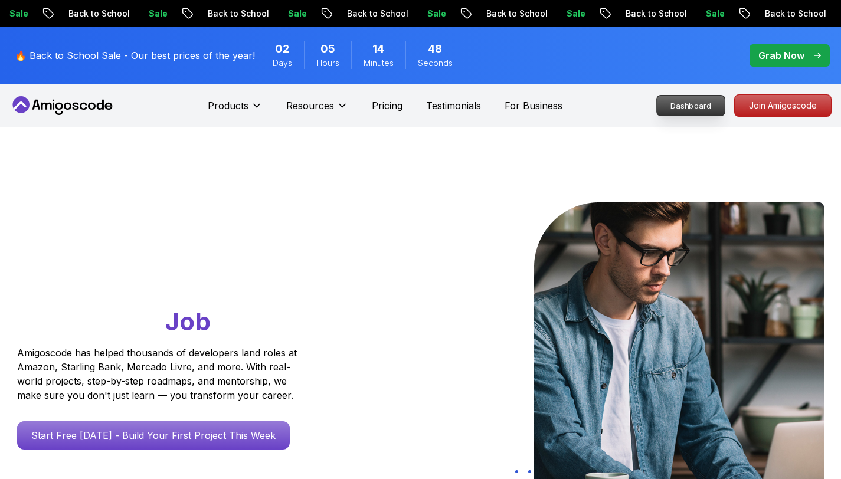
click at [688, 103] on p "Dashboard" at bounding box center [691, 106] width 68 height 20
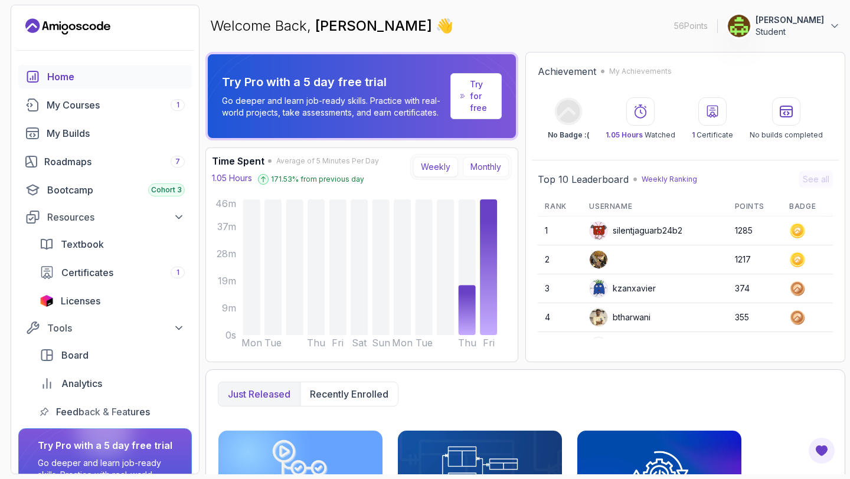
click at [475, 174] on button "Monthly" at bounding box center [486, 167] width 46 height 20
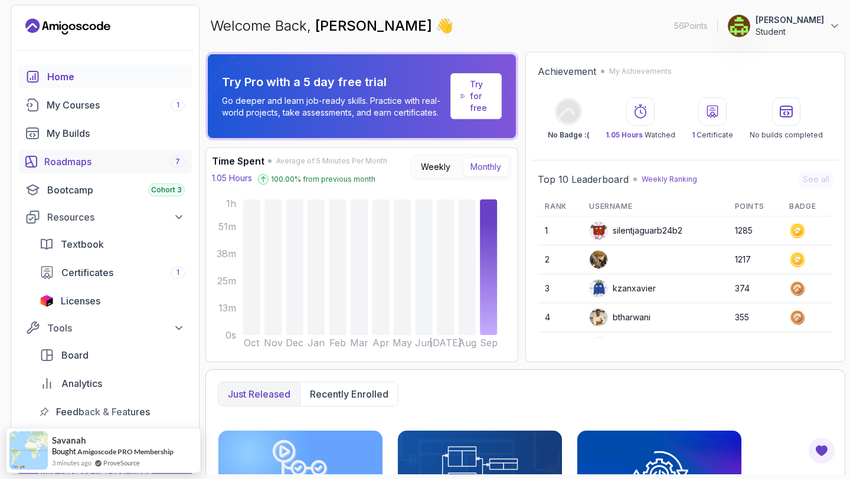
click at [97, 156] on div "Roadmaps 7" at bounding box center [114, 162] width 140 height 14
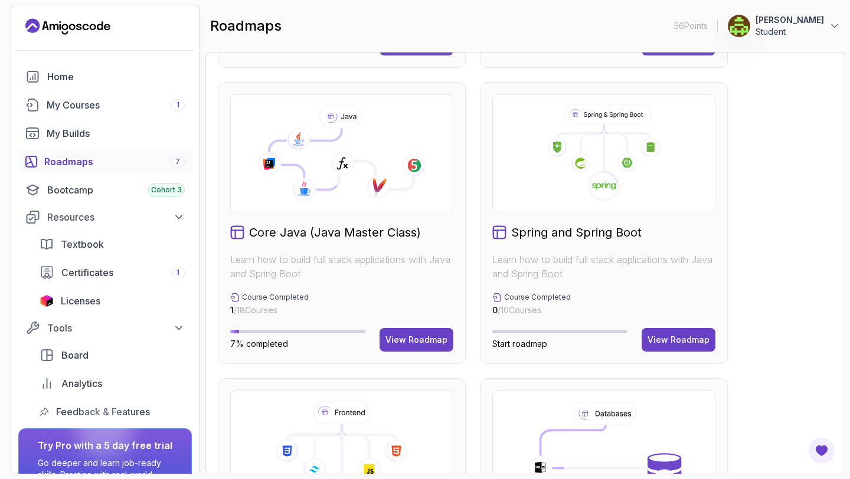
scroll to position [277, 0]
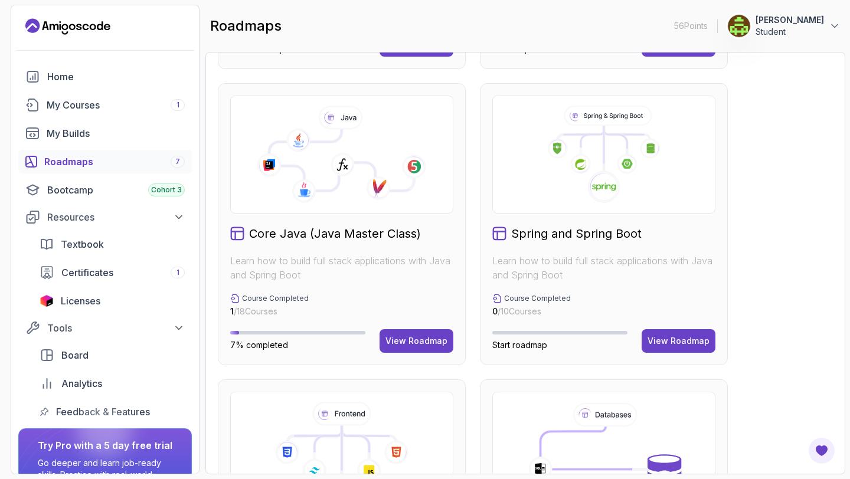
click at [404, 323] on div "Core Java (Java Master Class) Learn how to build full stack applications with J…" at bounding box center [342, 224] width 248 height 282
click at [405, 340] on div "View Roadmap" at bounding box center [416, 341] width 62 height 12
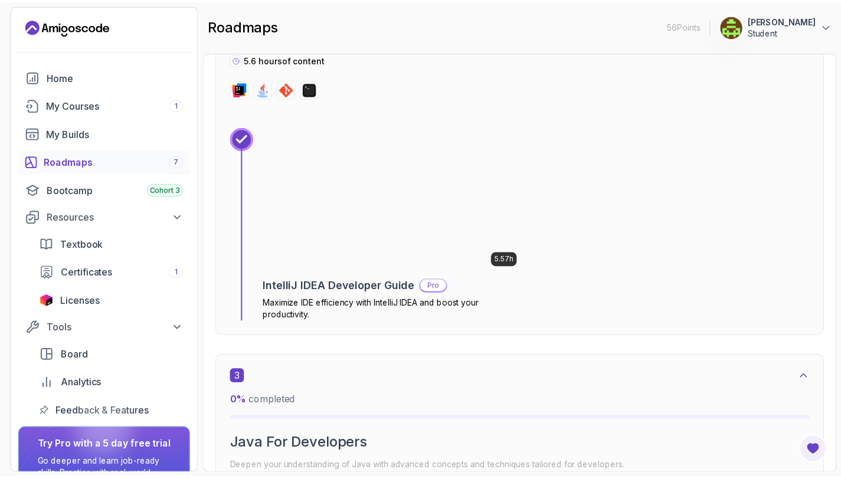
scroll to position [967, 0]
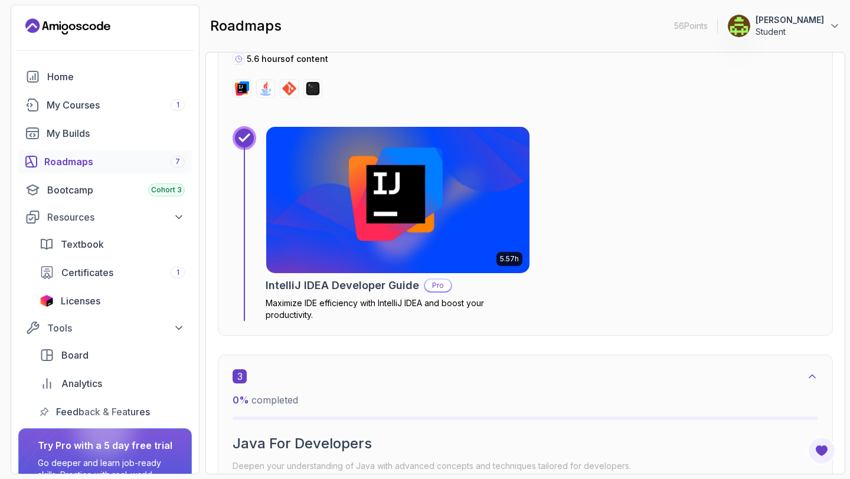
click at [423, 227] on img at bounding box center [398, 199] width 276 height 153
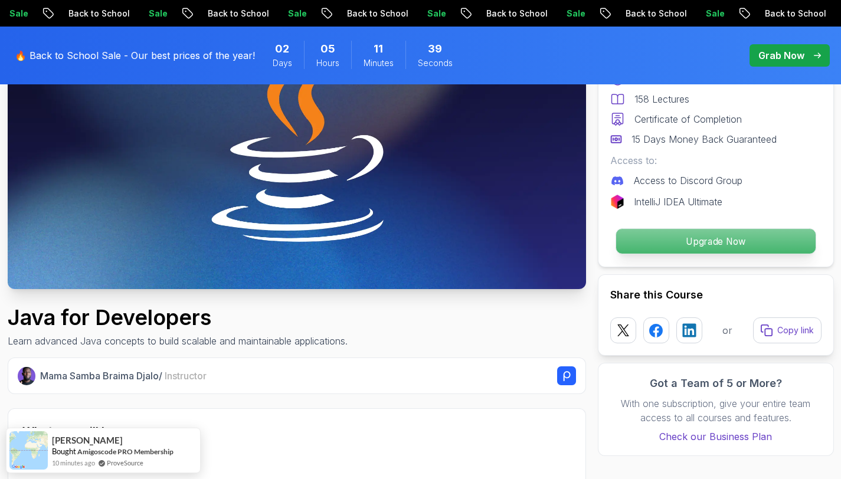
click at [654, 240] on p "Upgrade Now" at bounding box center [715, 241] width 199 height 25
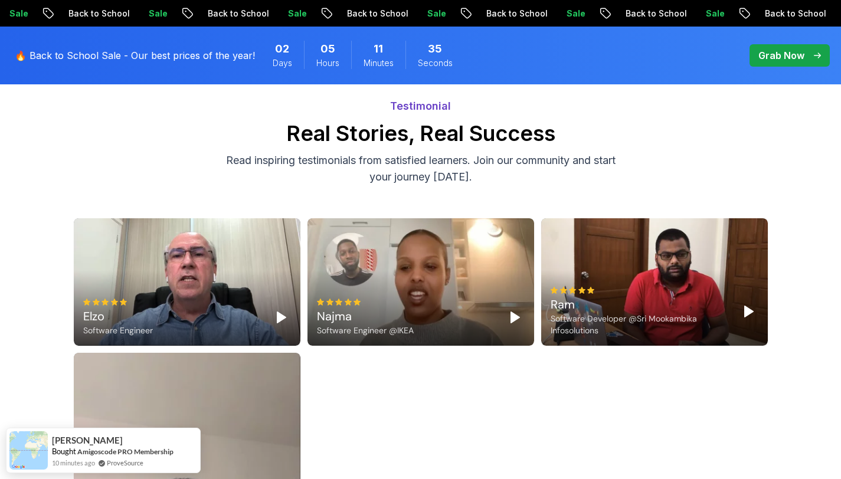
scroll to position [3573, 0]
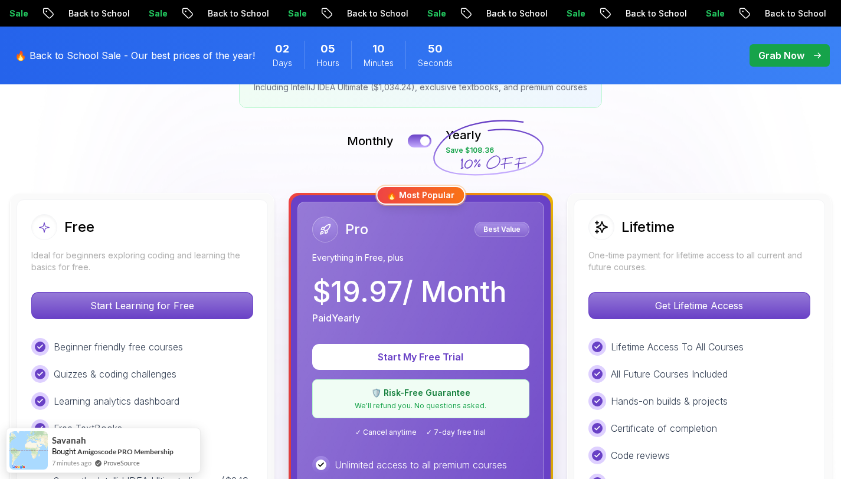
scroll to position [237, 0]
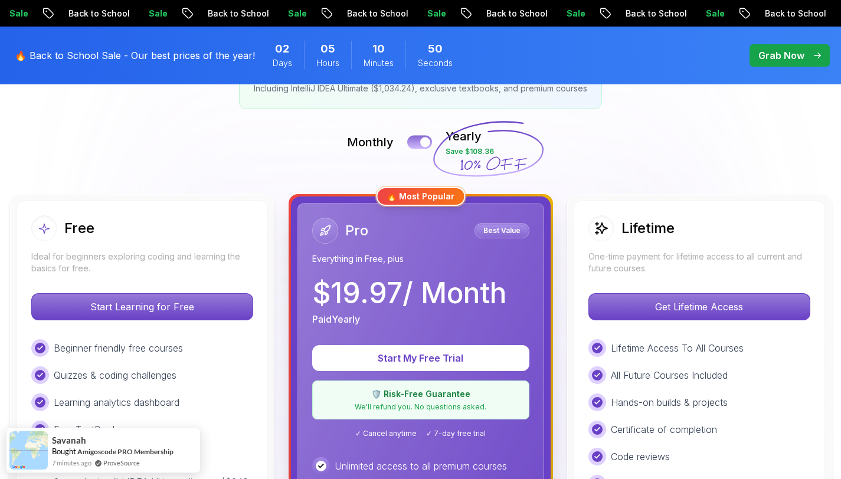
click at [430, 139] on button at bounding box center [419, 142] width 25 height 14
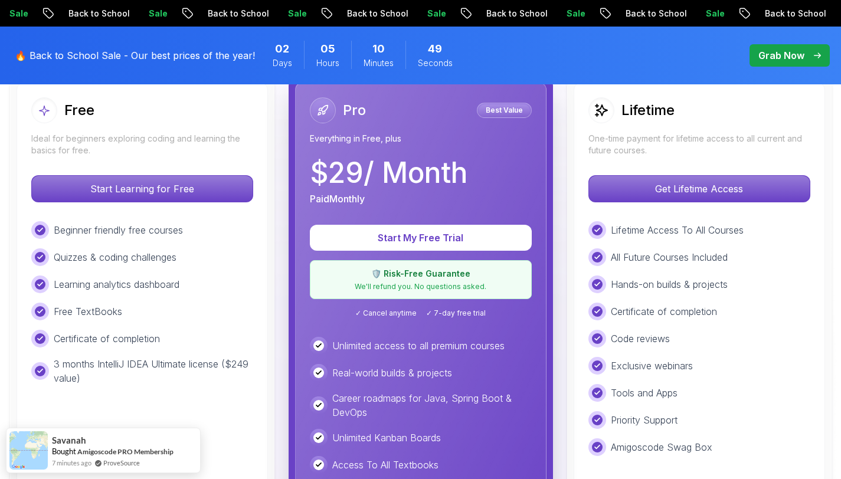
scroll to position [356, 0]
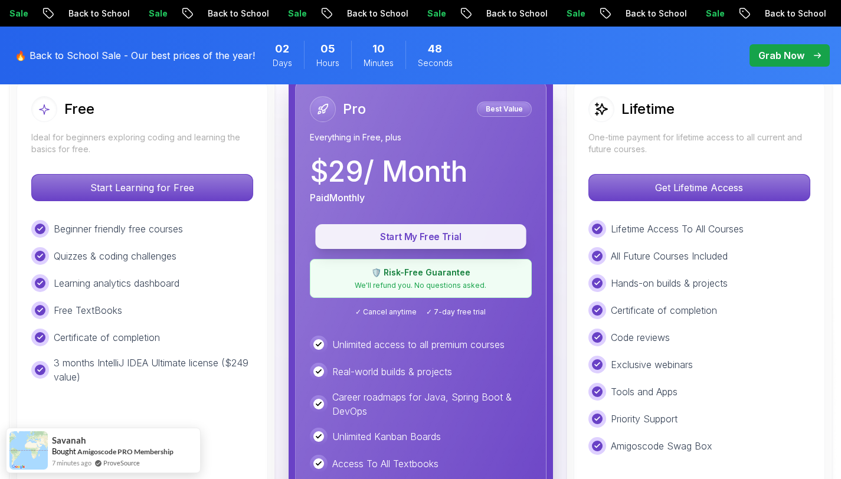
click at [403, 238] on p "Start My Free Trial" at bounding box center [421, 237] width 184 height 14
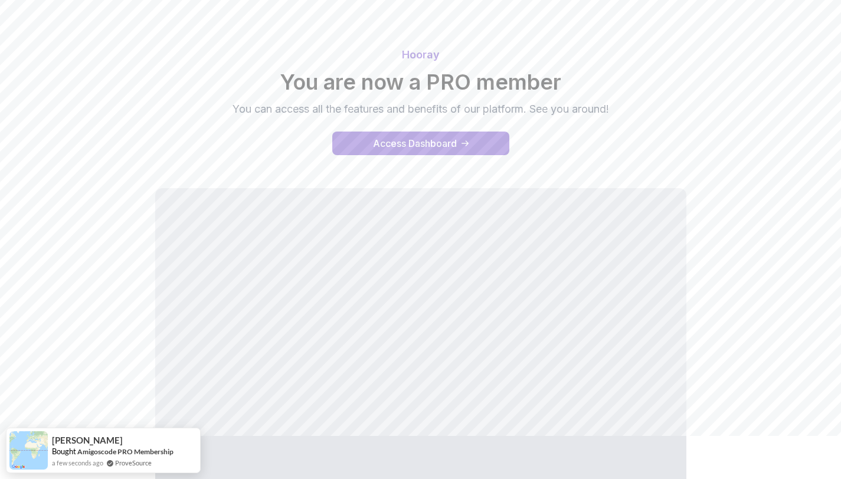
scroll to position [44, 0]
click at [391, 140] on div "Access Dashboard" at bounding box center [415, 143] width 84 height 14
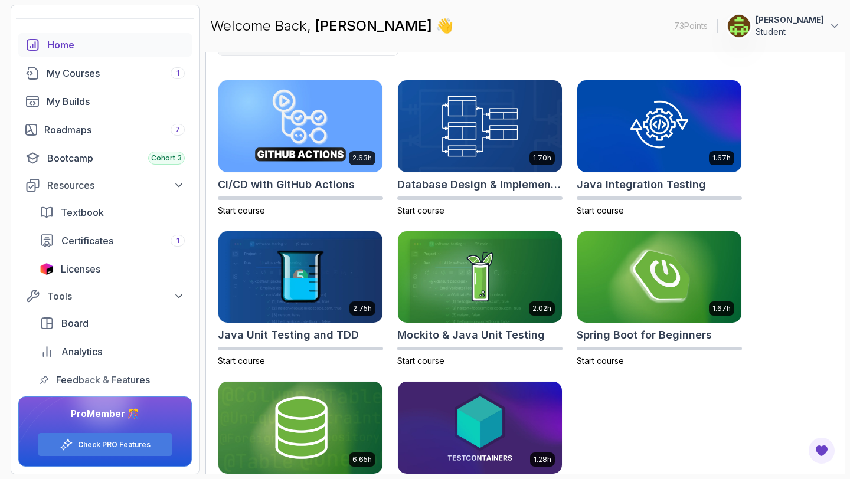
scroll to position [340, 0]
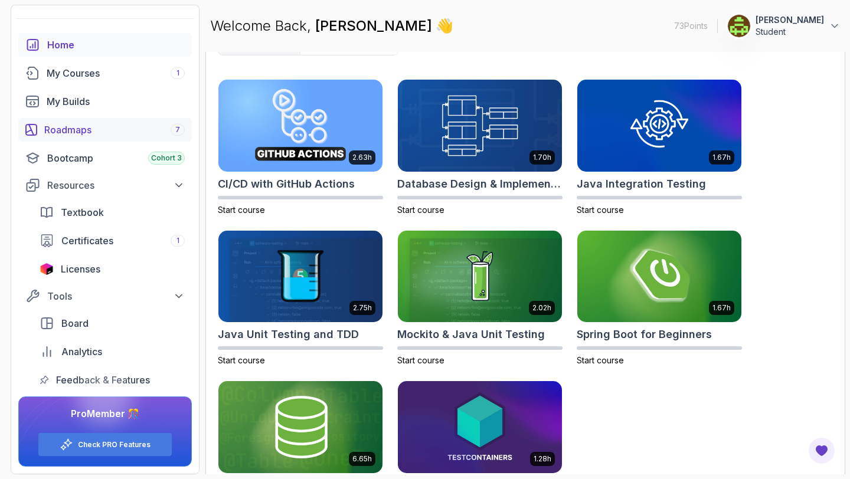
click at [94, 119] on link "Roadmaps 7" at bounding box center [105, 130] width 174 height 24
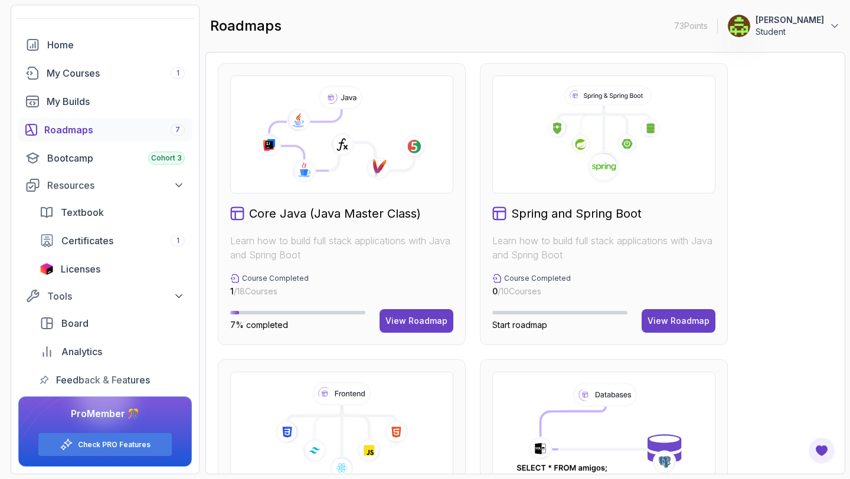
scroll to position [298, 0]
click at [403, 319] on div "View Roadmap" at bounding box center [416, 321] width 62 height 12
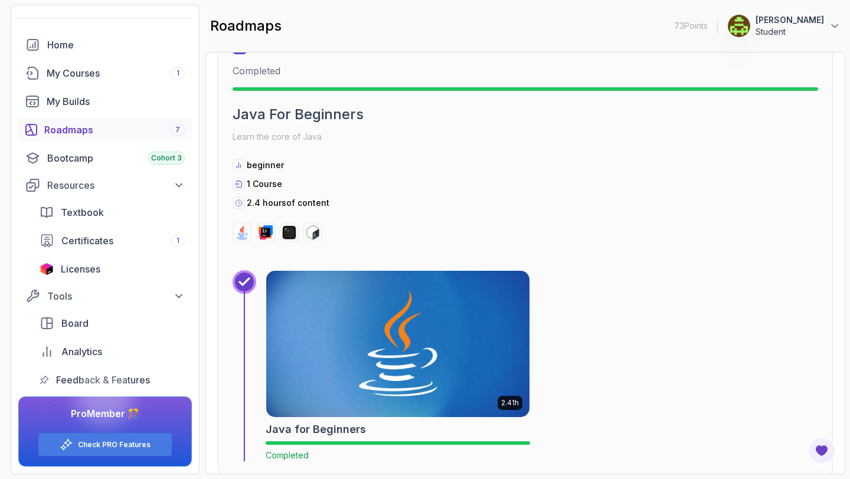
scroll to position [362, 0]
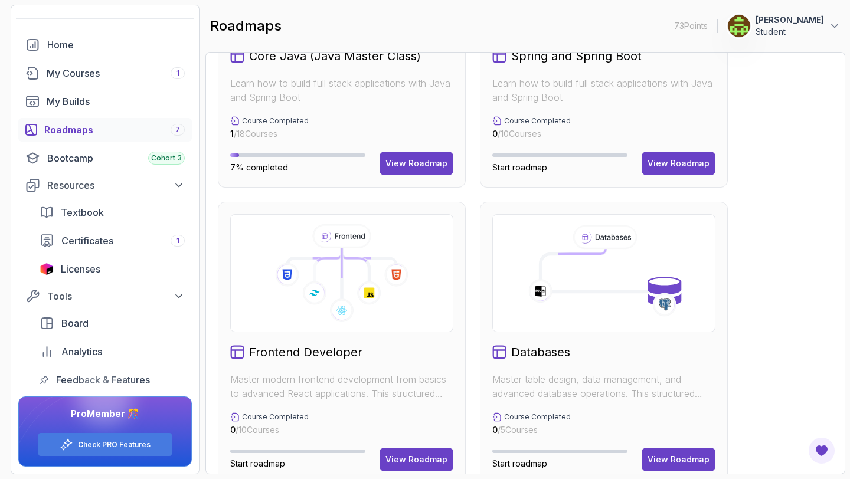
scroll to position [471, 0]
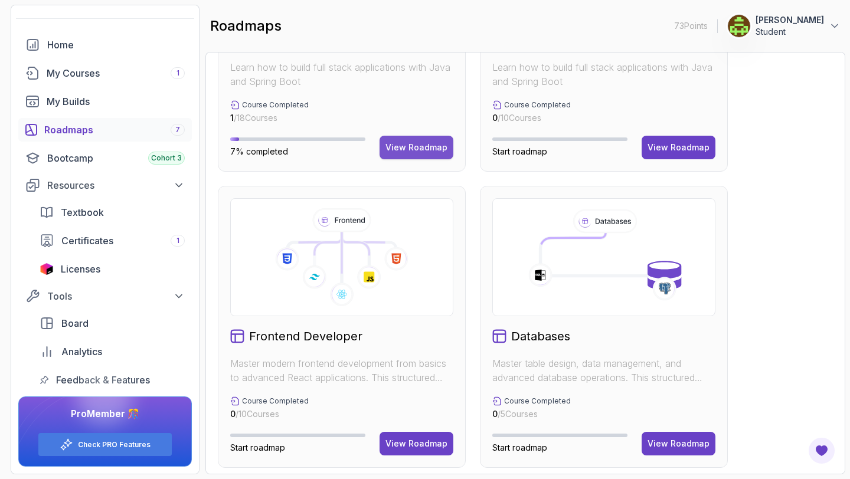
click at [415, 137] on button "View Roadmap" at bounding box center [417, 148] width 74 height 24
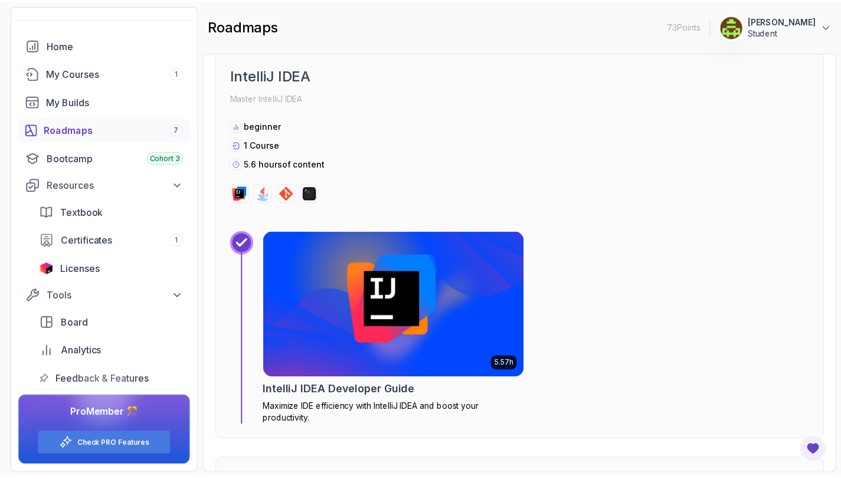
scroll to position [928, 0]
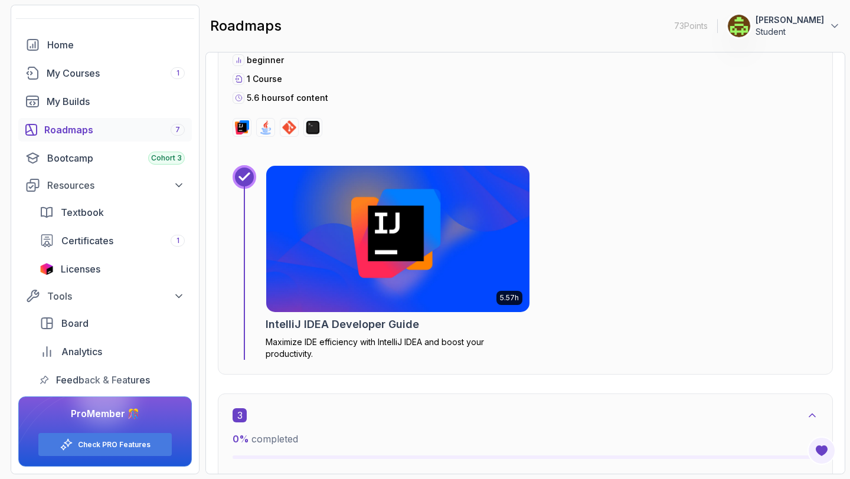
click at [365, 302] on img at bounding box center [397, 239] width 263 height 146
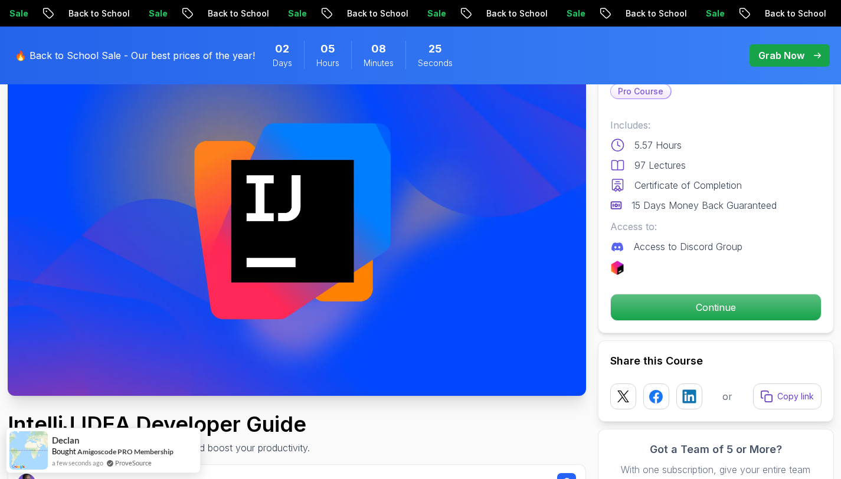
scroll to position [74, 0]
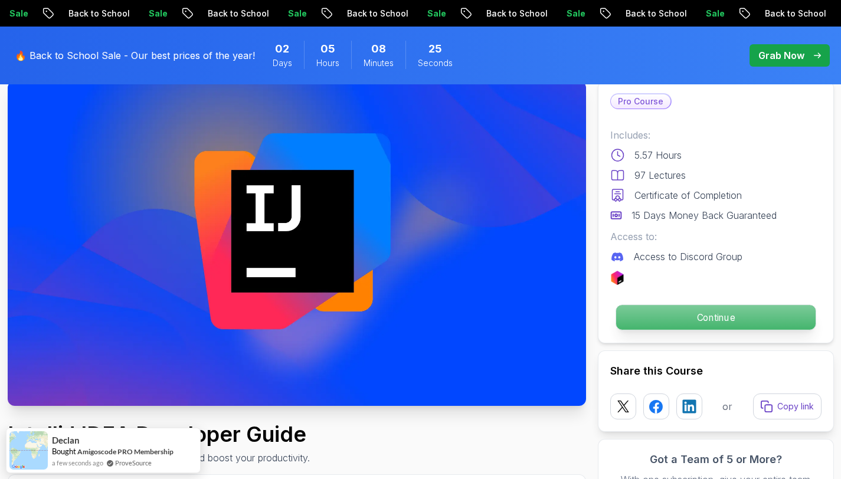
click at [643, 320] on p "Continue" at bounding box center [715, 317] width 199 height 25
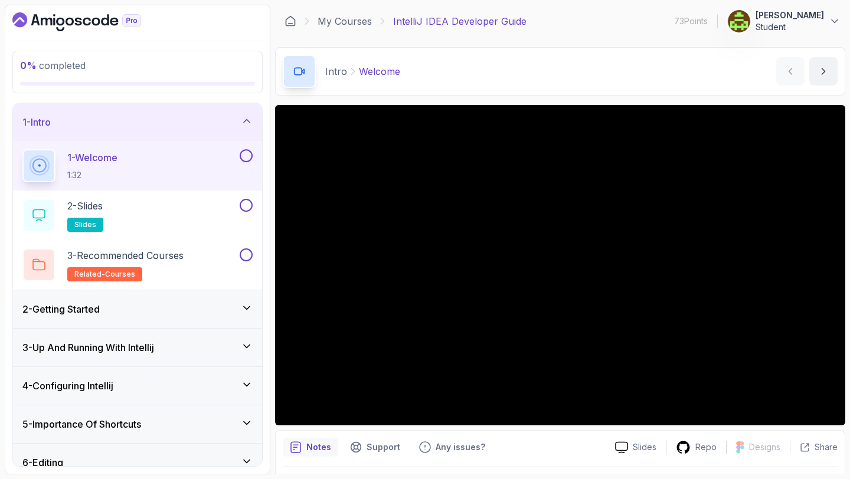
click at [248, 155] on button at bounding box center [246, 155] width 13 height 13
click at [256, 315] on div "2 - Getting Started" at bounding box center [137, 309] width 249 height 38
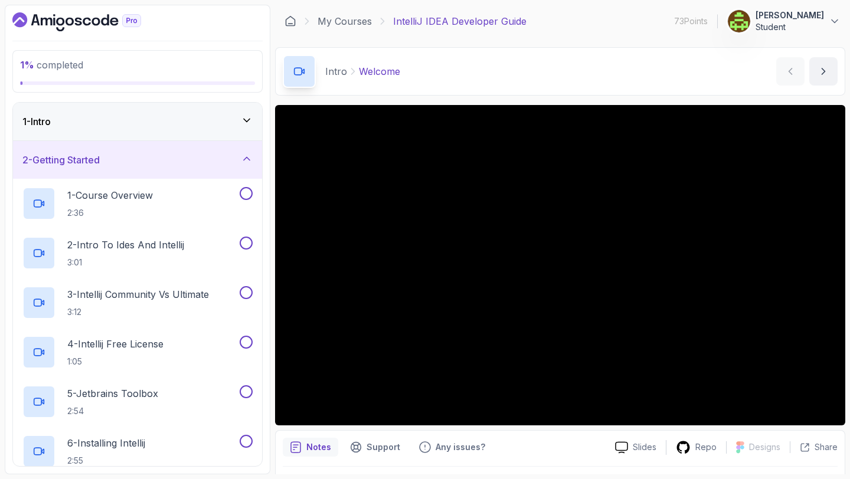
click at [235, 161] on div "2 - Getting Started" at bounding box center [137, 160] width 230 height 14
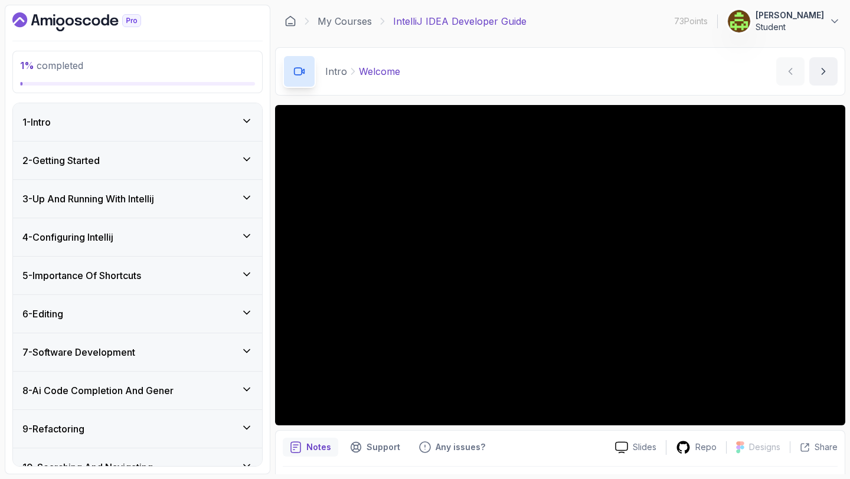
click at [582, 61] on div "Intro Welcome Welcome by [PERSON_NAME]" at bounding box center [560, 71] width 570 height 48
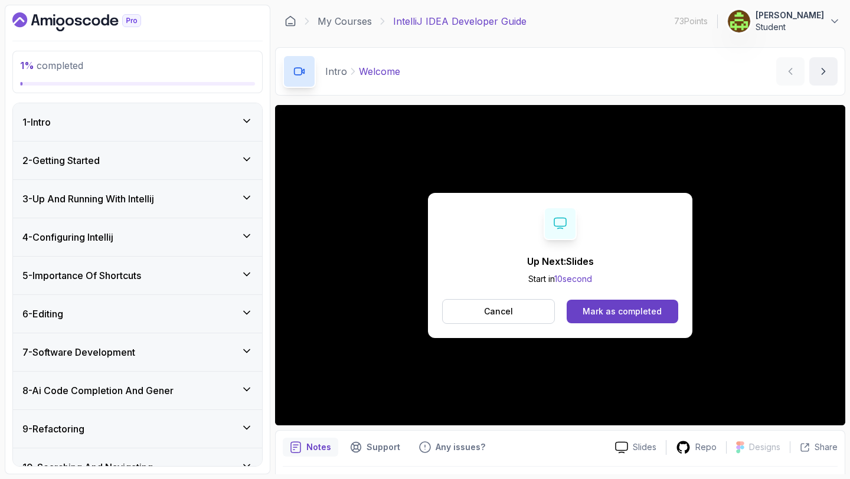
click at [216, 126] on div "1 - Intro" at bounding box center [137, 122] width 230 height 14
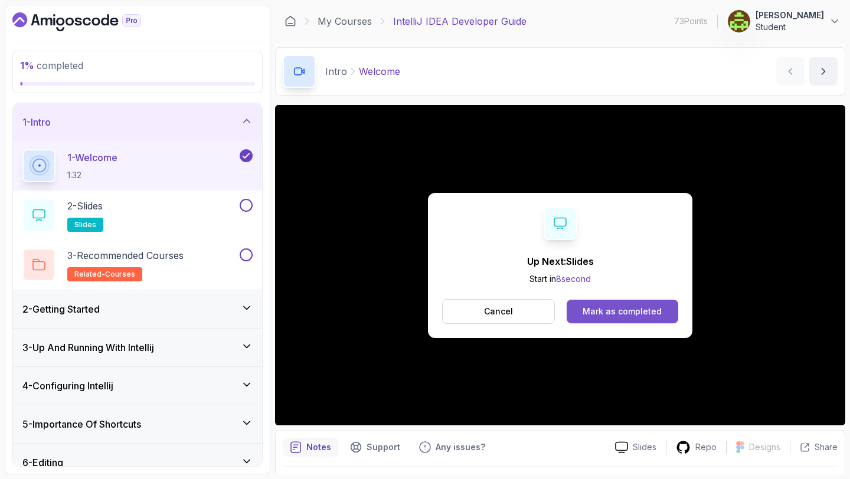
click at [584, 311] on div "Mark as completed" at bounding box center [622, 312] width 79 height 12
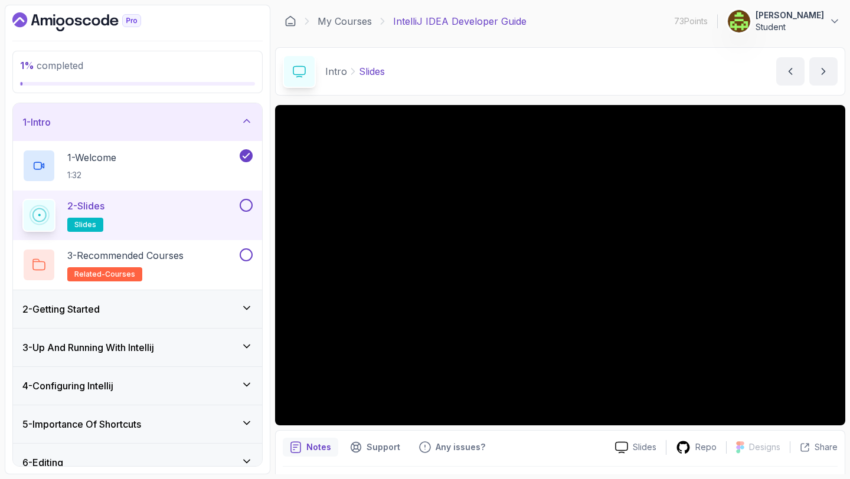
click at [247, 199] on button at bounding box center [246, 205] width 13 height 13
click at [242, 255] on button at bounding box center [246, 254] width 13 height 13
click at [240, 301] on div "2 - Getting Started" at bounding box center [137, 309] width 249 height 38
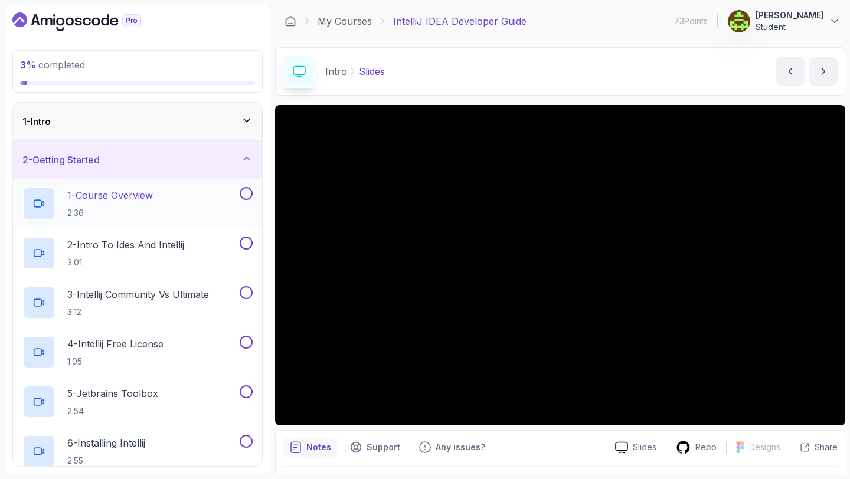
click at [197, 215] on div "1 - Course Overview 2:36" at bounding box center [129, 203] width 215 height 33
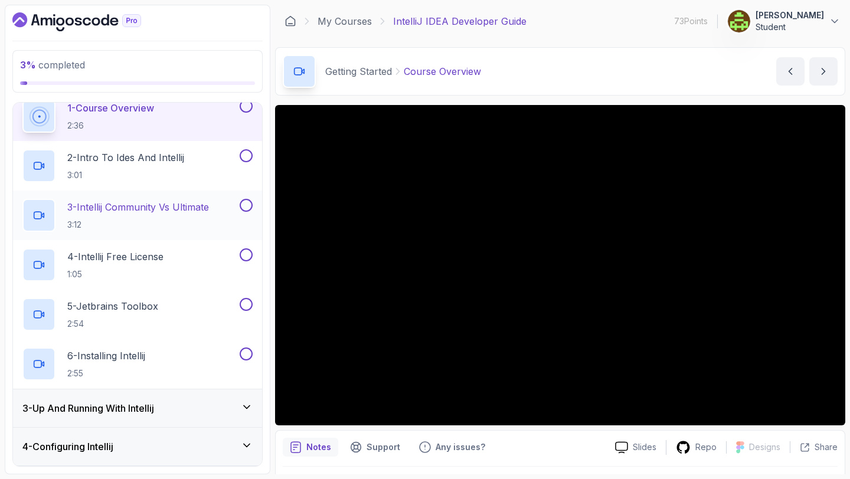
scroll to position [86, 0]
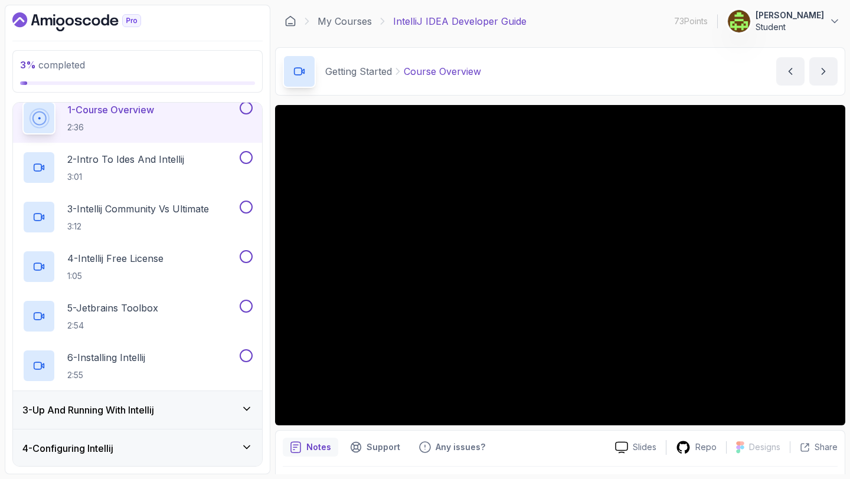
click at [247, 108] on button at bounding box center [246, 108] width 13 height 13
click at [209, 155] on div "2 - Intro To Ides And Intellij 3:01" at bounding box center [129, 167] width 215 height 33
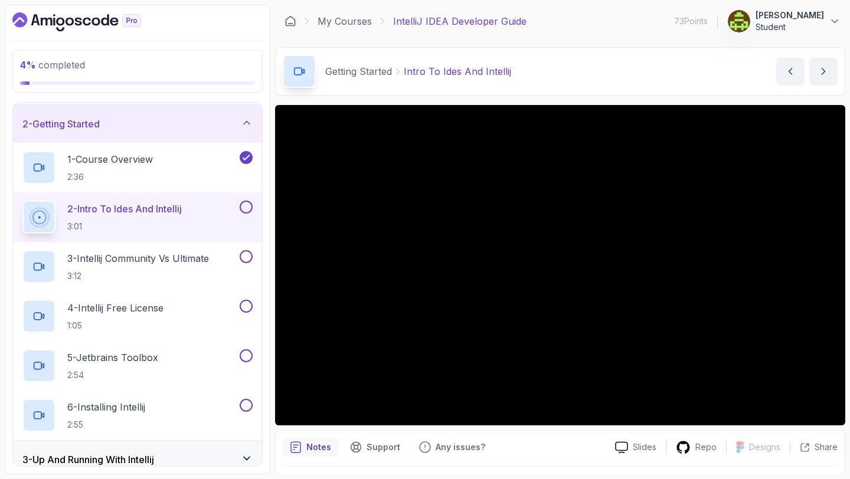
scroll to position [35, 0]
click at [247, 208] on button at bounding box center [246, 208] width 13 height 13
click at [179, 258] on p "3 - Intellij Community Vs Ultimate" at bounding box center [138, 260] width 142 height 14
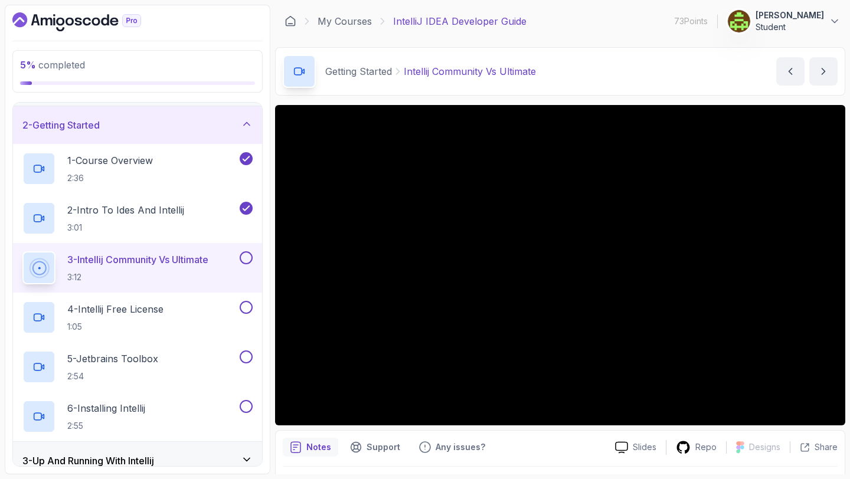
click at [243, 252] on button at bounding box center [246, 257] width 13 height 13
click at [216, 320] on div "4 - Intellij Free License 1:05" at bounding box center [129, 317] width 215 height 33
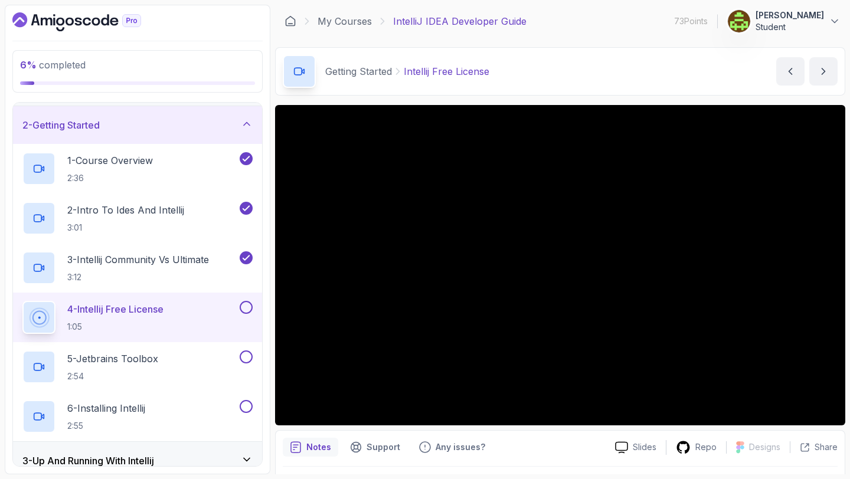
click at [246, 309] on button at bounding box center [246, 307] width 13 height 13
click at [221, 361] on div "5 - Jetbrains Toolbox 2:54" at bounding box center [129, 367] width 215 height 33
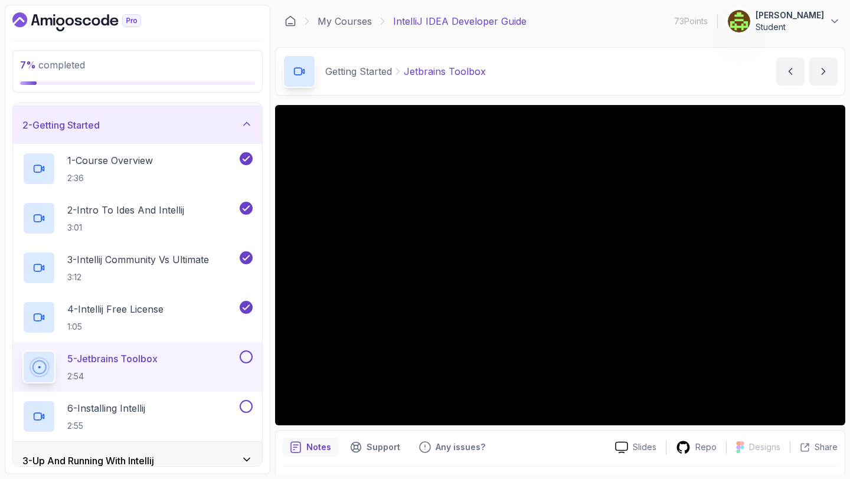
click at [245, 361] on button at bounding box center [246, 357] width 13 height 13
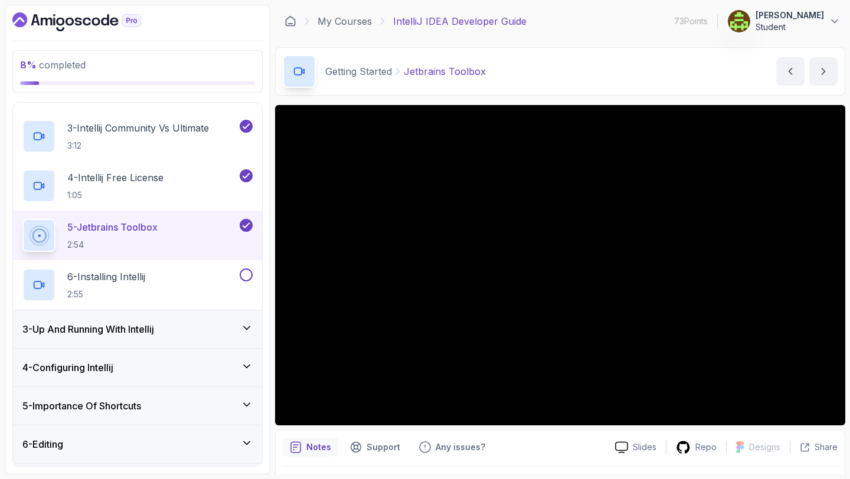
scroll to position [167, 0]
click at [176, 283] on div "6 - Installing Intellij 2:55" at bounding box center [129, 284] width 215 height 33
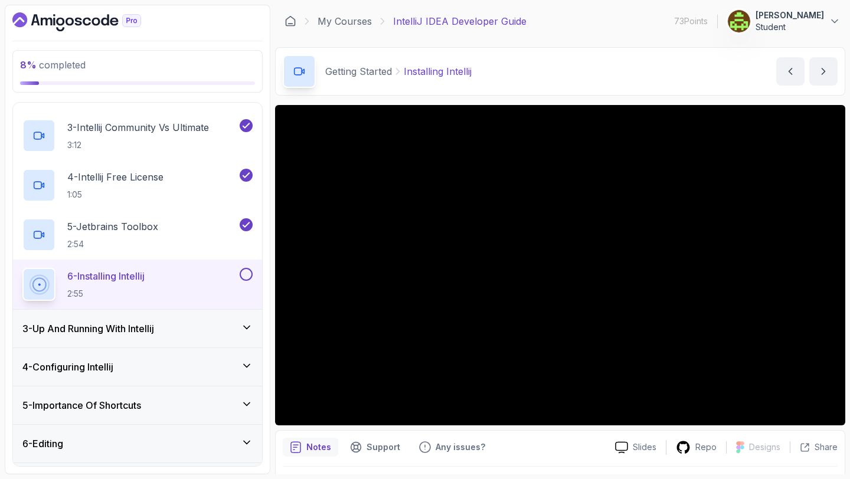
click at [247, 277] on button at bounding box center [246, 274] width 13 height 13
click at [205, 322] on div "3 - Up And Running With Intellij" at bounding box center [137, 329] width 230 height 14
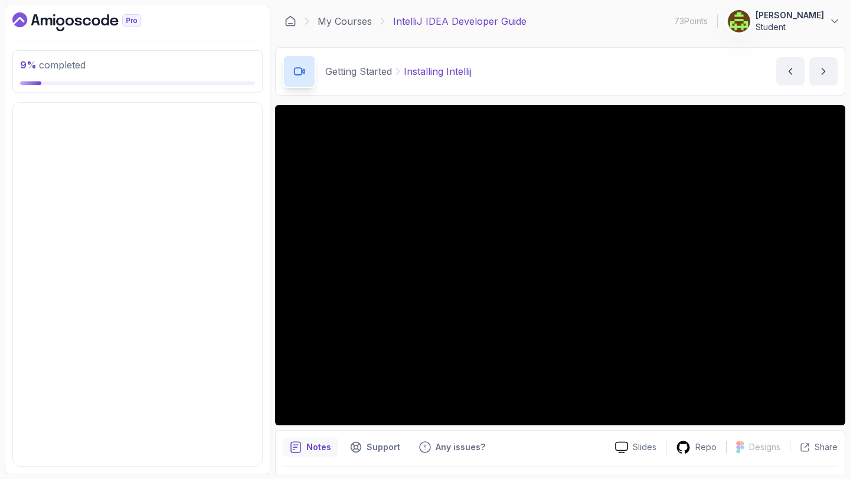
scroll to position [96, 0]
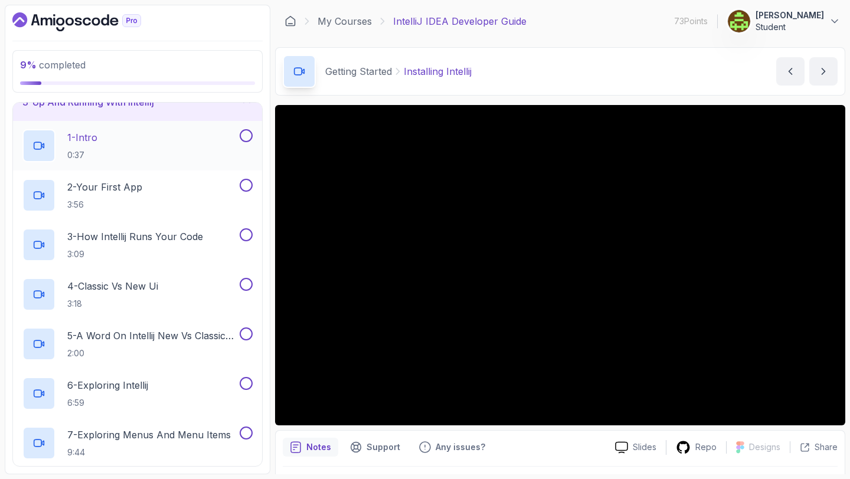
click at [143, 137] on div "1 - Intro 0:37" at bounding box center [129, 145] width 215 height 33
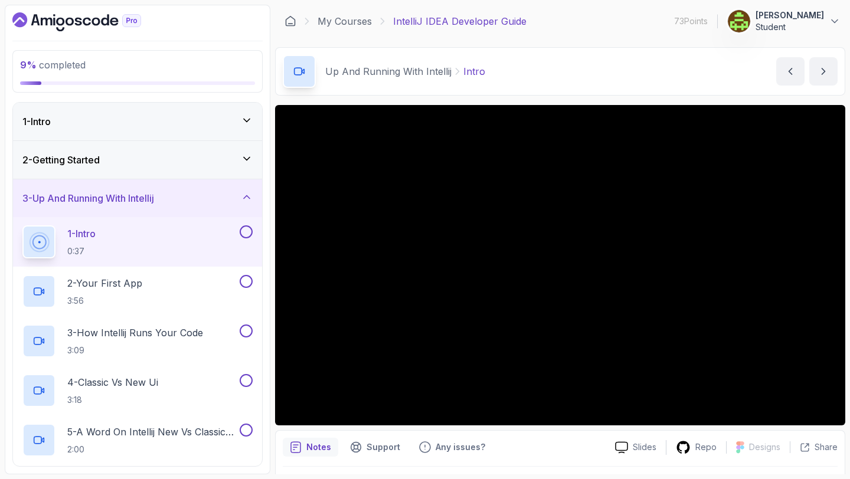
click at [172, 171] on div "2 - Getting Started" at bounding box center [137, 160] width 249 height 38
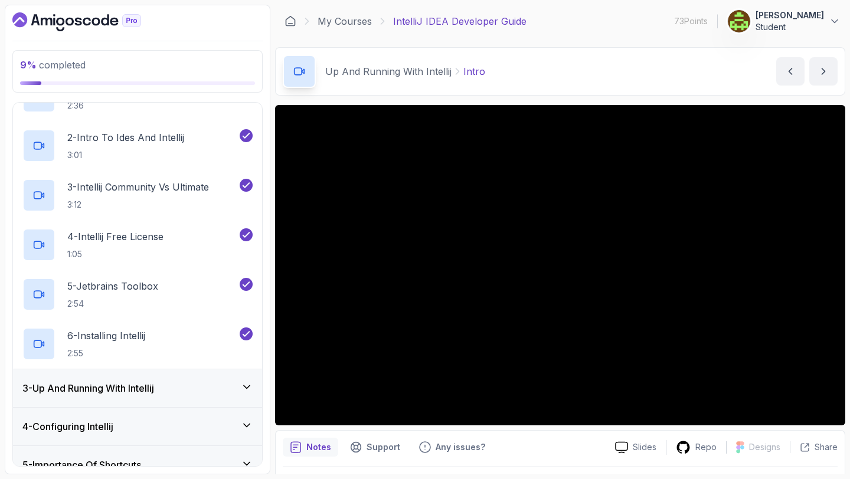
click at [182, 392] on div "3 - Up And Running With Intellij" at bounding box center [137, 388] width 230 height 14
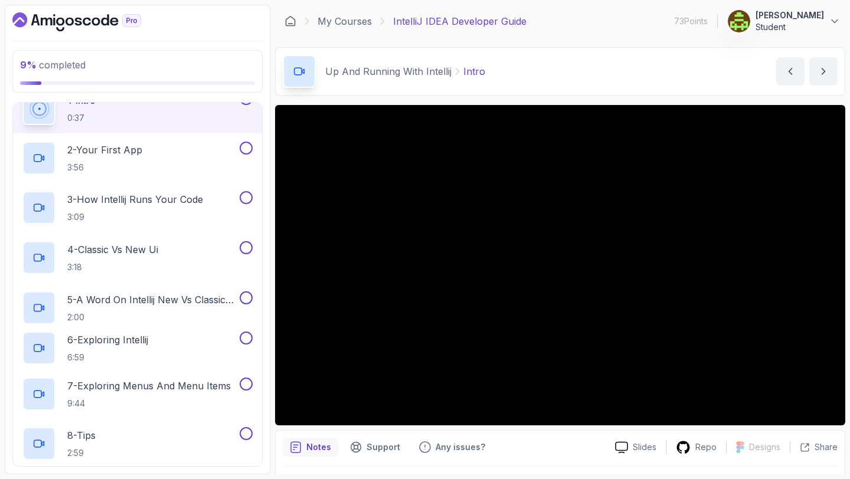
scroll to position [134, 0]
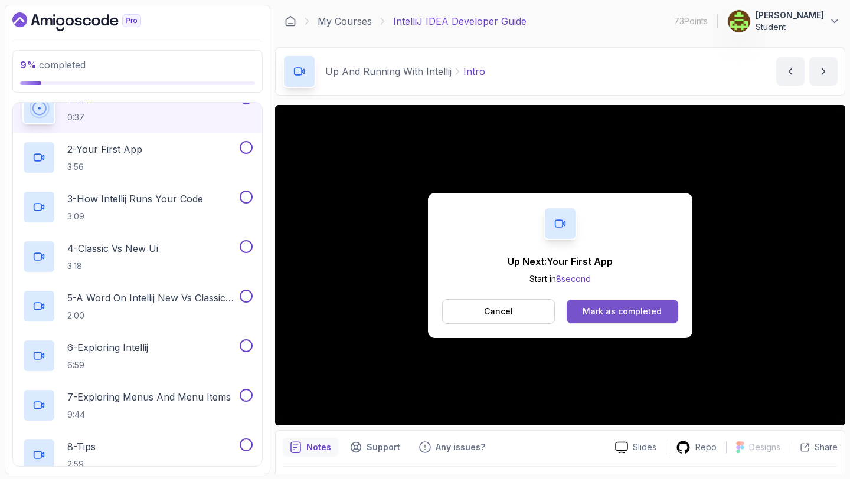
click at [600, 310] on div "Mark as completed" at bounding box center [622, 312] width 79 height 12
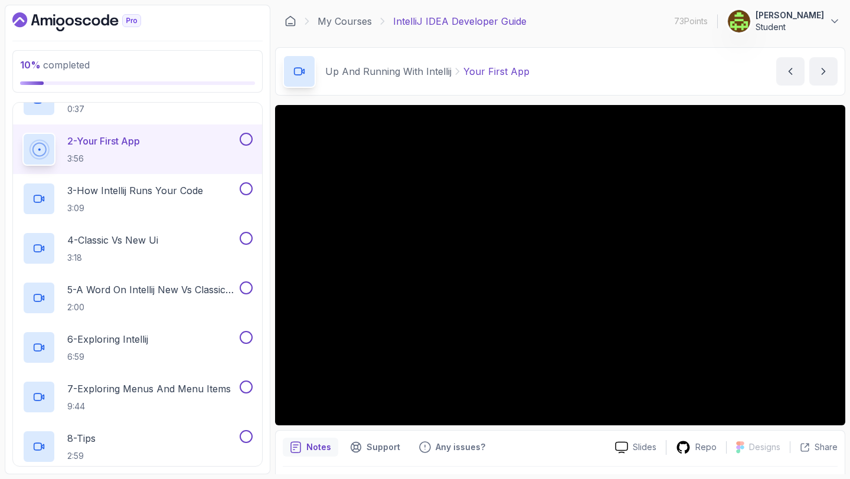
click at [243, 136] on button at bounding box center [246, 139] width 13 height 13
click at [178, 187] on p "3 - How Intellij Runs Your Code" at bounding box center [135, 189] width 136 height 14
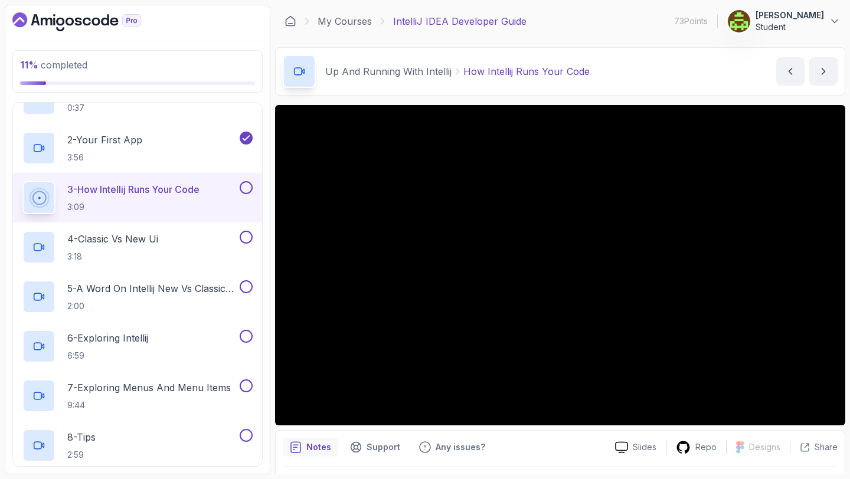
click at [248, 191] on button at bounding box center [246, 187] width 13 height 13
click at [205, 238] on div "4 - Classic Vs New Ui 3:18" at bounding box center [129, 247] width 215 height 33
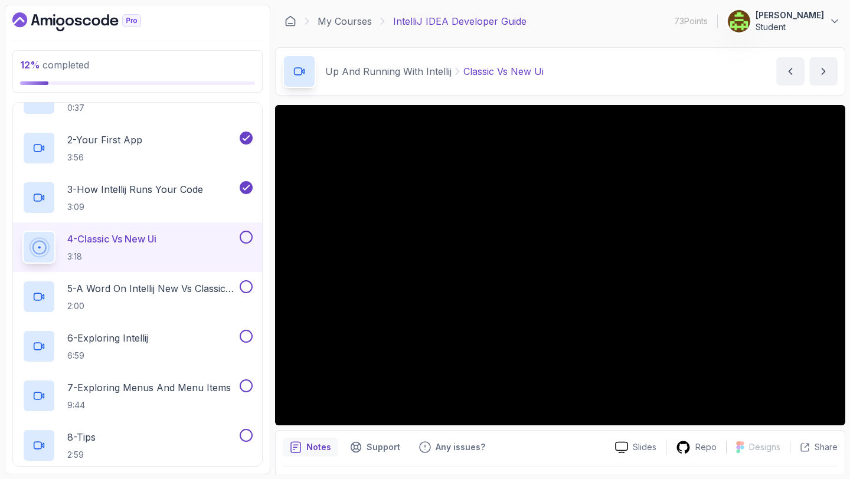
click at [247, 240] on button at bounding box center [246, 237] width 13 height 13
click at [207, 293] on p "5 - A Word On Intellij New Vs Classic Ui" at bounding box center [152, 289] width 170 height 14
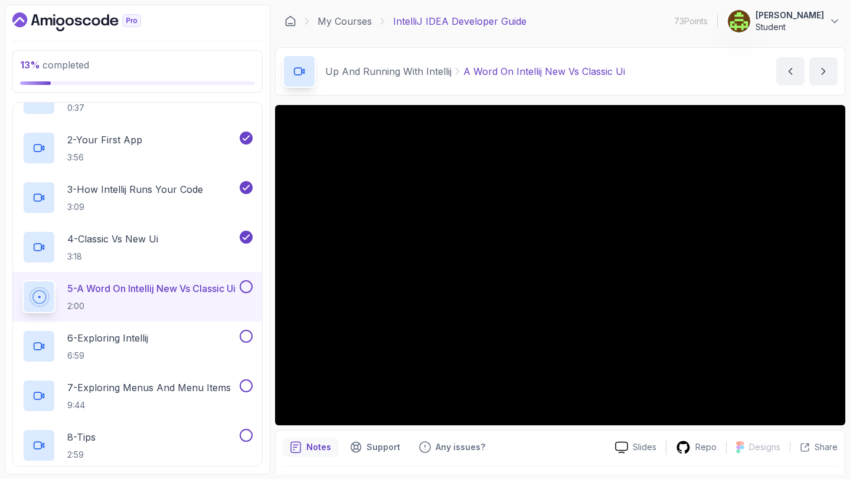
click at [250, 285] on button at bounding box center [246, 286] width 13 height 13
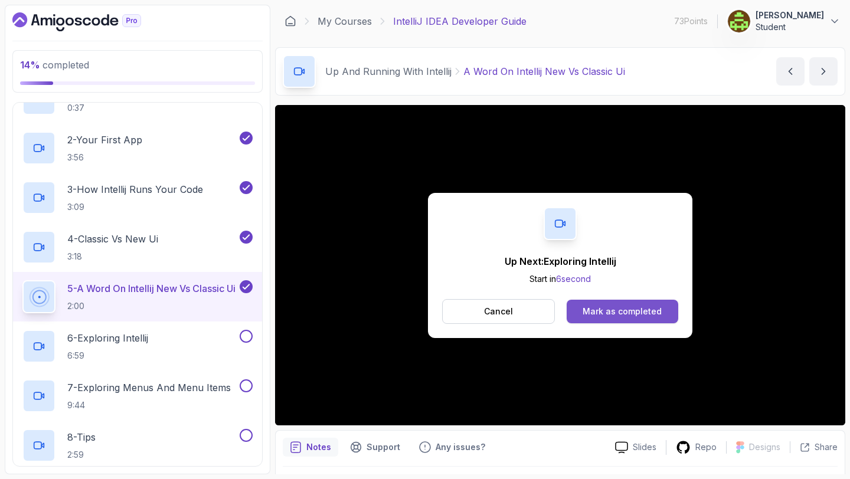
click at [613, 318] on button "Mark as completed" at bounding box center [623, 312] width 112 height 24
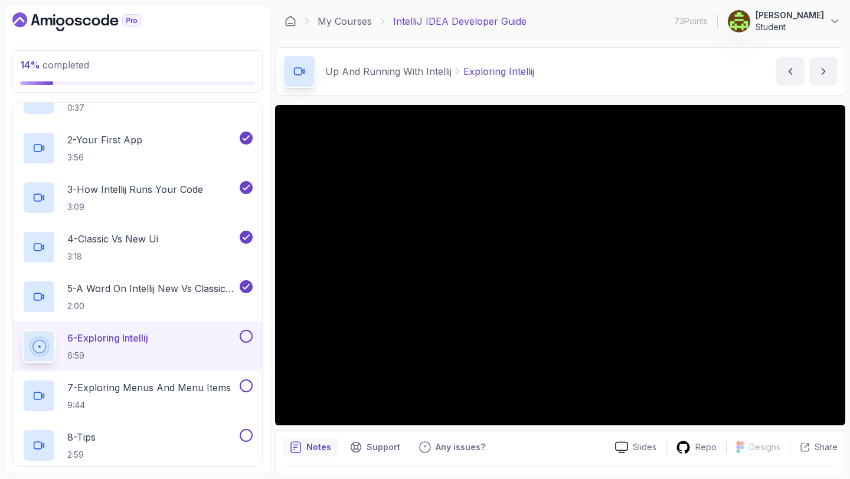
click at [248, 336] on button at bounding box center [246, 336] width 13 height 13
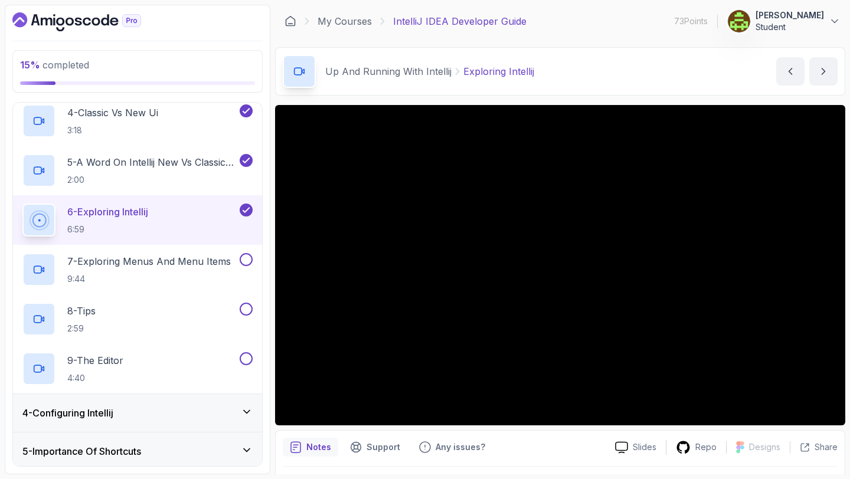
scroll to position [271, 0]
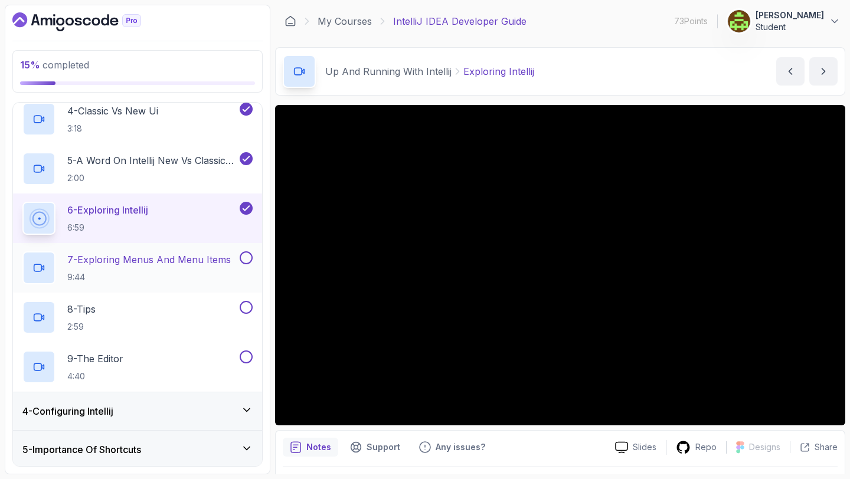
click at [189, 257] on p "7 - Exploring Menus And Menu Items" at bounding box center [148, 260] width 163 height 14
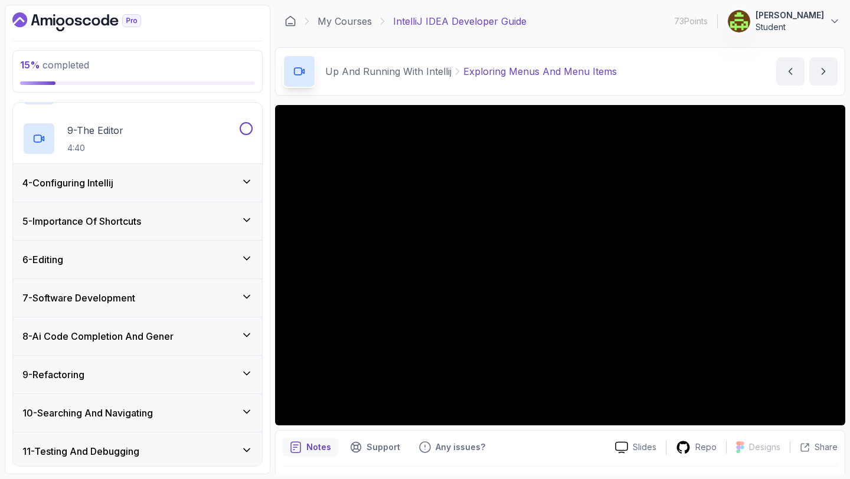
click at [189, 371] on div "9 - Refactoring" at bounding box center [137, 375] width 230 height 14
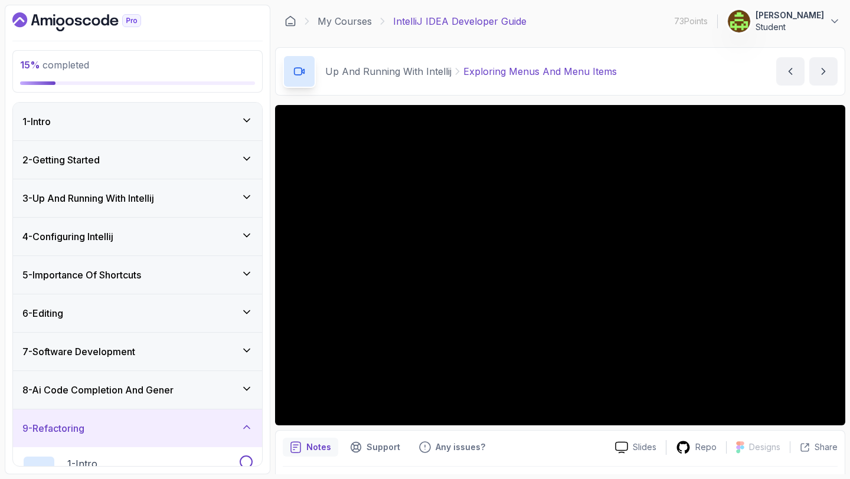
click at [152, 418] on div "9 - Refactoring" at bounding box center [137, 429] width 249 height 38
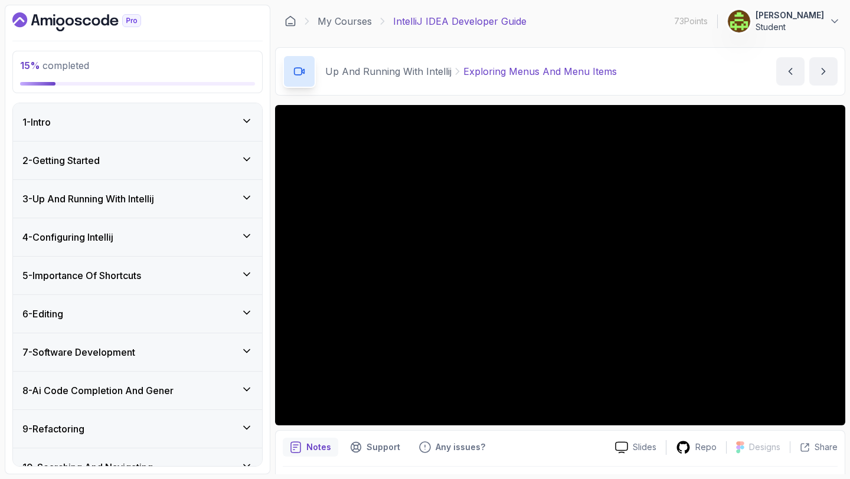
click at [113, 242] on h3 "4 - Configuring Intellij" at bounding box center [67, 237] width 91 height 14
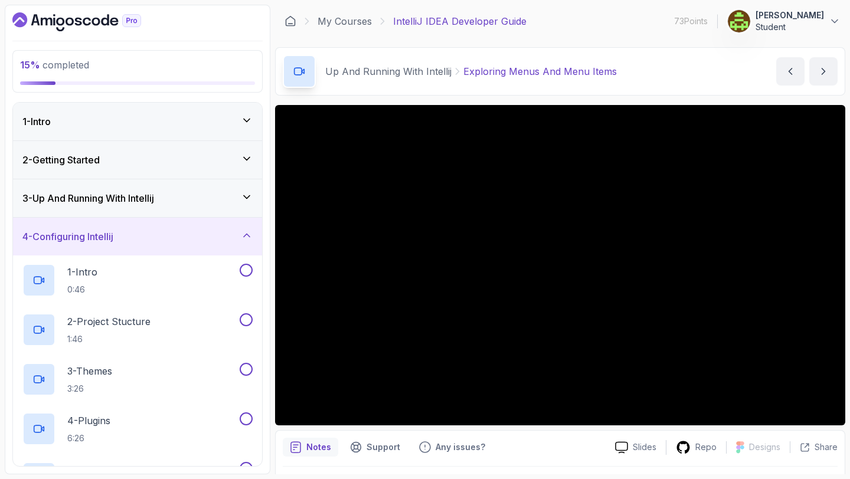
click at [113, 206] on div "3 - Up And Running With Intellij" at bounding box center [137, 198] width 249 height 38
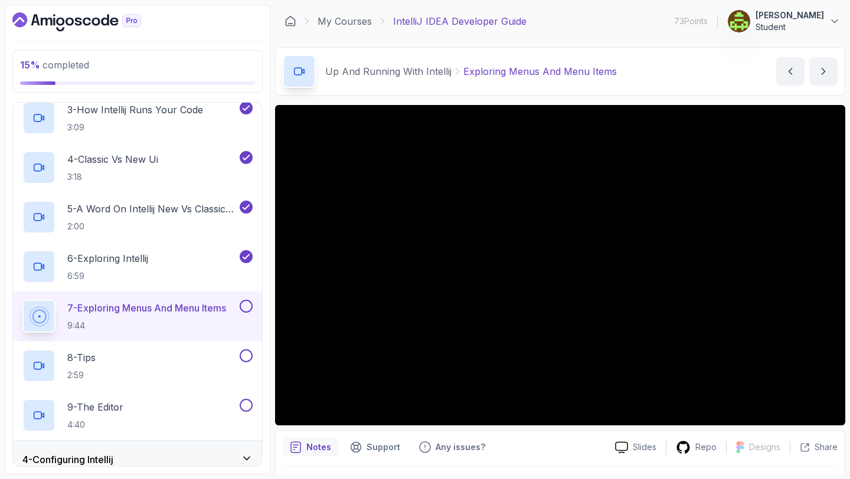
scroll to position [224, 0]
click at [244, 306] on button at bounding box center [246, 305] width 13 height 13
click at [157, 411] on div "9 - The Editor 4:40" at bounding box center [129, 414] width 215 height 33
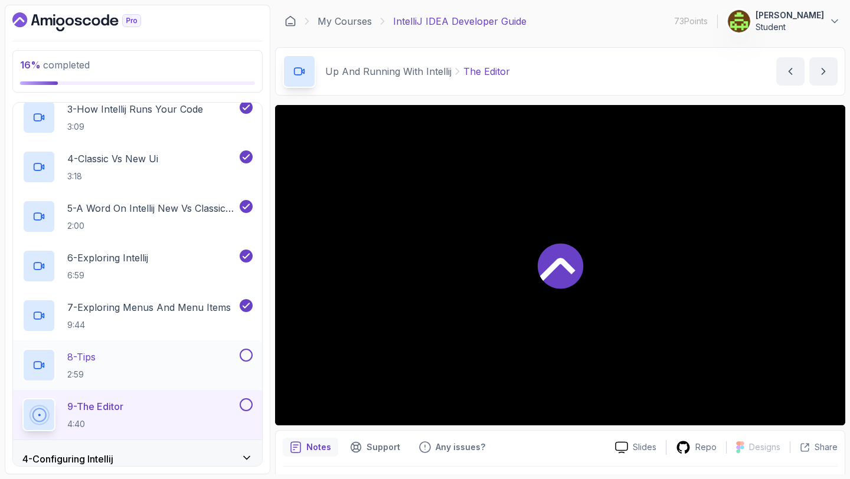
click at [144, 374] on div "8 - Tips 2:59" at bounding box center [129, 365] width 215 height 33
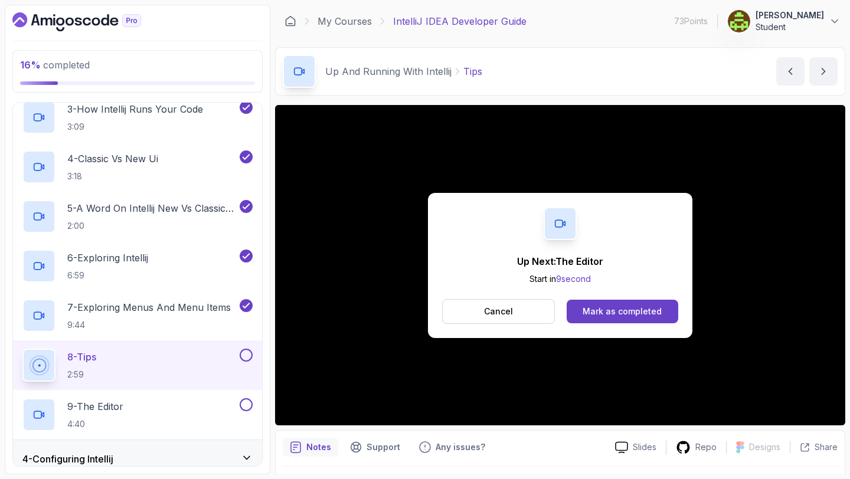
click at [625, 299] on div "Up Next: The Editor Start in 9 second Cancel Mark as completed" at bounding box center [560, 265] width 264 height 145
click at [619, 314] on div "Mark as completed" at bounding box center [622, 312] width 79 height 12
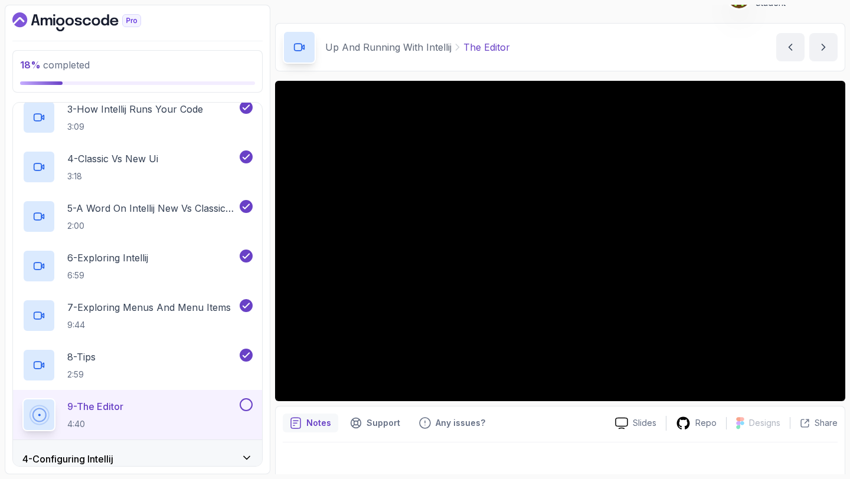
scroll to position [33, 0]
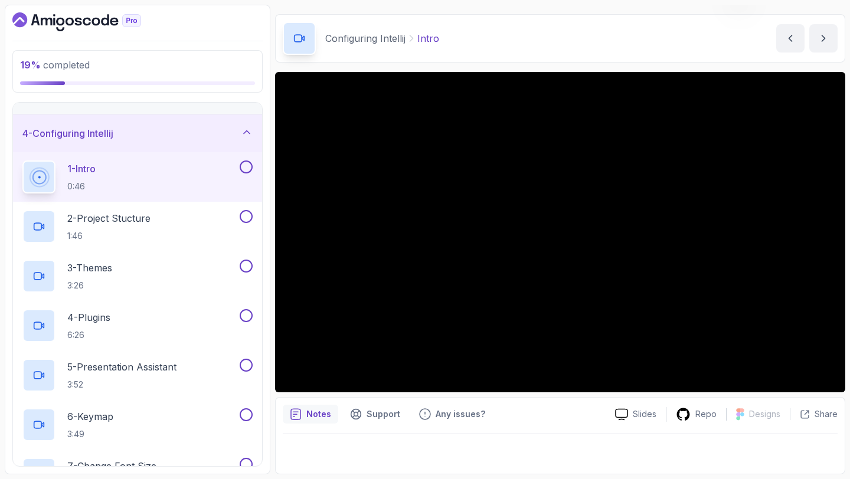
scroll to position [99, 0]
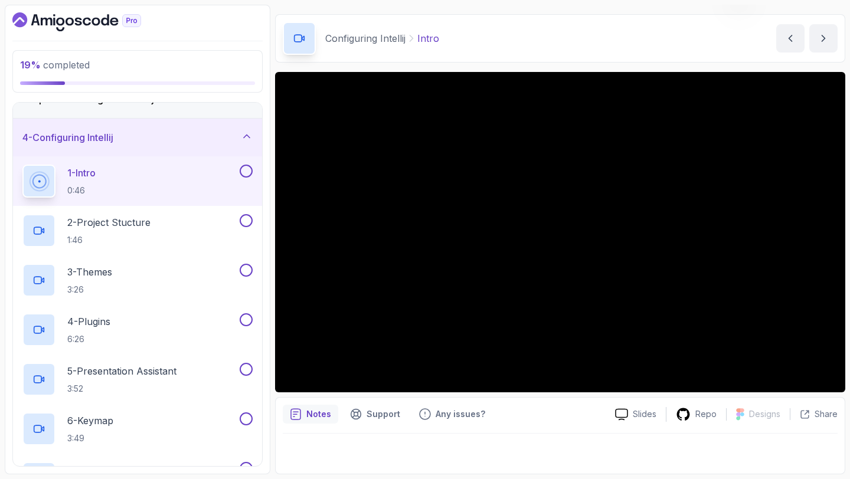
click at [243, 171] on button at bounding box center [246, 171] width 13 height 13
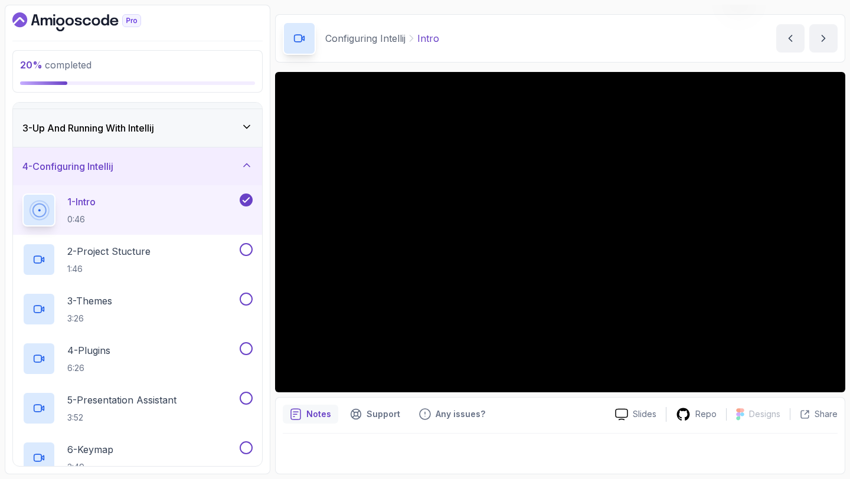
scroll to position [0, 0]
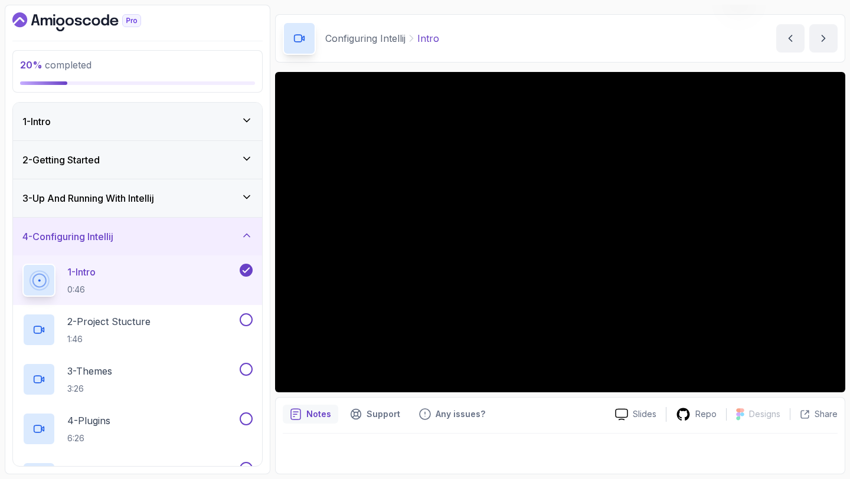
click at [248, 184] on div "3 - Up And Running With Intellij" at bounding box center [137, 198] width 249 height 38
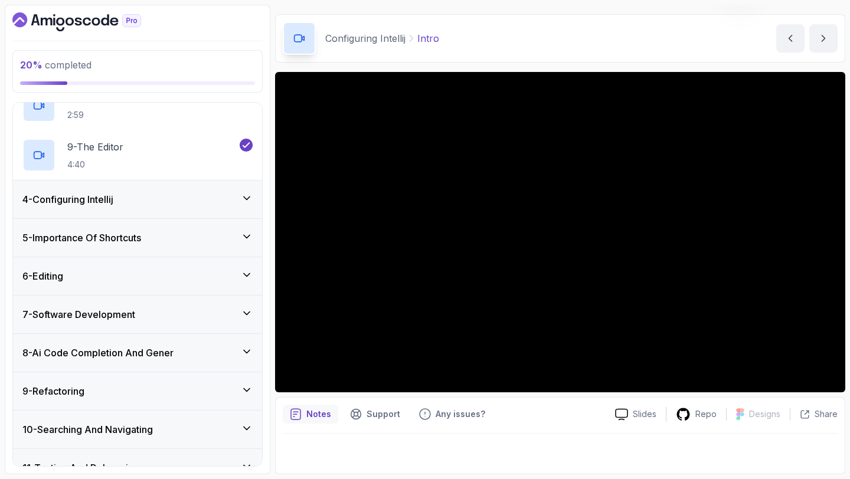
click at [230, 205] on div "4 - Configuring Intellij" at bounding box center [137, 199] width 230 height 14
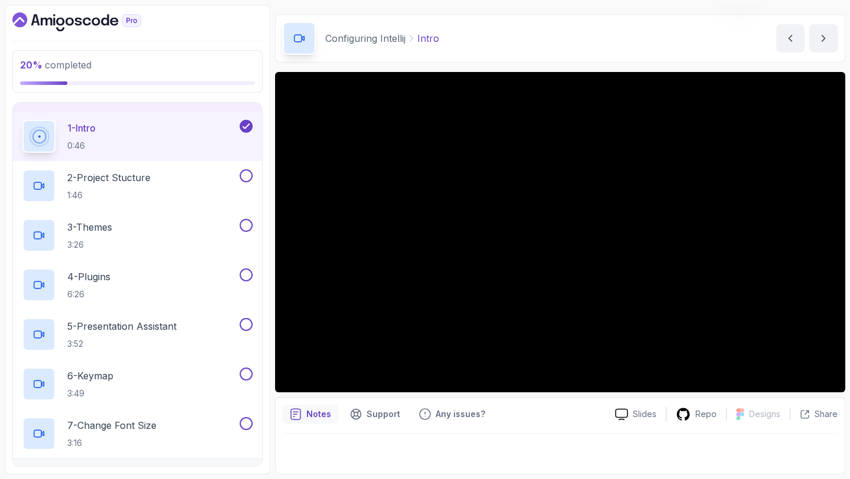
scroll to position [143, 0]
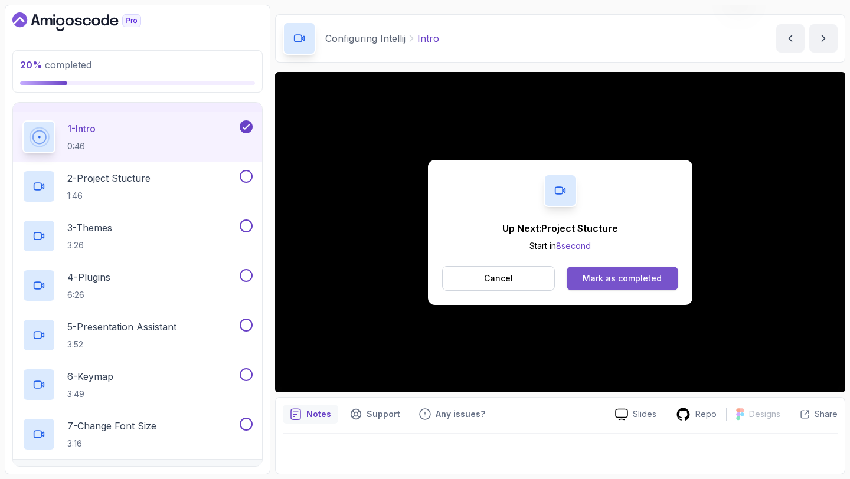
click at [606, 276] on div "Mark as completed" at bounding box center [622, 279] width 79 height 12
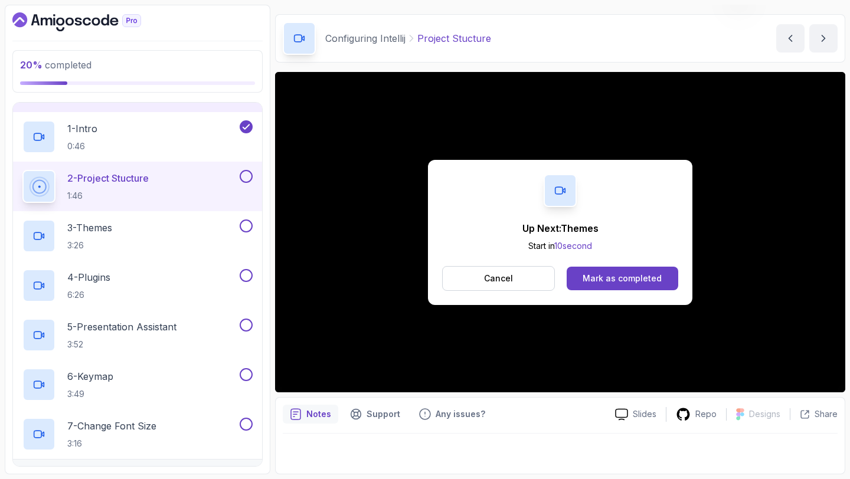
click at [247, 175] on button at bounding box center [246, 176] width 13 height 13
click at [204, 245] on div "3 - Themes 3:26" at bounding box center [129, 236] width 215 height 33
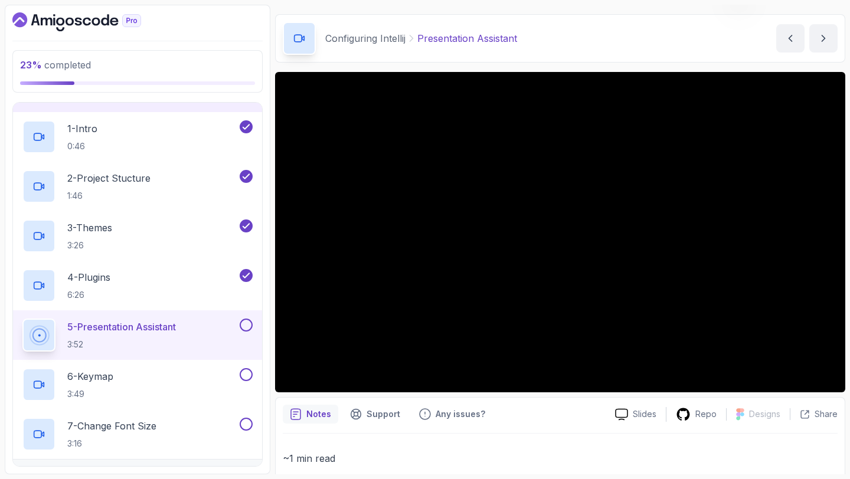
click at [244, 322] on button at bounding box center [246, 325] width 13 height 13
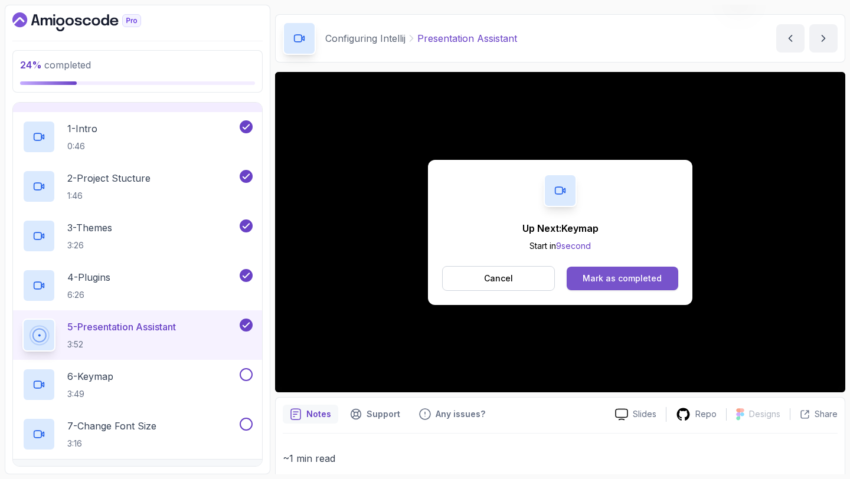
click at [584, 277] on div "Mark as completed" at bounding box center [622, 279] width 79 height 12
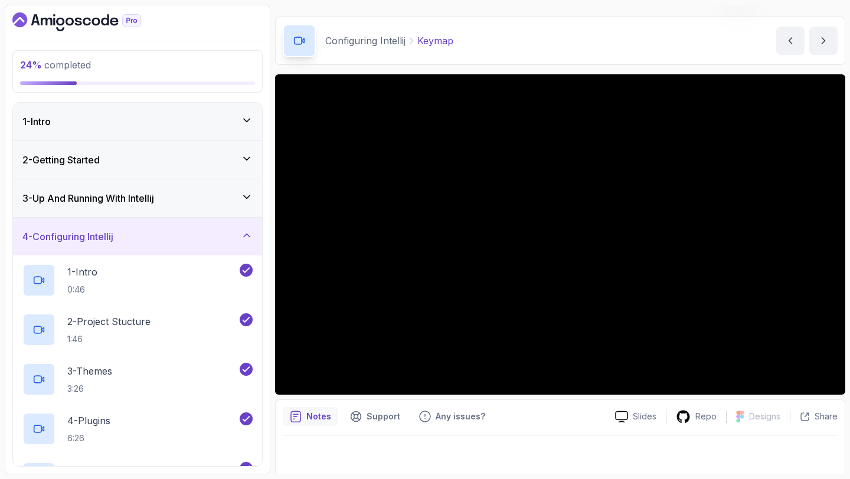
scroll to position [33, 0]
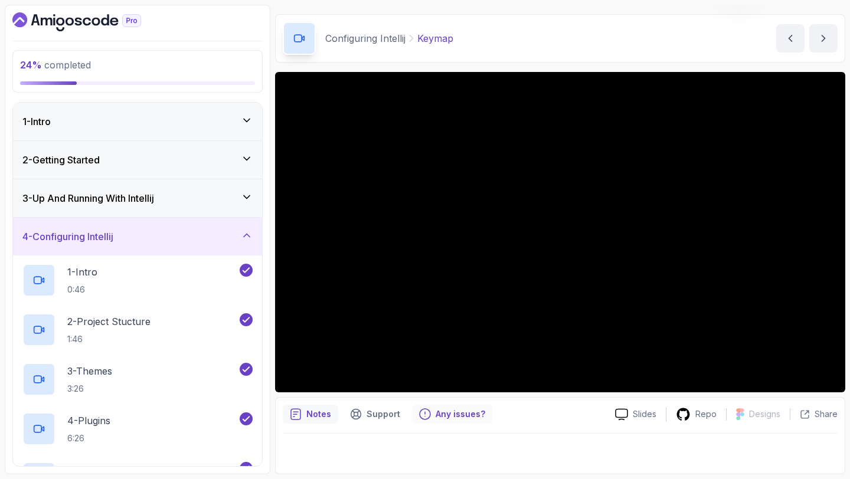
click at [419, 408] on div "Any issues?" at bounding box center [452, 414] width 80 height 19
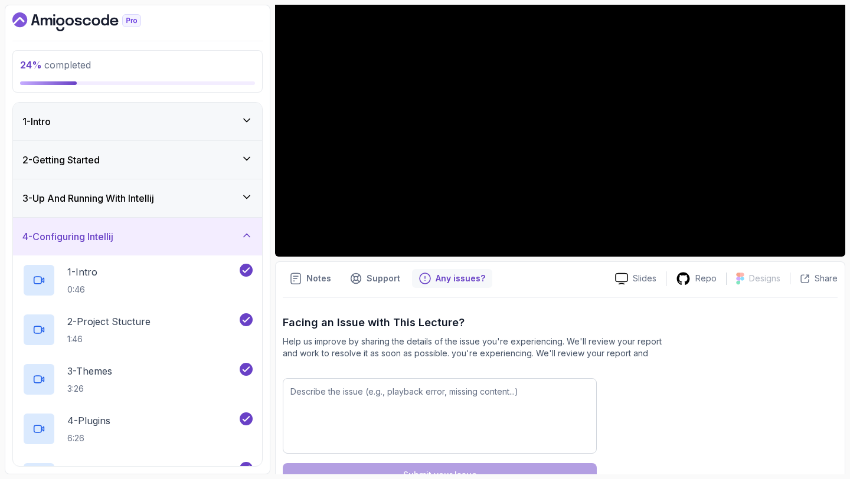
scroll to position [168, 0]
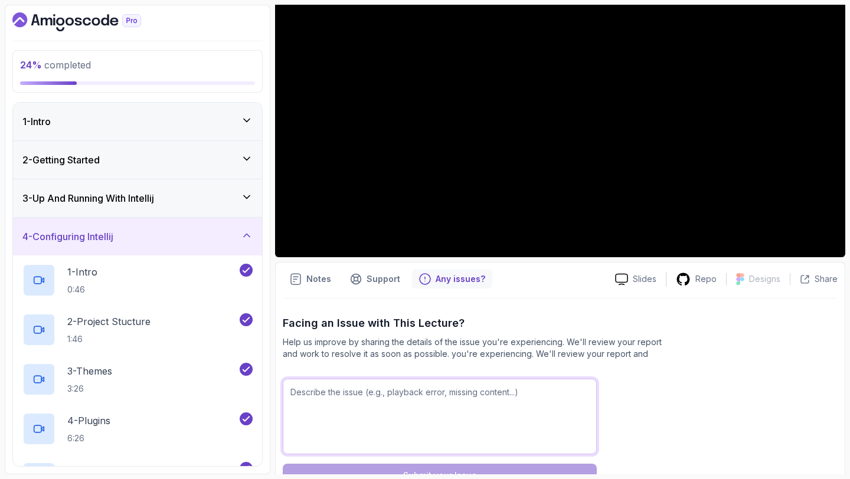
click at [369, 396] on textarea at bounding box center [440, 417] width 314 height 76
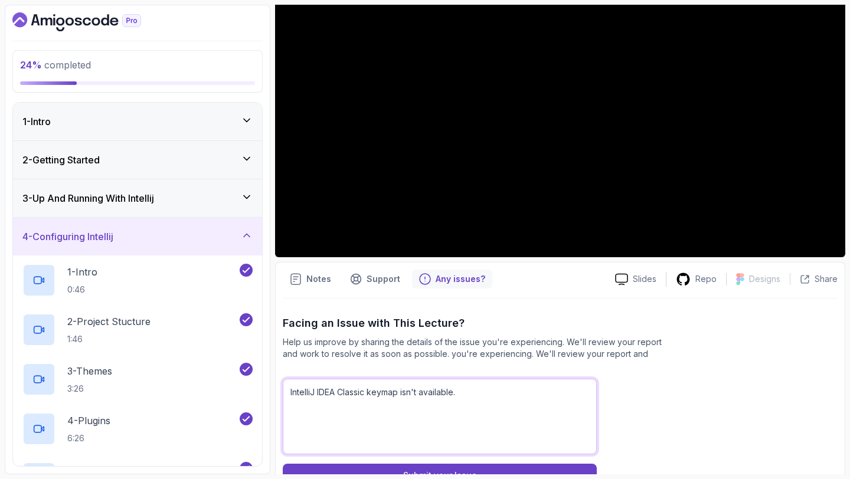
scroll to position [205, 0]
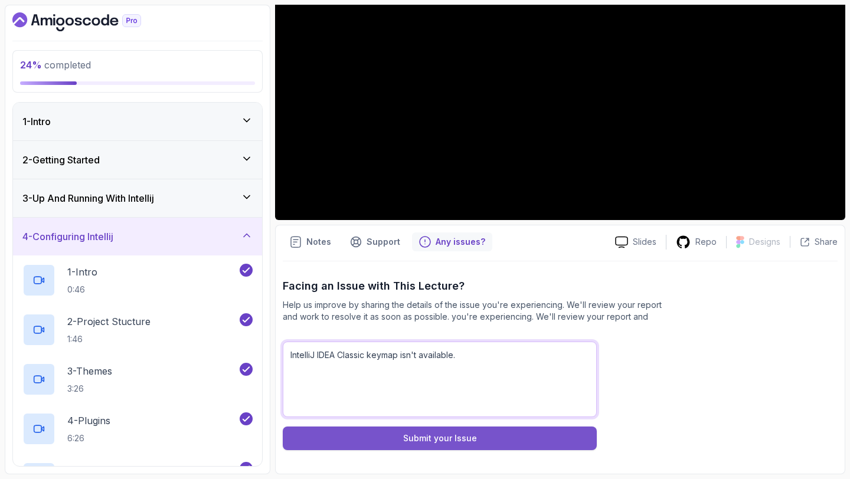
type textarea "IntelliJ IDEA Classic keymap isn't available."
click at [374, 444] on button "Submit your Issue" at bounding box center [440, 439] width 314 height 24
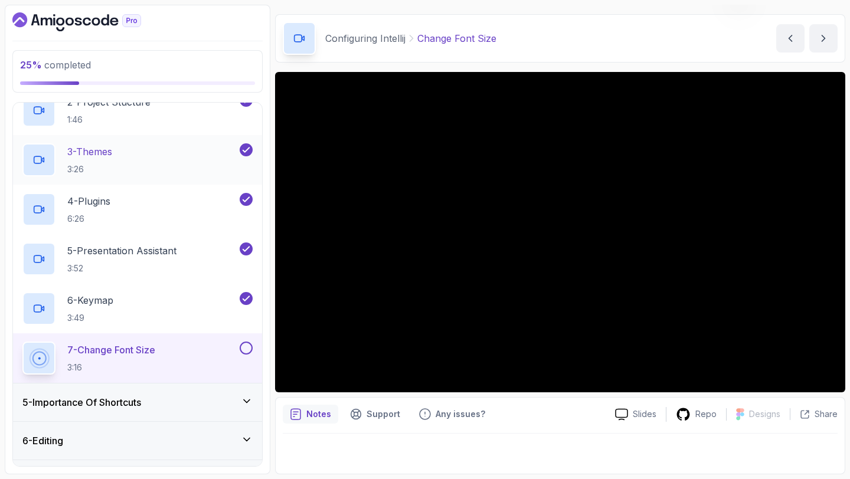
scroll to position [221, 0]
click at [250, 351] on button at bounding box center [246, 347] width 13 height 13
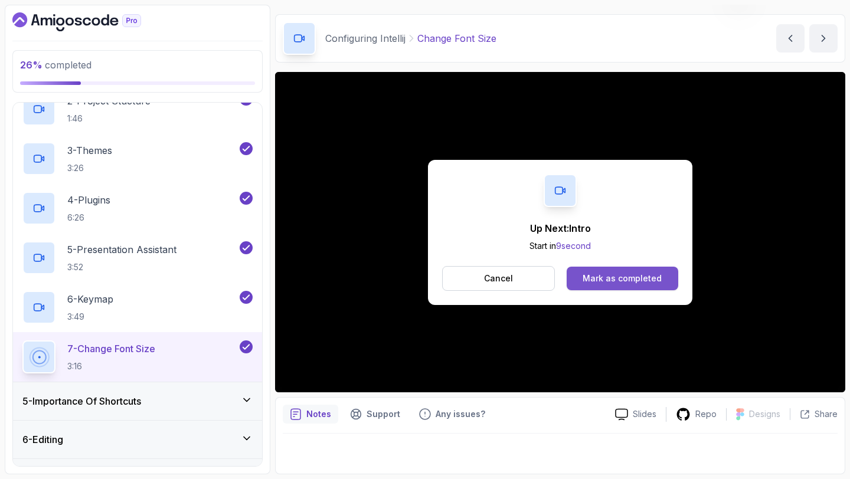
click at [612, 280] on div "Mark as completed" at bounding box center [622, 279] width 79 height 12
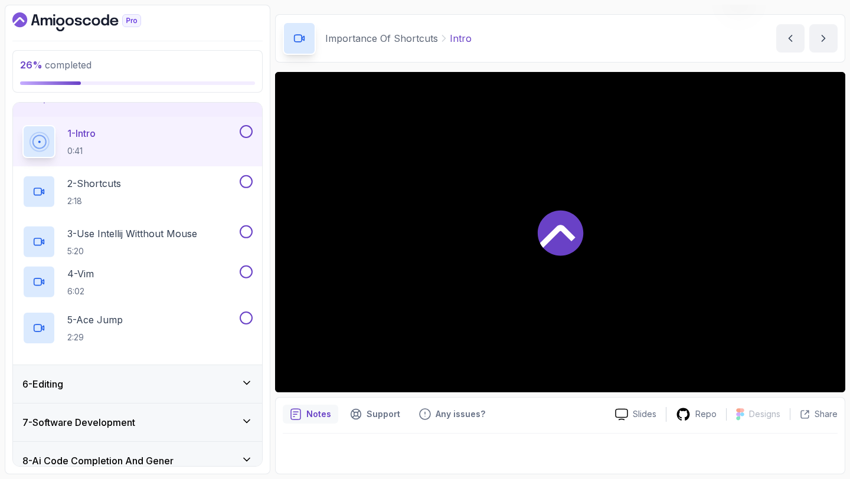
scroll to position [173, 0]
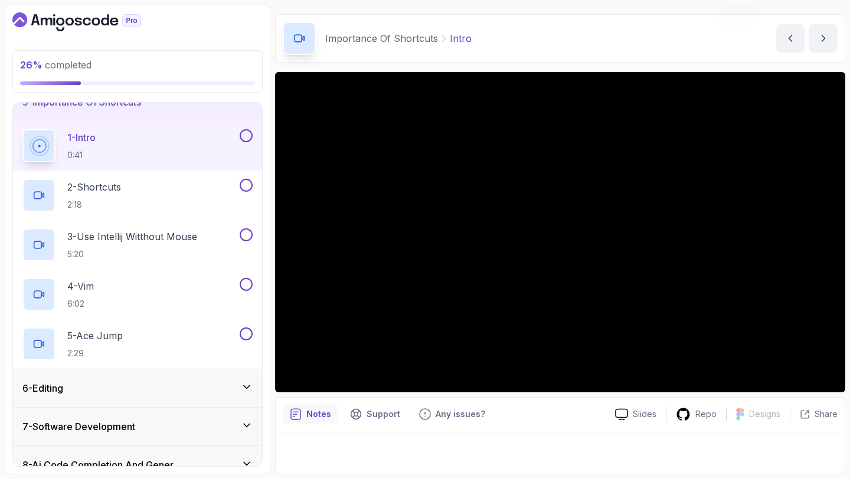
click at [77, 19] on icon "Dashboard" at bounding box center [76, 21] width 129 height 19
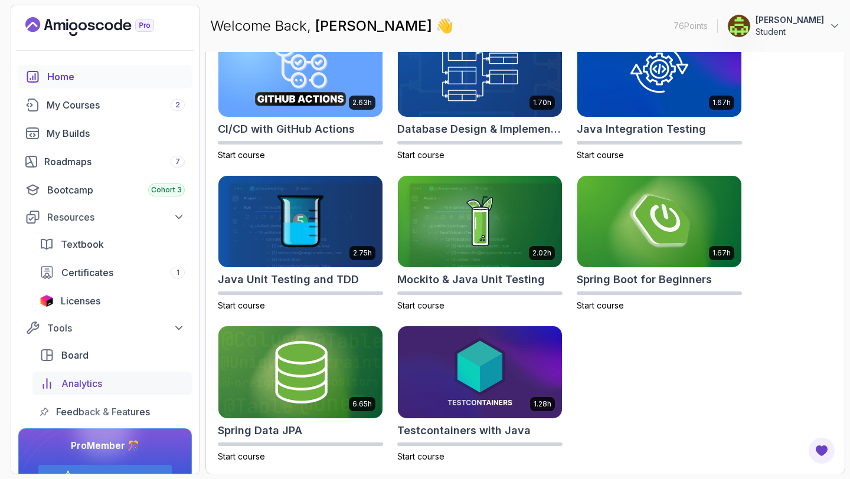
scroll to position [32, 0]
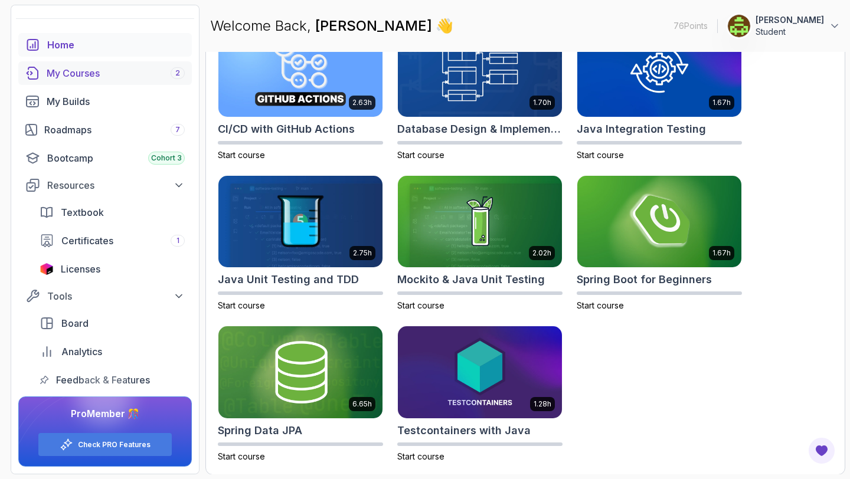
click at [130, 82] on link "My Courses 2" at bounding box center [105, 73] width 174 height 24
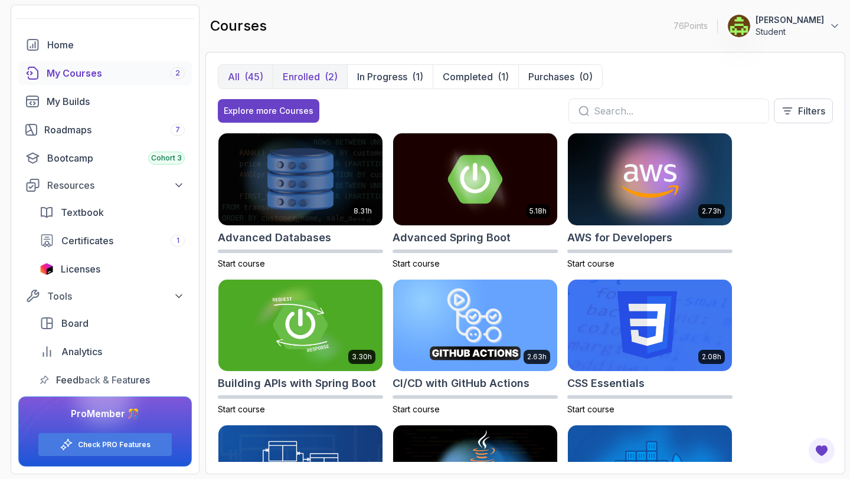
click at [318, 69] on button "Enrolled (2)" at bounding box center [310, 77] width 74 height 24
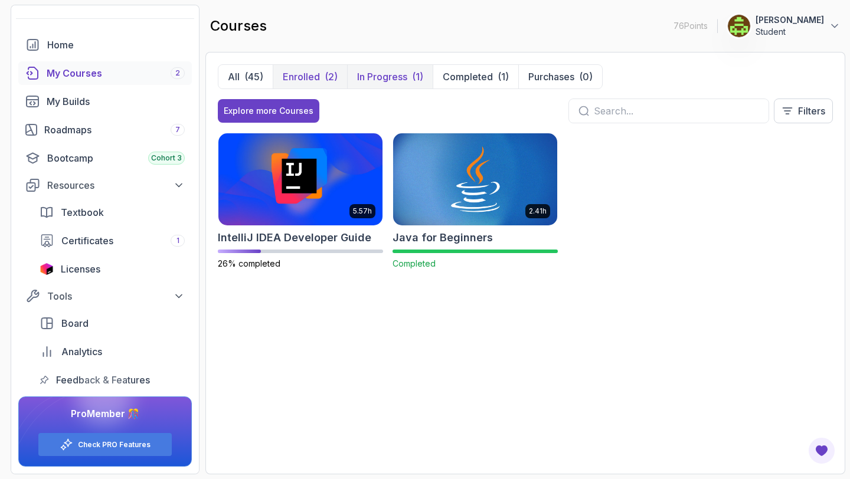
click at [369, 81] on p "In Progress" at bounding box center [382, 77] width 50 height 14
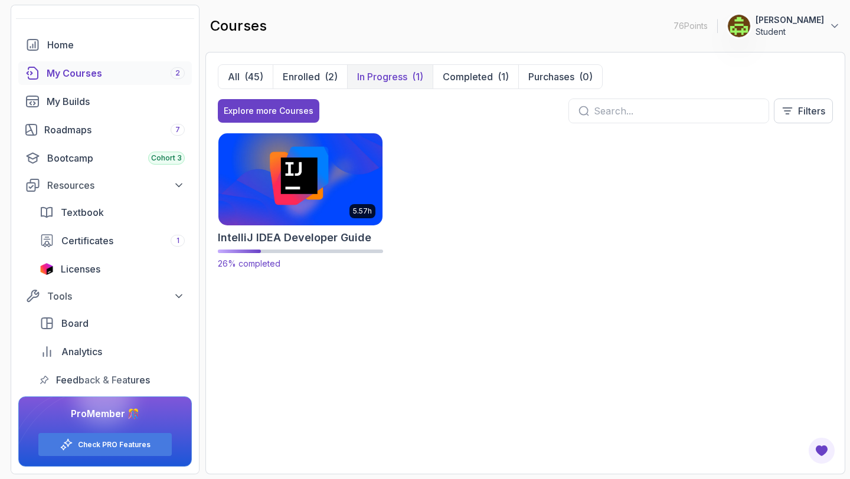
click at [296, 180] on img at bounding box center [300, 179] width 172 height 96
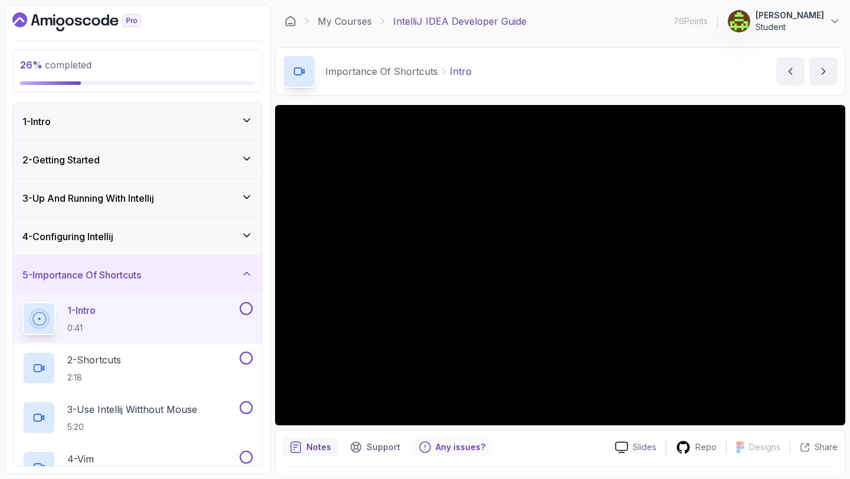
click at [422, 441] on div "Any issues?" at bounding box center [452, 447] width 80 height 19
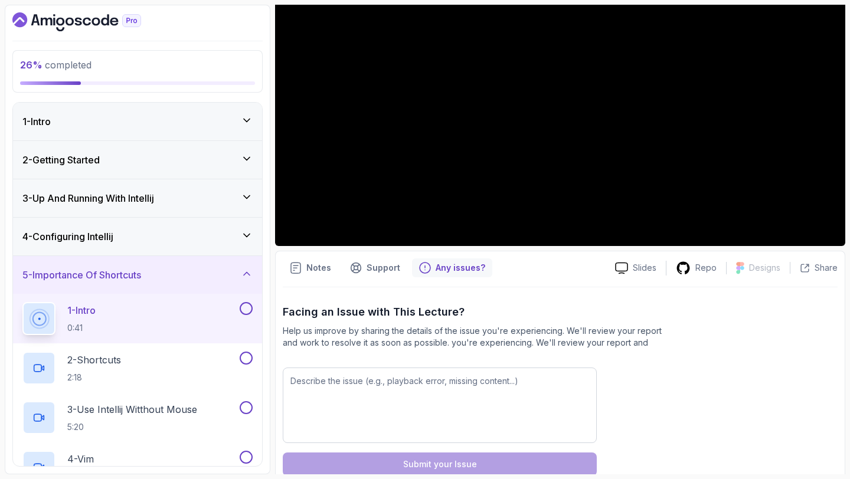
scroll to position [187, 0]
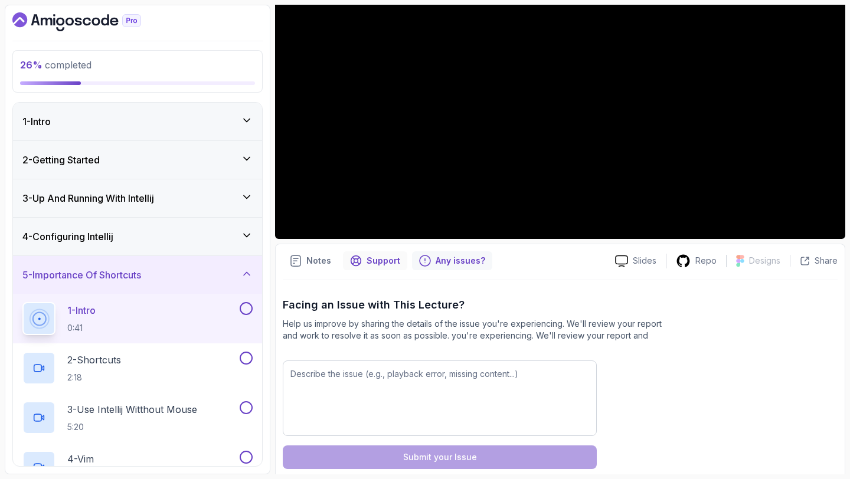
click at [367, 261] on p "Support" at bounding box center [384, 261] width 34 height 12
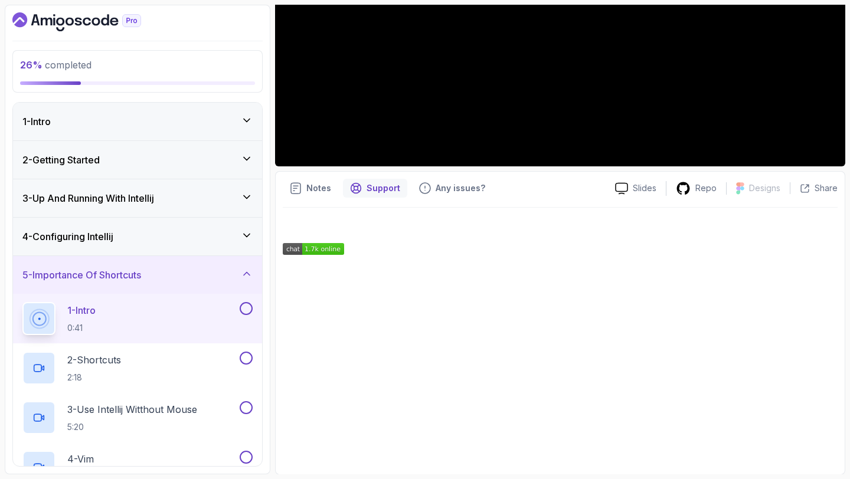
scroll to position [260, 0]
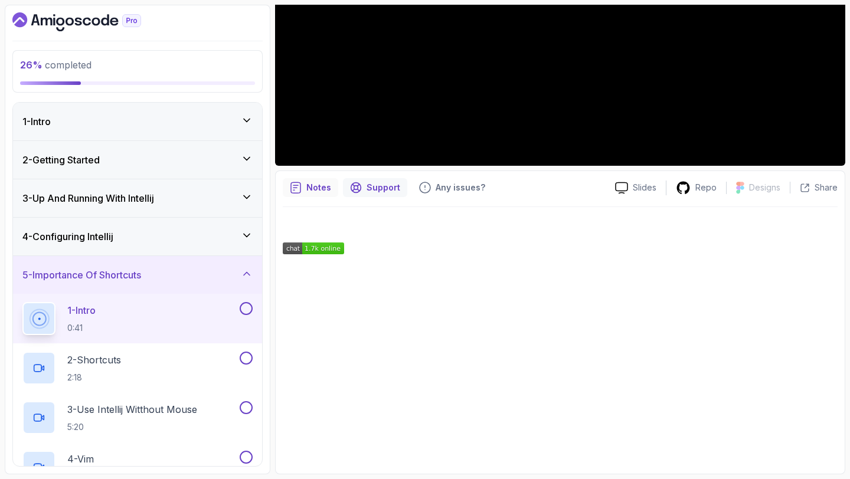
click at [310, 189] on p "Notes" at bounding box center [318, 188] width 25 height 12
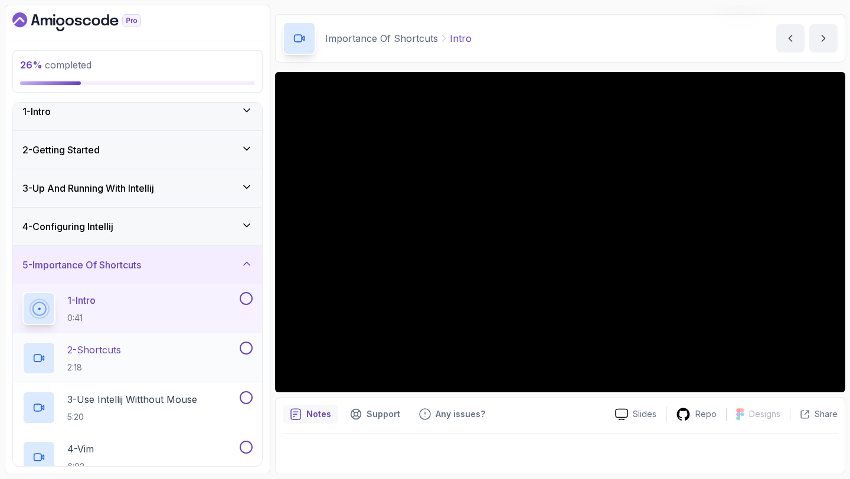
scroll to position [9, 0]
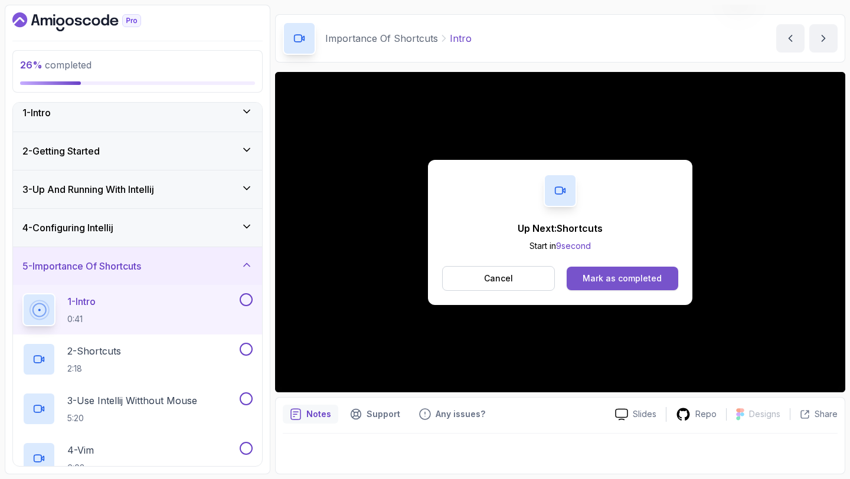
click at [652, 278] on div "Mark as completed" at bounding box center [622, 279] width 79 height 12
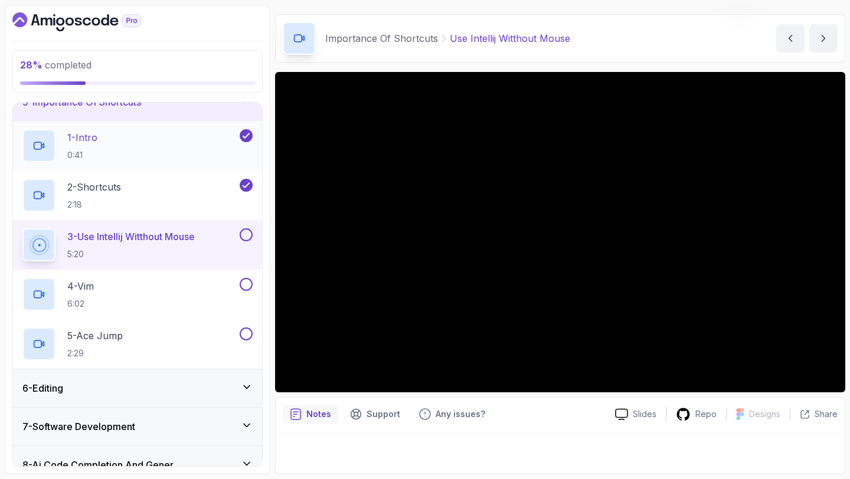
scroll to position [166, 0]
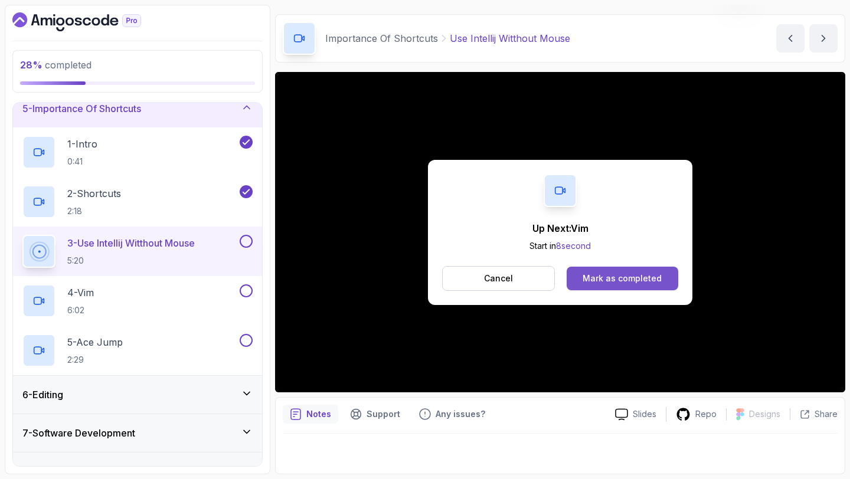
click at [597, 273] on div "Mark as completed" at bounding box center [622, 279] width 79 height 12
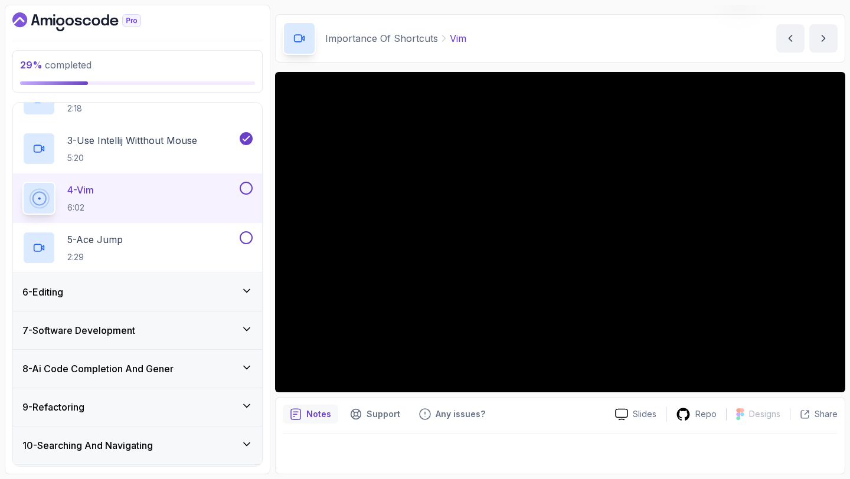
scroll to position [270, 0]
click at [524, 423] on div "Notes Support Any issues?" at bounding box center [444, 414] width 323 height 19
click at [247, 189] on button at bounding box center [246, 187] width 13 height 13
click at [246, 235] on button at bounding box center [246, 237] width 13 height 13
click at [81, 253] on p "2:29" at bounding box center [94, 257] width 55 height 12
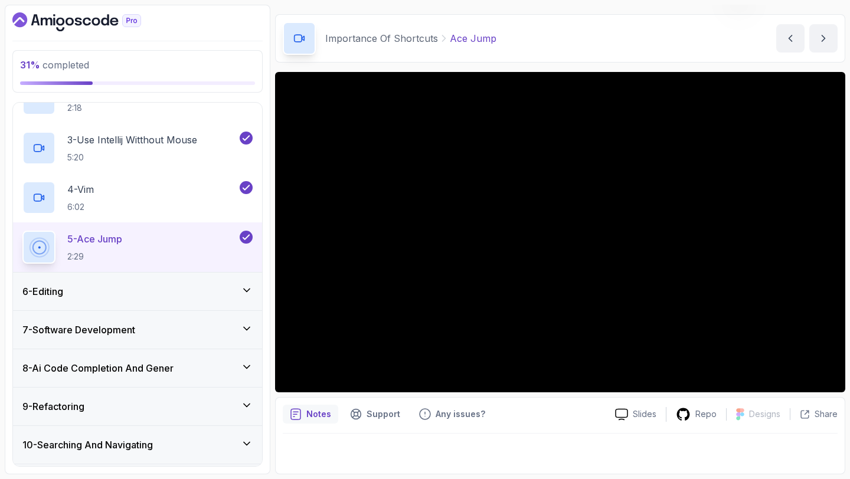
click at [172, 293] on div "6 - Editing" at bounding box center [137, 291] width 230 height 14
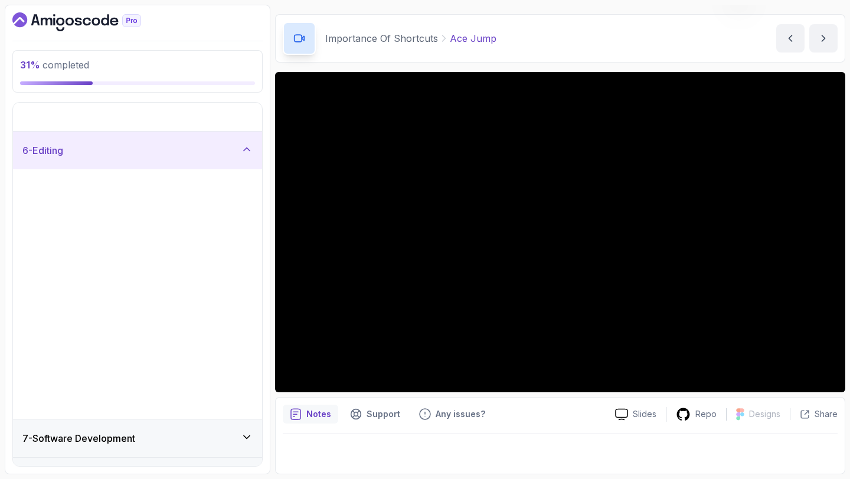
scroll to position [173, 0]
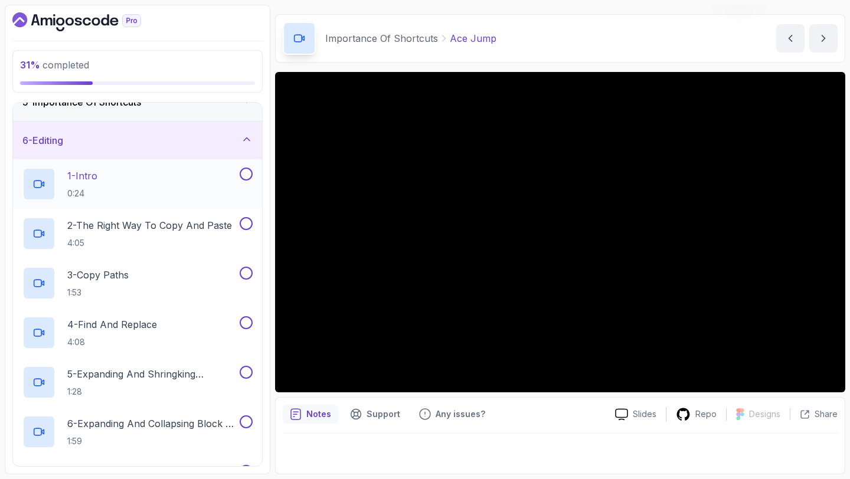
click at [146, 199] on div "1 - Intro 0:24" at bounding box center [129, 184] width 215 height 33
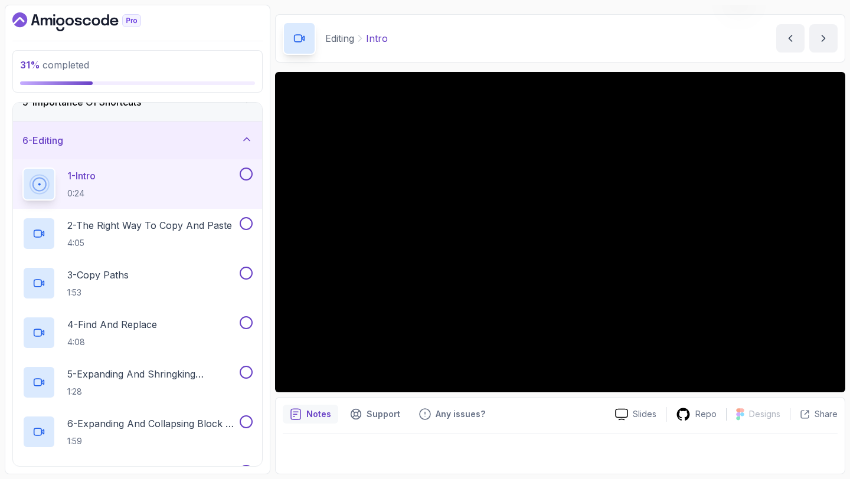
scroll to position [619, 0]
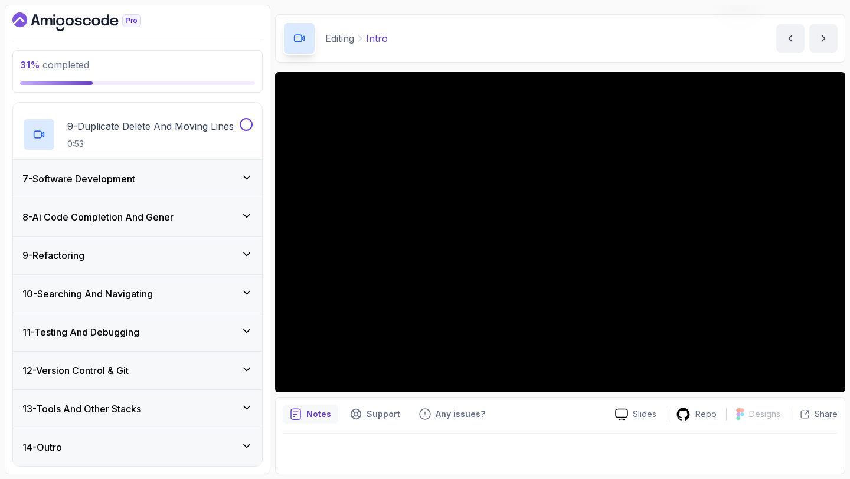
click at [96, 32] on div "31 % completed 1 - Intro 2 - Getting Started 3 - Up And Running With Intellij 4…" at bounding box center [138, 240] width 266 height 470
click at [86, 12] on div "31 % completed 1 - Intro 2 - Getting Started 3 - Up And Running With Intellij 4…" at bounding box center [138, 240] width 266 height 470
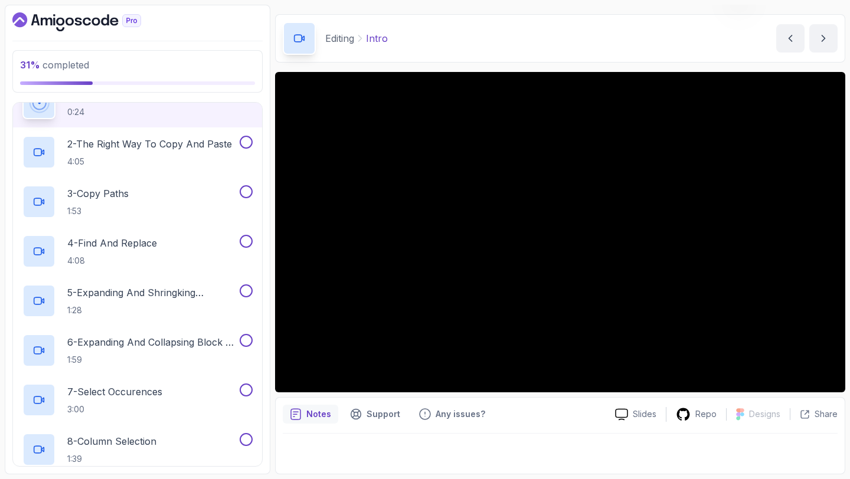
scroll to position [254, 0]
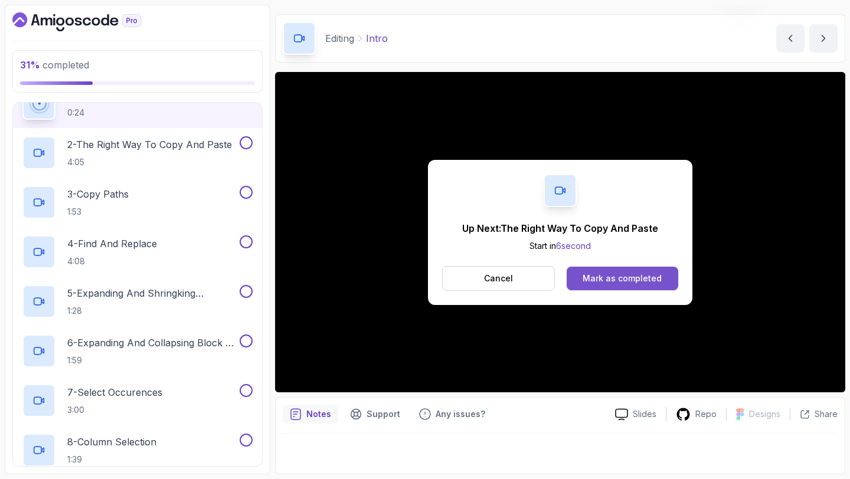
click at [589, 277] on div "Mark as completed" at bounding box center [622, 279] width 79 height 12
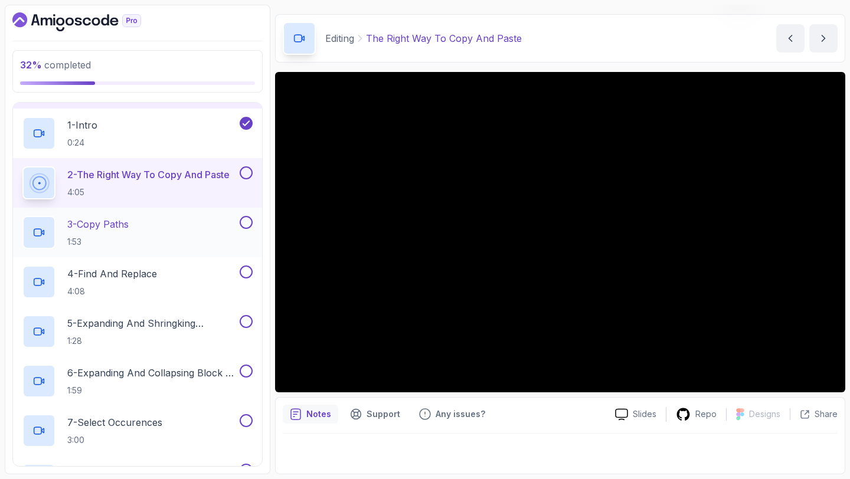
scroll to position [223, 0]
click at [245, 173] on button at bounding box center [246, 173] width 13 height 13
click at [129, 231] on p "3 - Copy Paths" at bounding box center [97, 225] width 61 height 14
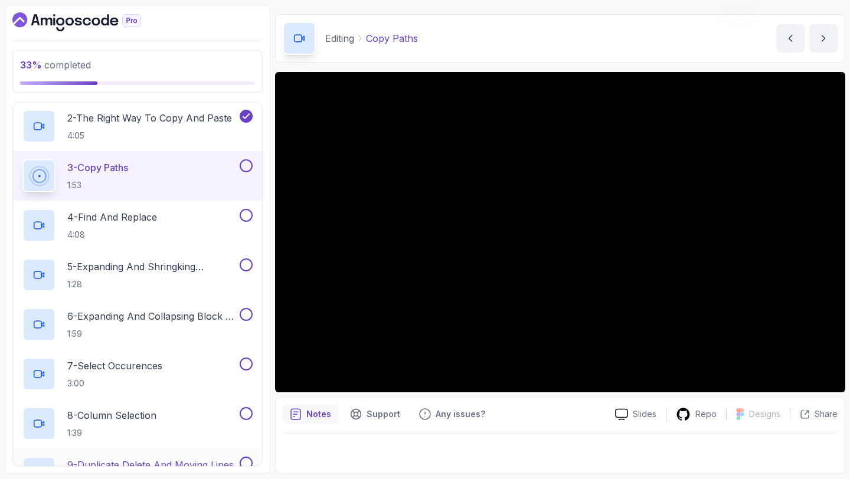
scroll to position [279, 0]
click at [244, 165] on button at bounding box center [246, 167] width 13 height 13
click at [210, 218] on div "4 - Find And Replace 4:08" at bounding box center [129, 226] width 215 height 33
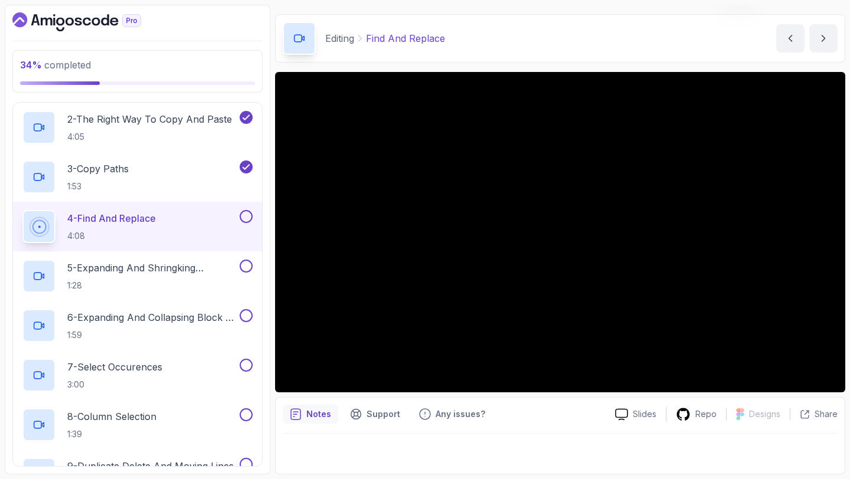
click at [247, 215] on button at bounding box center [246, 216] width 13 height 13
click at [181, 267] on p "5 - Expanding And Shringking Selection" at bounding box center [152, 268] width 170 height 14
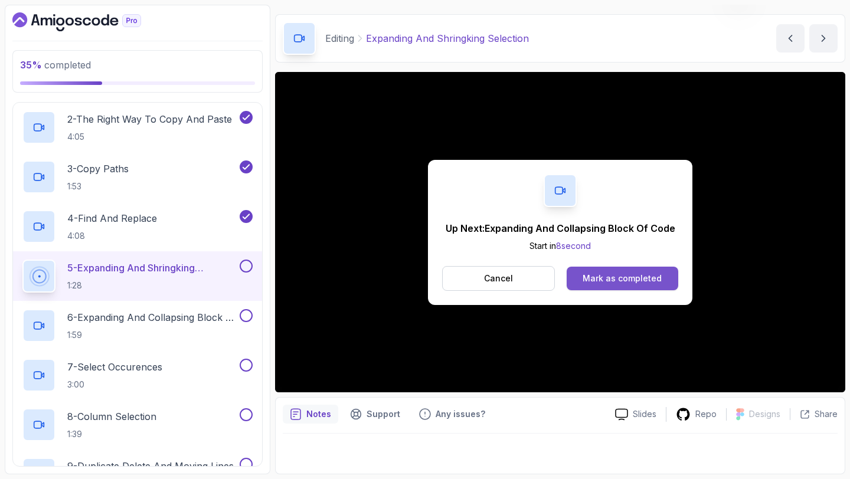
click at [592, 273] on div "Mark as completed" at bounding box center [622, 279] width 79 height 12
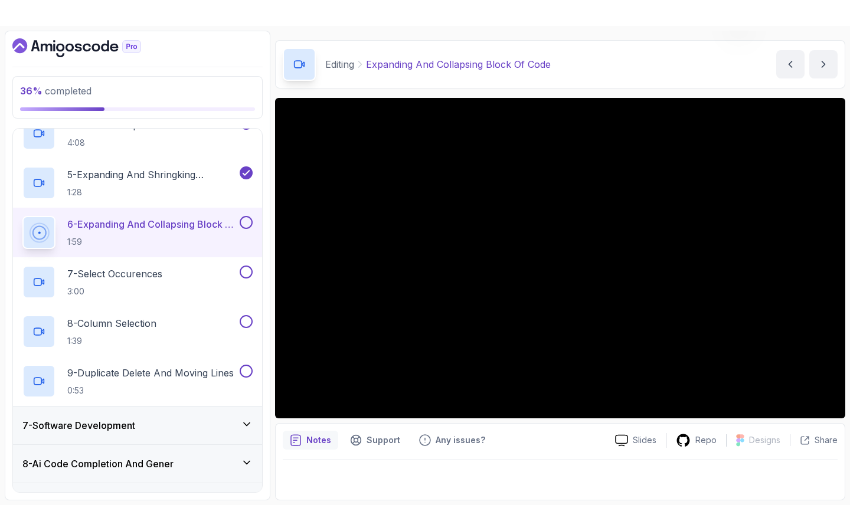
scroll to position [401, 0]
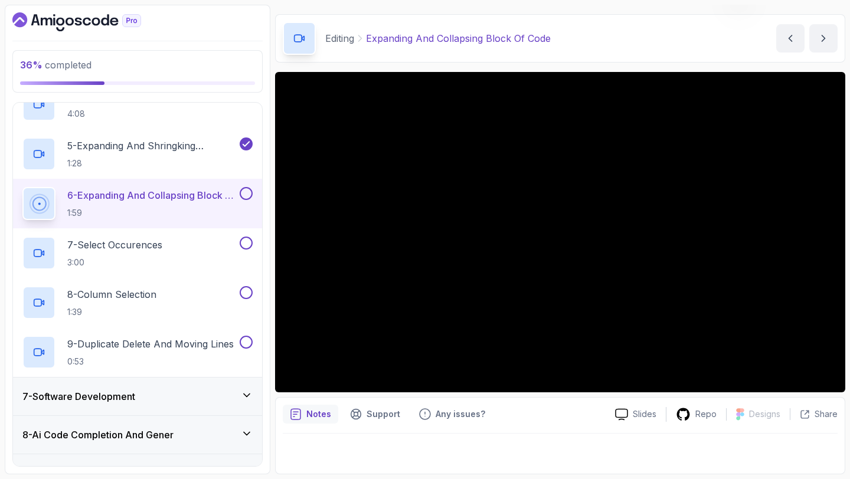
click at [567, 414] on div "Notes Support Any issues?" at bounding box center [444, 414] width 323 height 19
click at [244, 192] on button at bounding box center [246, 193] width 13 height 13
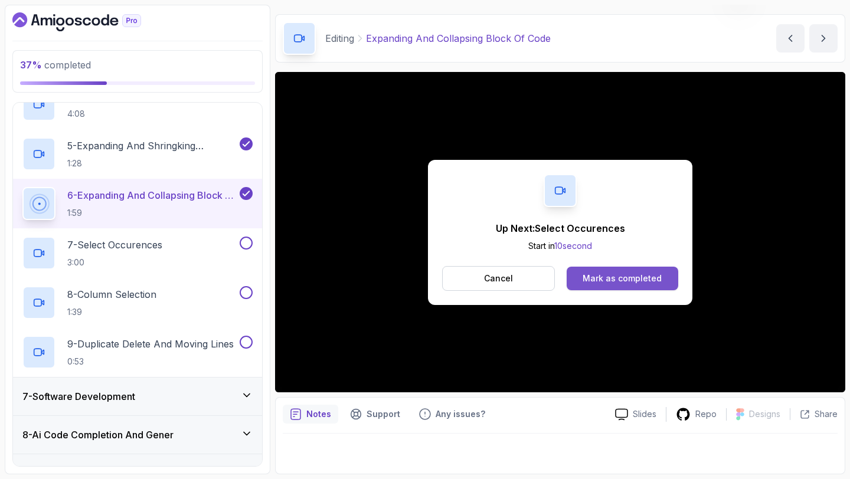
click at [589, 278] on div "Mark as completed" at bounding box center [622, 279] width 79 height 12
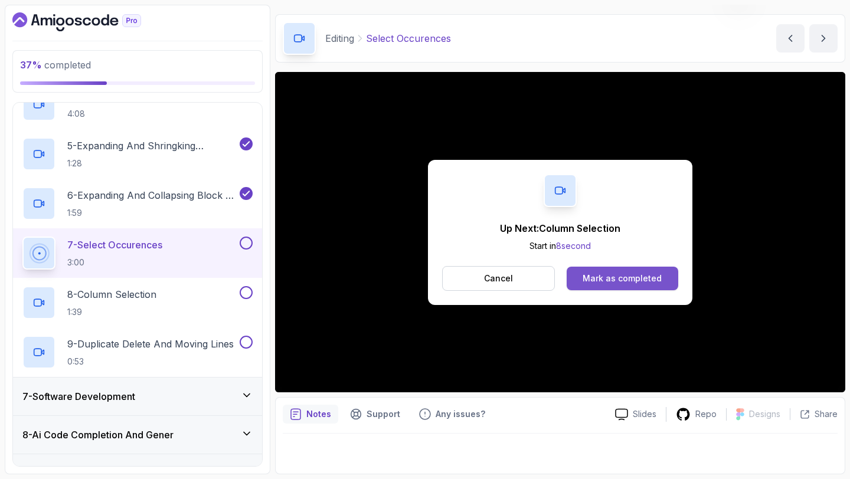
click at [624, 280] on div "Mark as completed" at bounding box center [622, 279] width 79 height 12
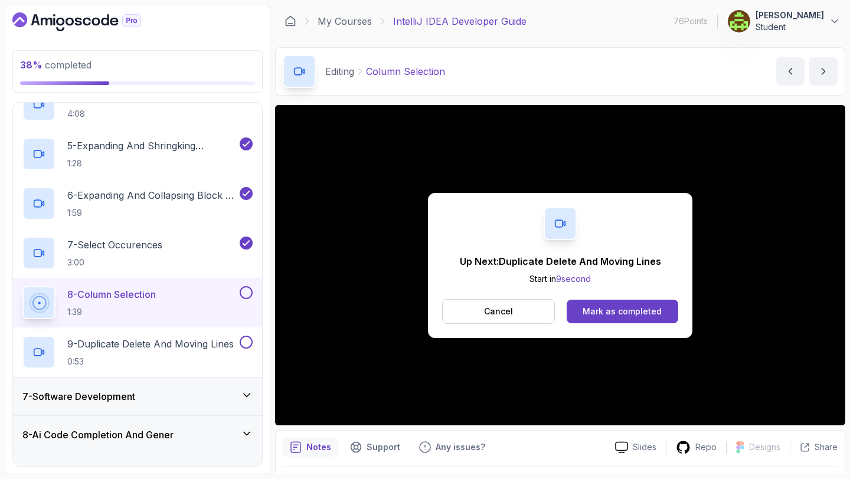
click at [244, 292] on button at bounding box center [246, 292] width 13 height 13
click at [652, 310] on div "Mark as completed" at bounding box center [622, 312] width 79 height 12
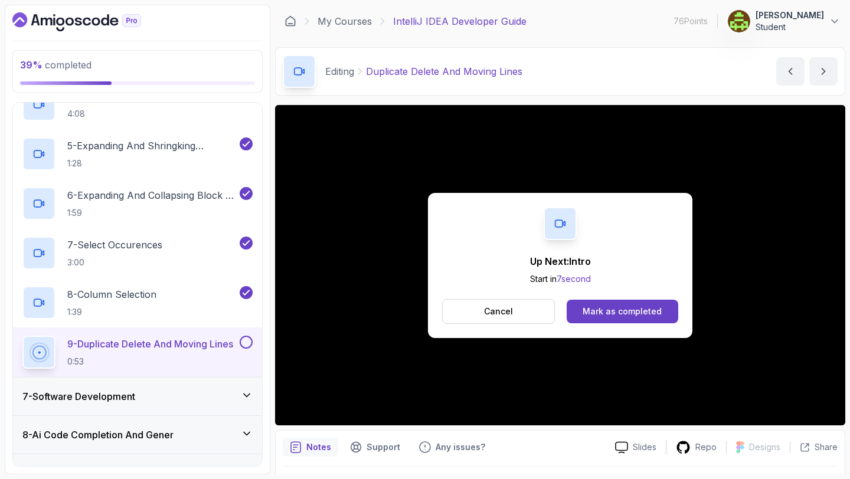
click at [652, 310] on div "Mark as completed" at bounding box center [622, 312] width 79 height 12
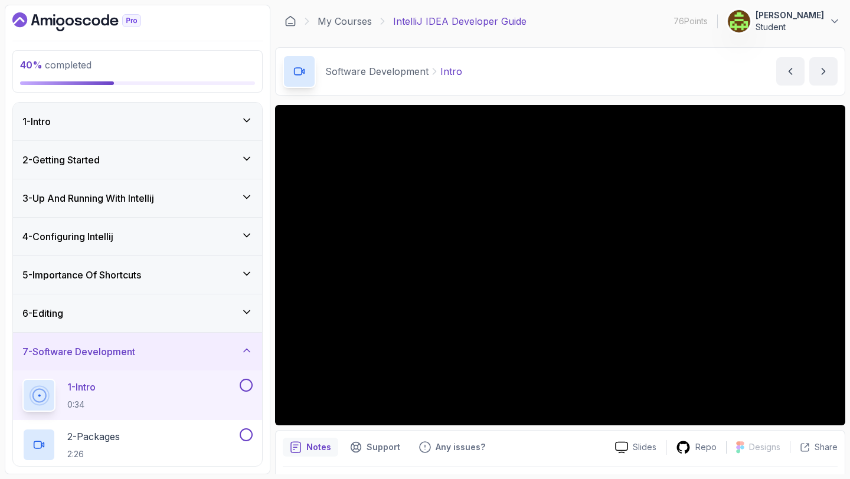
click at [247, 380] on button at bounding box center [246, 385] width 13 height 13
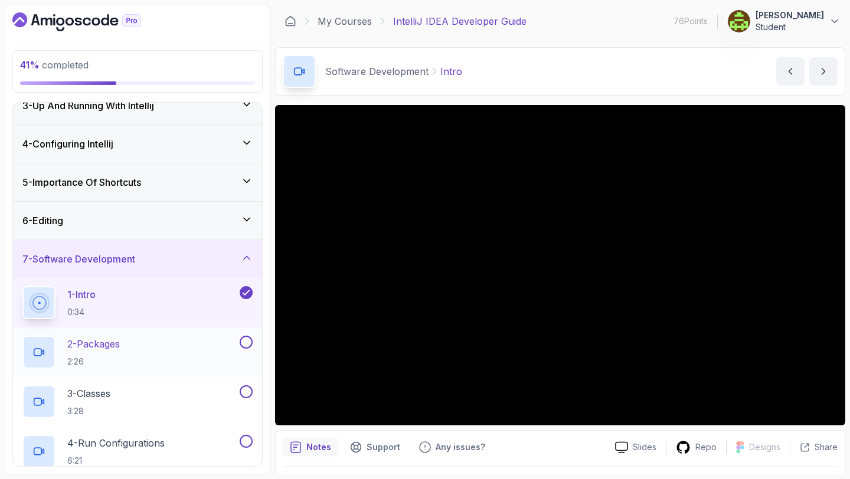
scroll to position [93, 0]
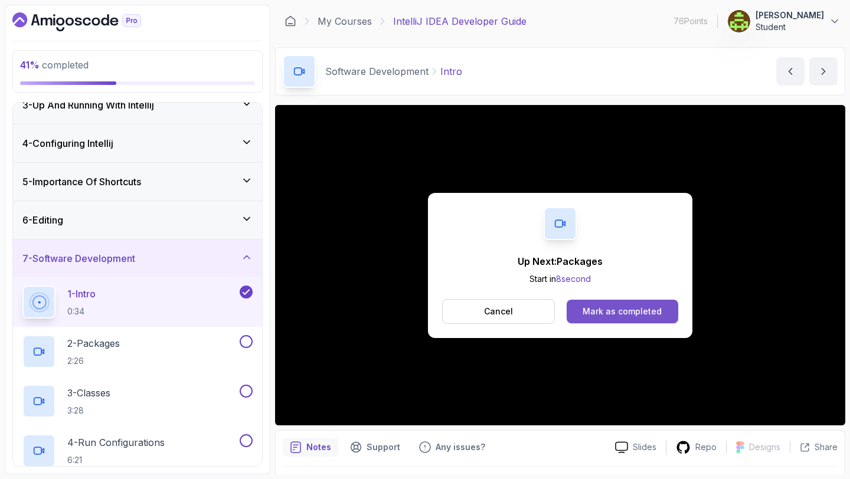
click at [614, 309] on div "Mark as completed" at bounding box center [622, 312] width 79 height 12
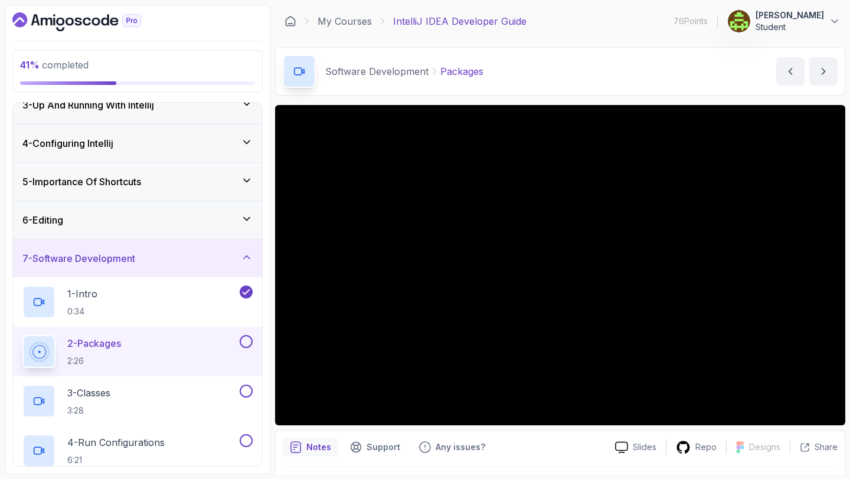
click at [250, 343] on button at bounding box center [246, 341] width 13 height 13
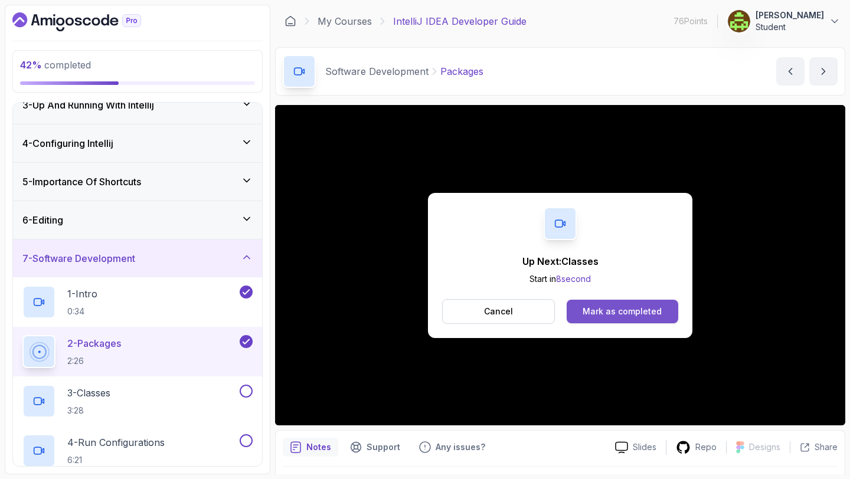
click at [619, 316] on div "Mark as completed" at bounding box center [622, 312] width 79 height 12
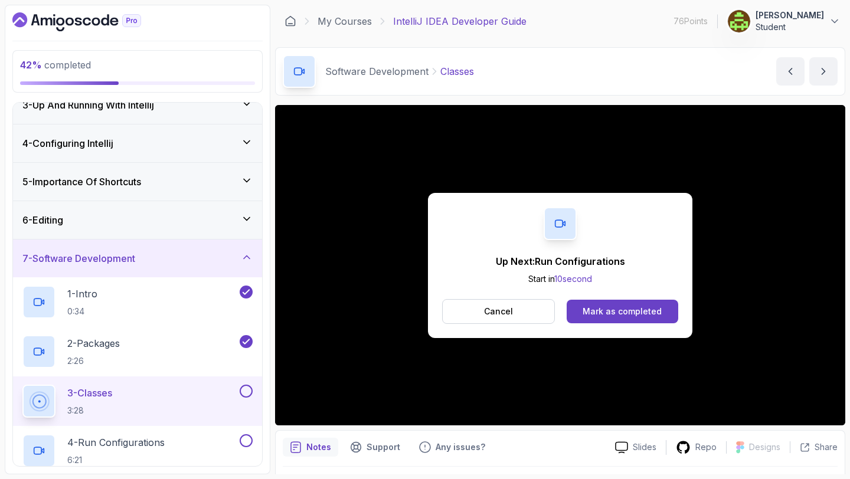
click at [250, 389] on button at bounding box center [246, 391] width 13 height 13
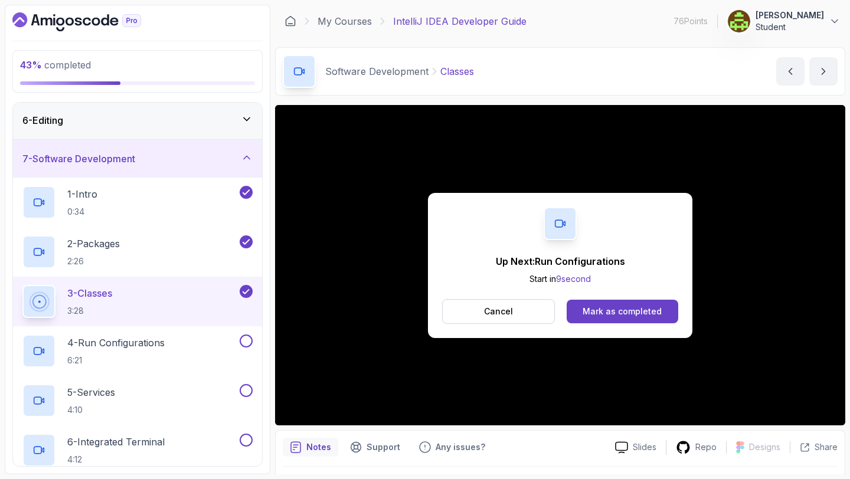
scroll to position [204, 0]
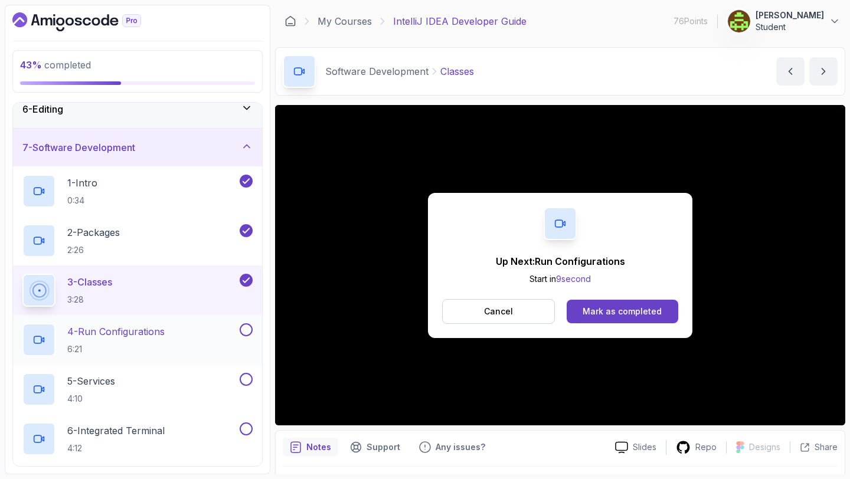
click at [189, 335] on div "4 - Run Configurations 6:21" at bounding box center [129, 339] width 215 height 33
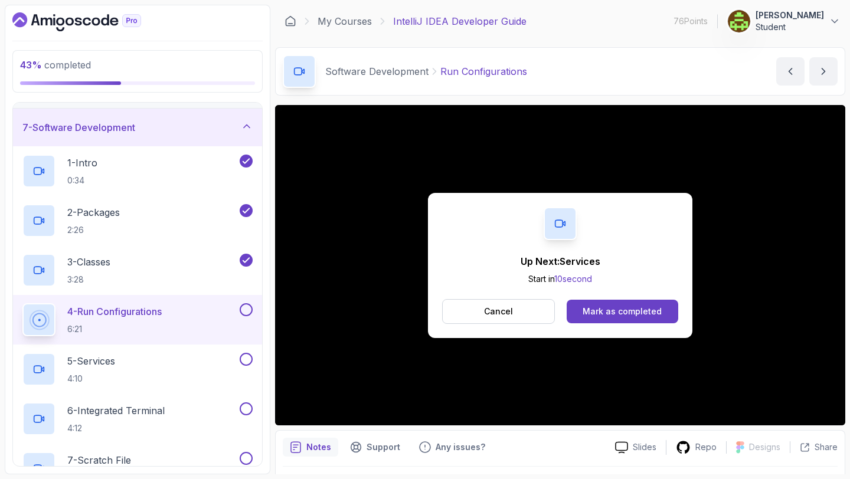
scroll to position [231, 0]
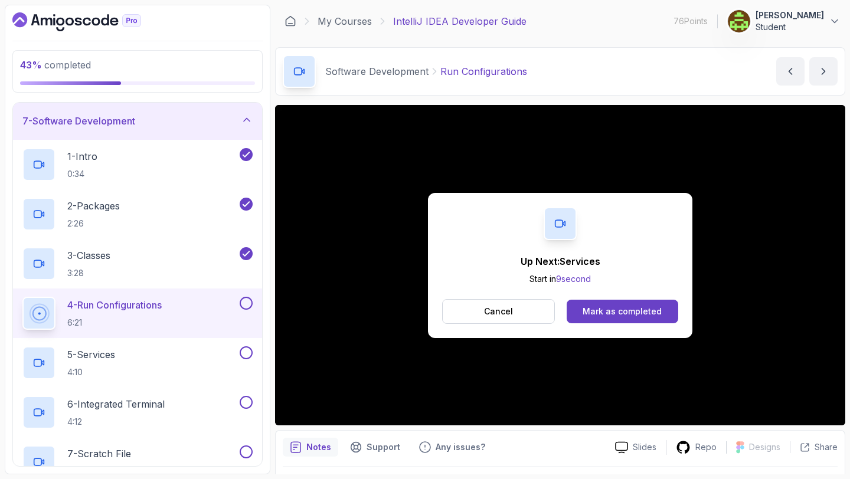
click at [249, 302] on button at bounding box center [246, 303] width 13 height 13
click at [598, 306] on div "Mark as completed" at bounding box center [622, 312] width 79 height 12
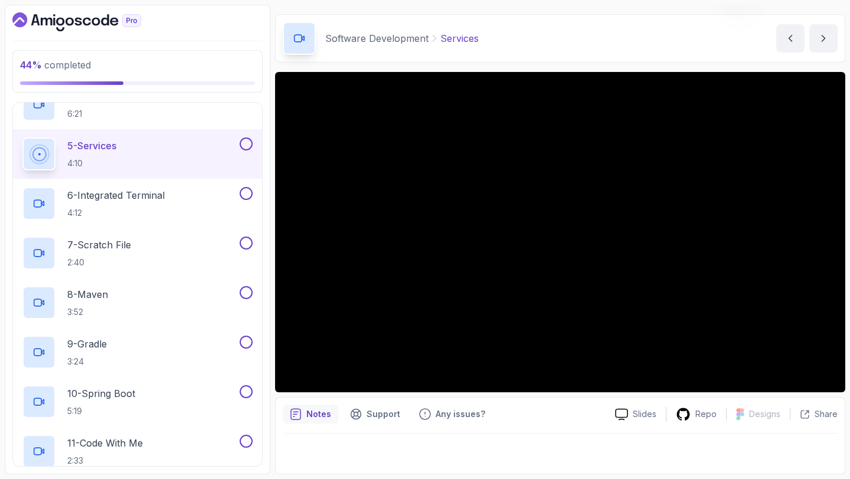
scroll to position [440, 0]
click at [249, 143] on button at bounding box center [246, 143] width 13 height 13
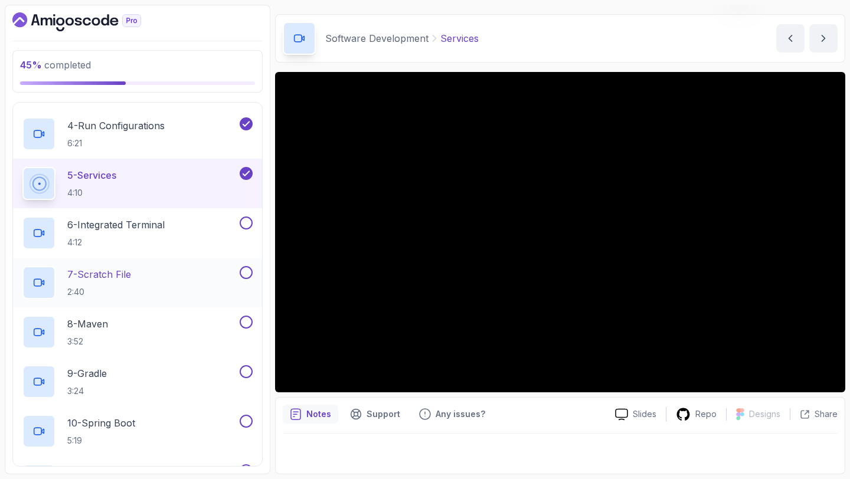
scroll to position [410, 0]
click at [187, 233] on div "6 - Integrated Terminal 4:12" at bounding box center [129, 233] width 215 height 33
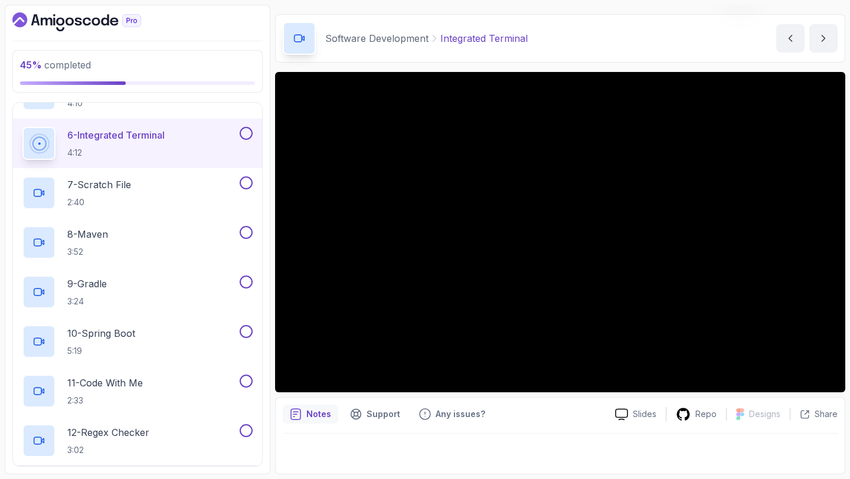
scroll to position [498, 0]
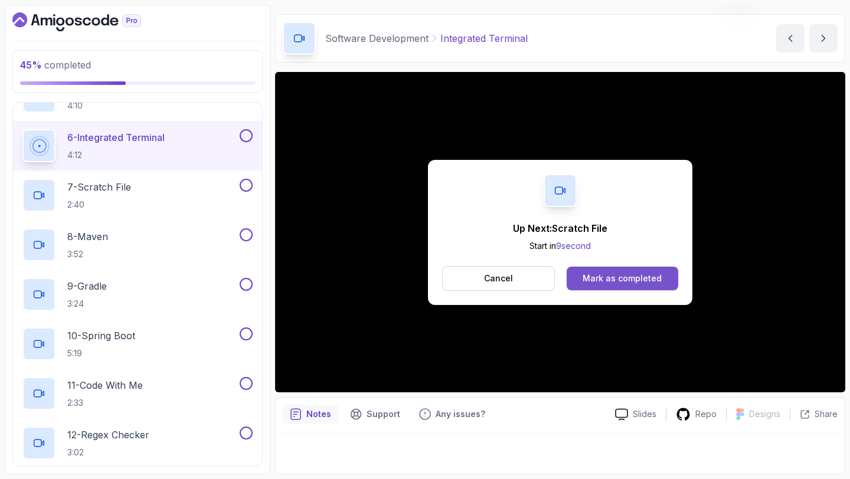
click at [585, 280] on div "Mark as completed" at bounding box center [622, 279] width 79 height 12
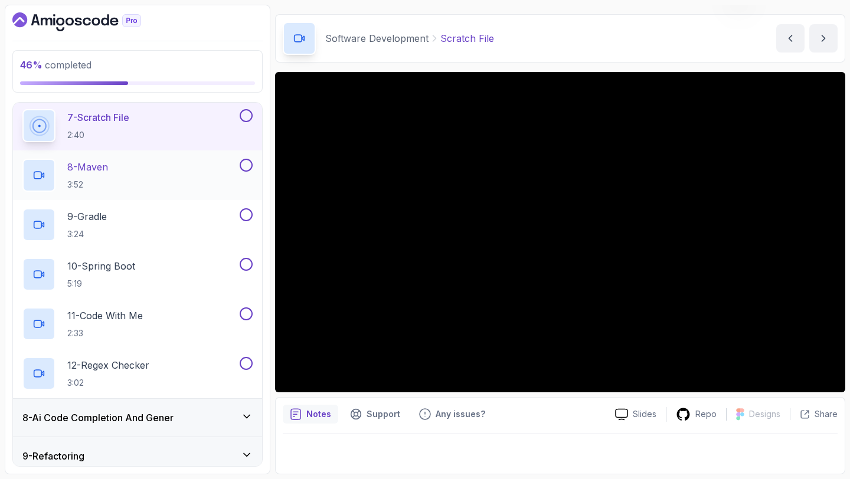
scroll to position [569, 0]
click at [110, 401] on div "8 - Ai Code Completion And Gener" at bounding box center [137, 416] width 249 height 38
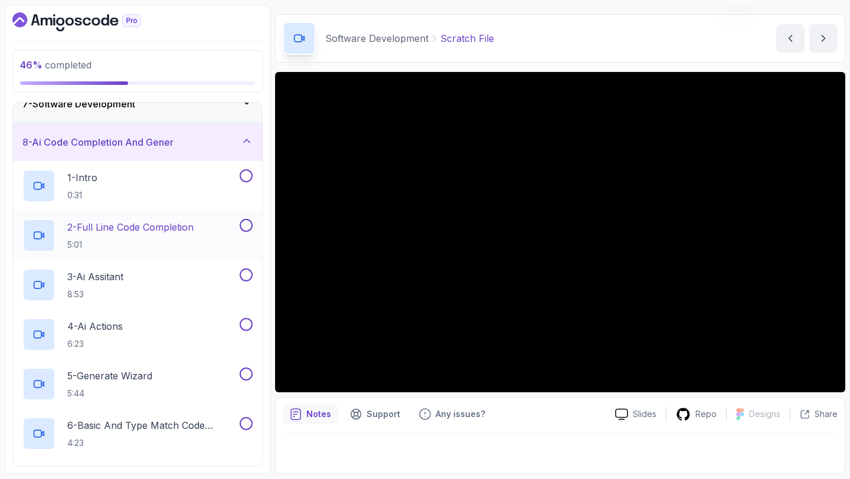
scroll to position [247, 0]
click at [155, 146] on h3 "8 - Ai Code Completion And Gener" at bounding box center [97, 143] width 151 height 14
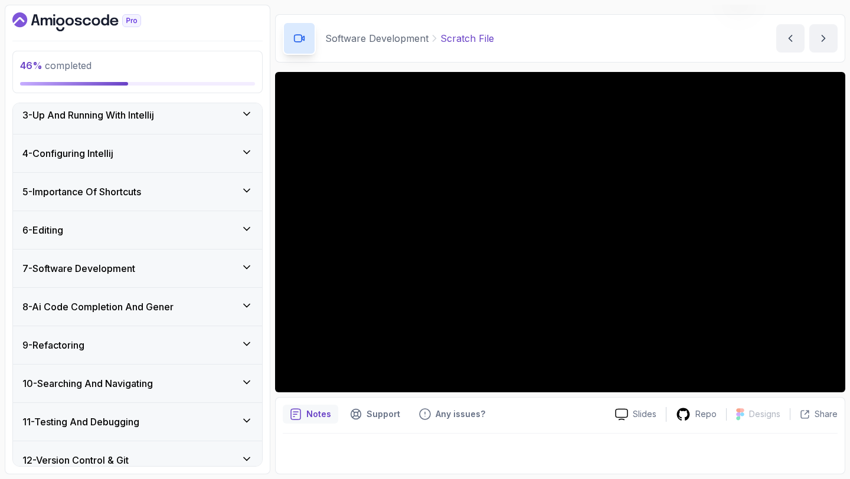
scroll to position [91, 0]
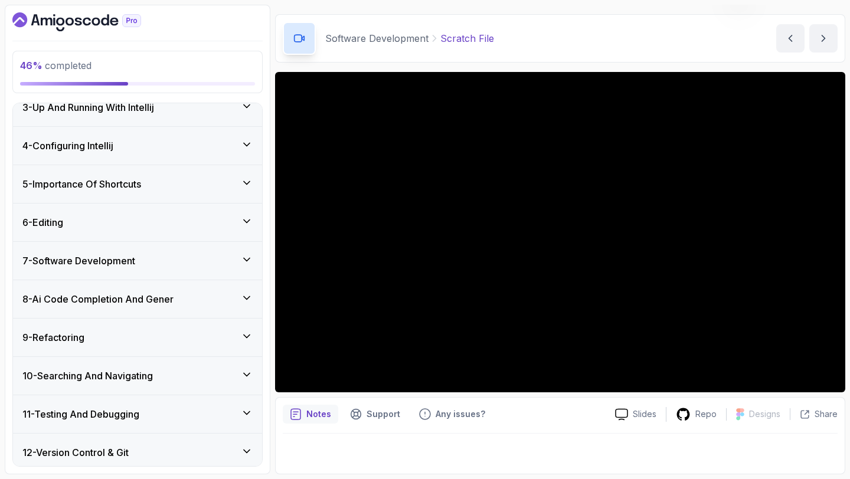
click at [148, 258] on div "7 - Software Development" at bounding box center [137, 261] width 230 height 14
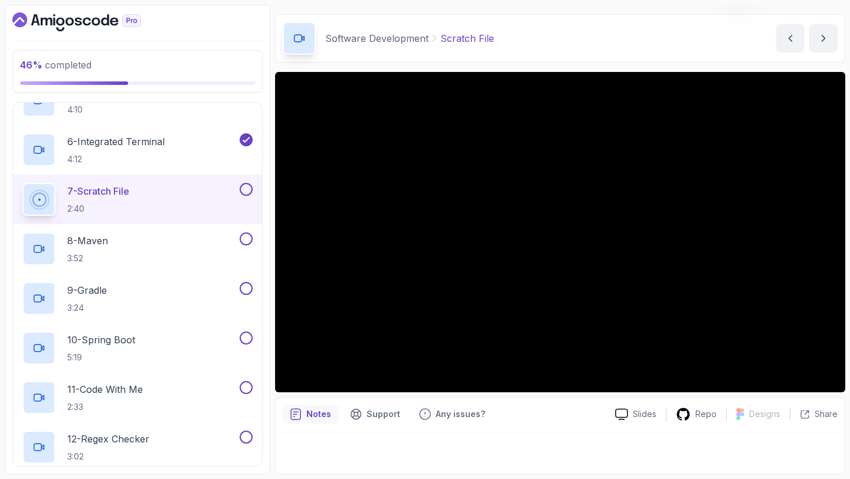
scroll to position [494, 0]
click at [241, 186] on button at bounding box center [246, 188] width 13 height 13
click at [181, 247] on div "8 - Maven 3:52" at bounding box center [129, 248] width 215 height 33
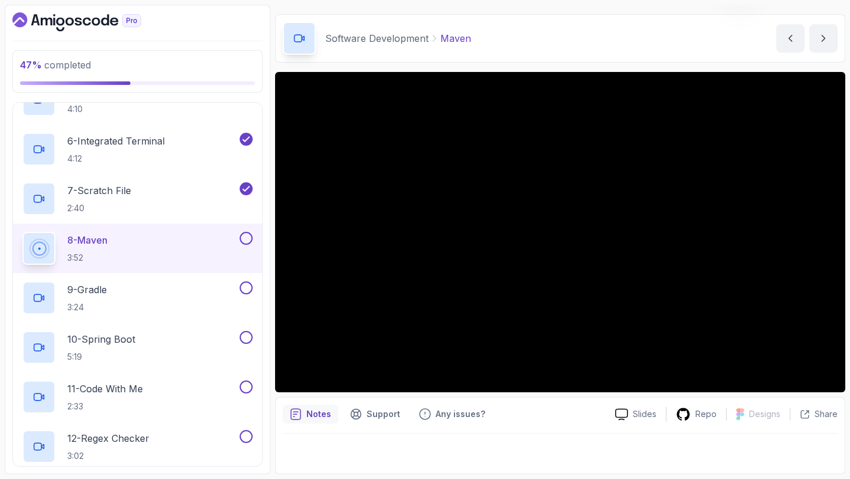
click at [246, 239] on button at bounding box center [246, 238] width 13 height 13
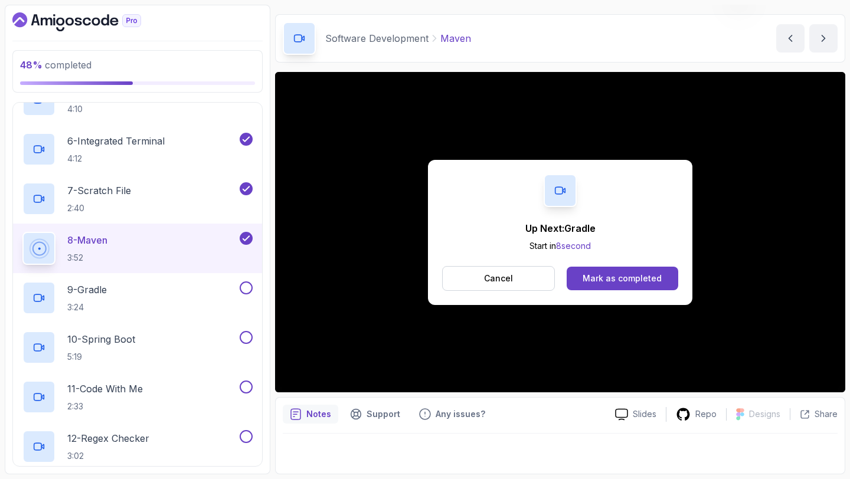
click at [160, 238] on div "8 - Maven 3:52" at bounding box center [129, 248] width 215 height 33
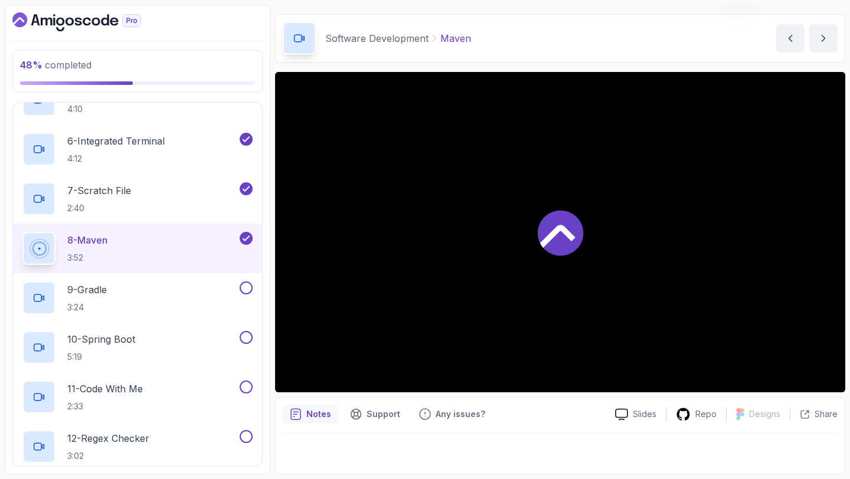
click at [562, 221] on icon at bounding box center [560, 232] width 45 height 45
click at [214, 208] on div "7 - Scratch File 2:40" at bounding box center [129, 198] width 215 height 33
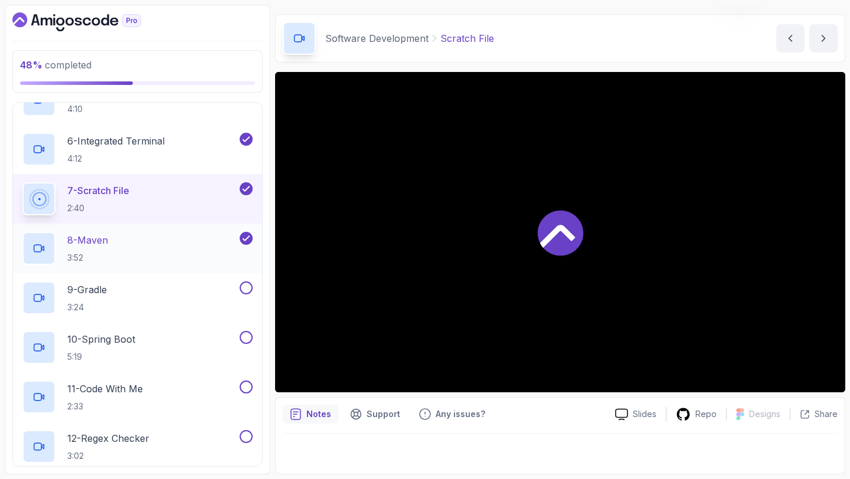
click at [195, 263] on div "8 - Maven 3:52" at bounding box center [129, 248] width 215 height 33
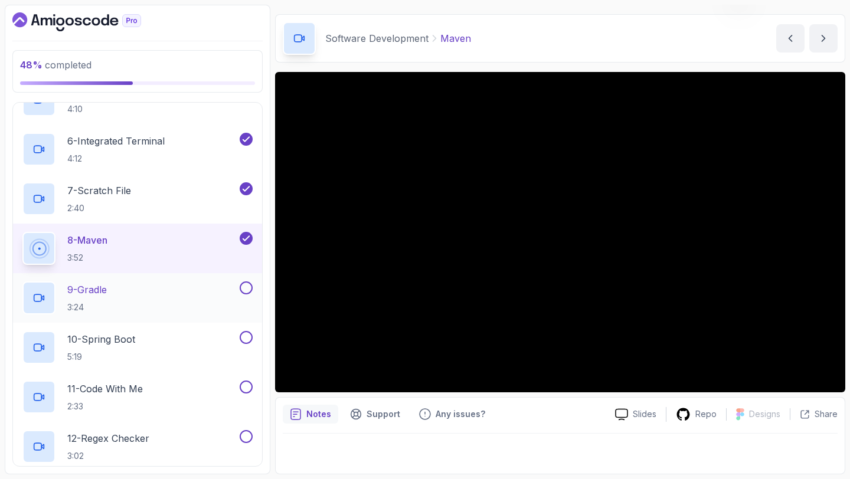
click at [184, 289] on div "9 - Gradle 3:24" at bounding box center [129, 298] width 215 height 33
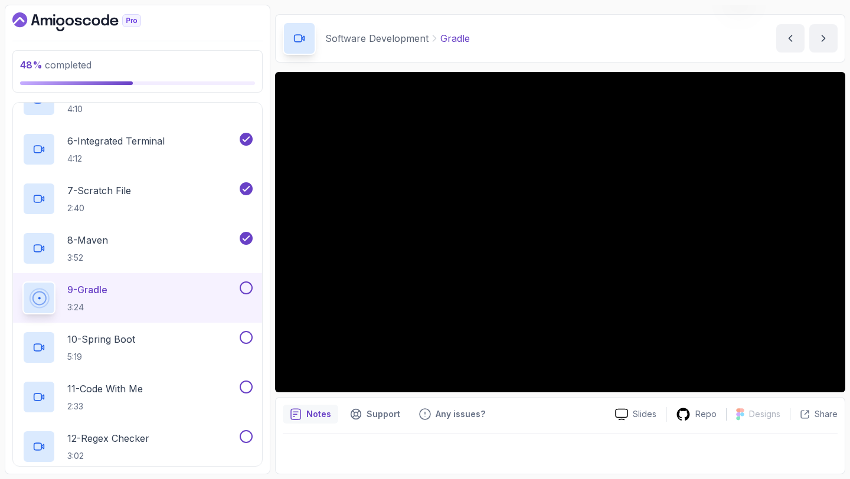
click at [244, 288] on button at bounding box center [246, 288] width 13 height 13
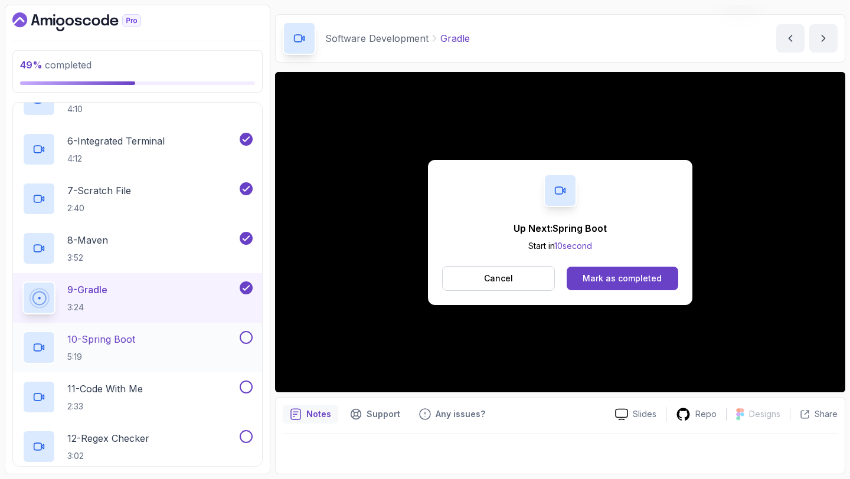
click at [162, 346] on div "10 - Spring Boot 5:19" at bounding box center [129, 347] width 215 height 33
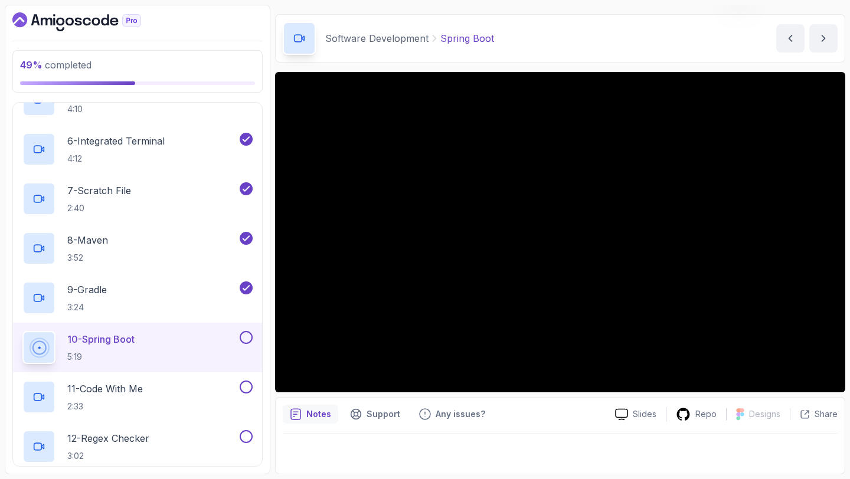
click at [249, 337] on button at bounding box center [246, 337] width 13 height 13
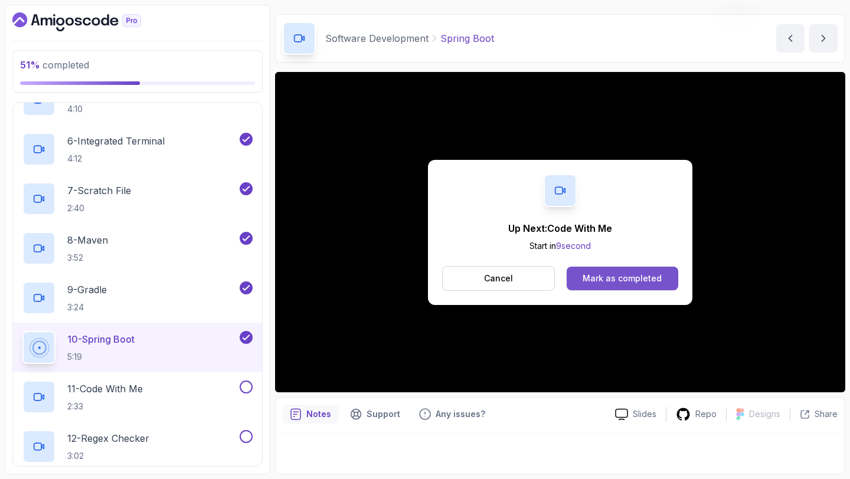
click at [657, 267] on button "Mark as completed" at bounding box center [623, 279] width 112 height 24
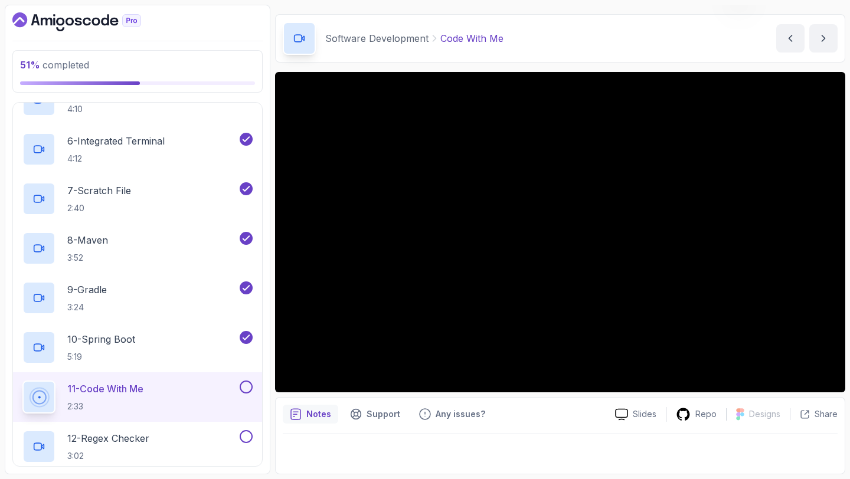
click at [248, 385] on button at bounding box center [246, 387] width 13 height 13
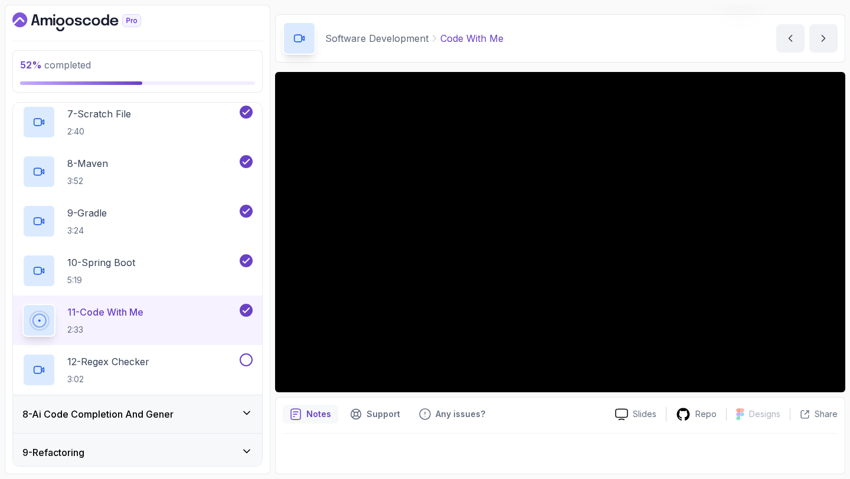
scroll to position [573, 0]
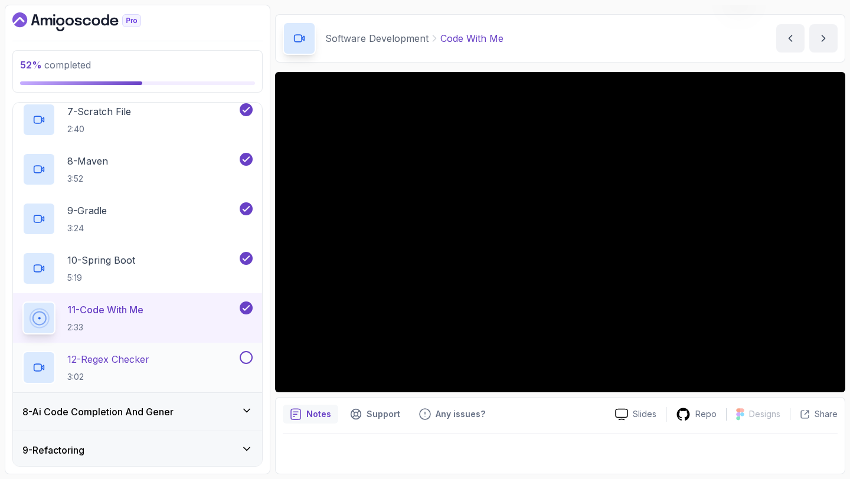
click at [193, 376] on div "12 - Regex Checker 3:02" at bounding box center [129, 367] width 215 height 33
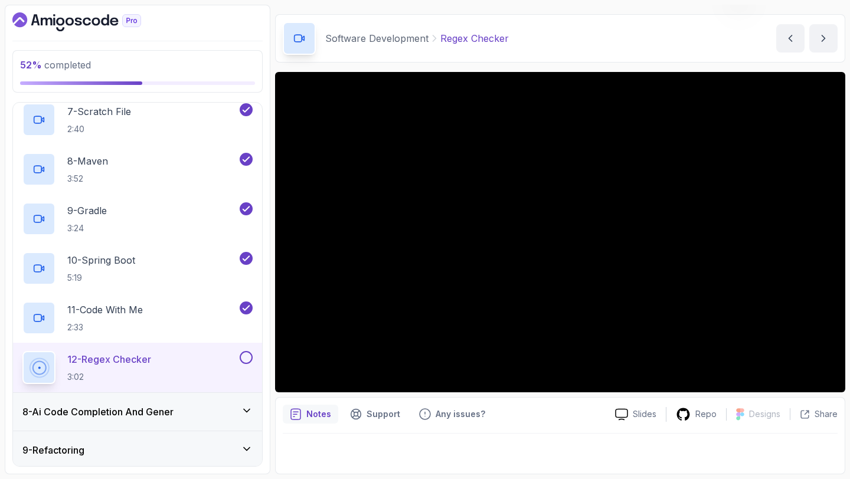
click at [243, 358] on button at bounding box center [246, 357] width 13 height 13
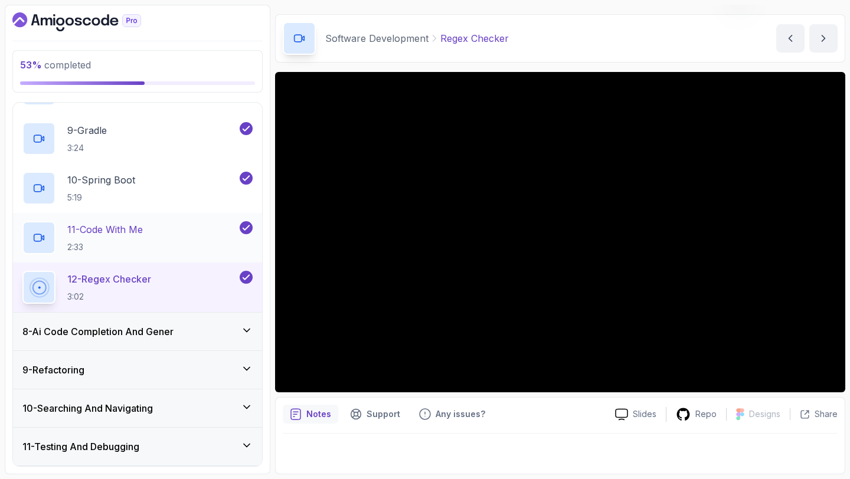
scroll to position [656, 0]
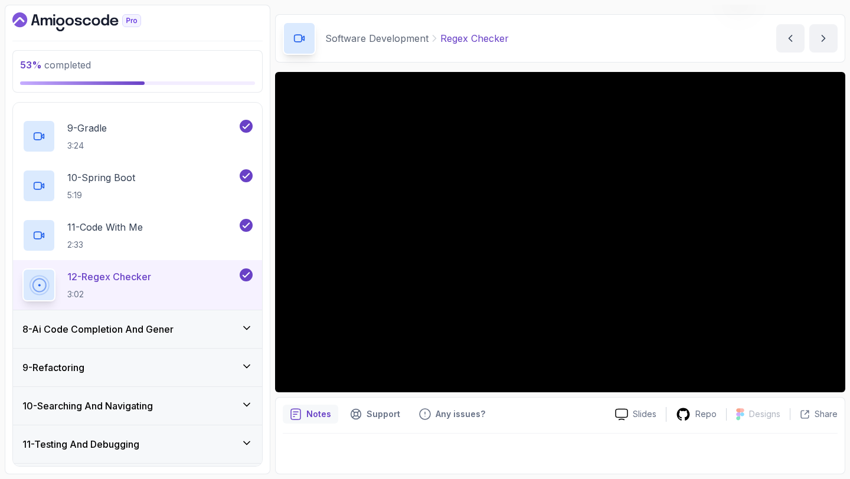
click at [253, 328] on div "8 - Ai Code Completion And Gener" at bounding box center [137, 329] width 249 height 38
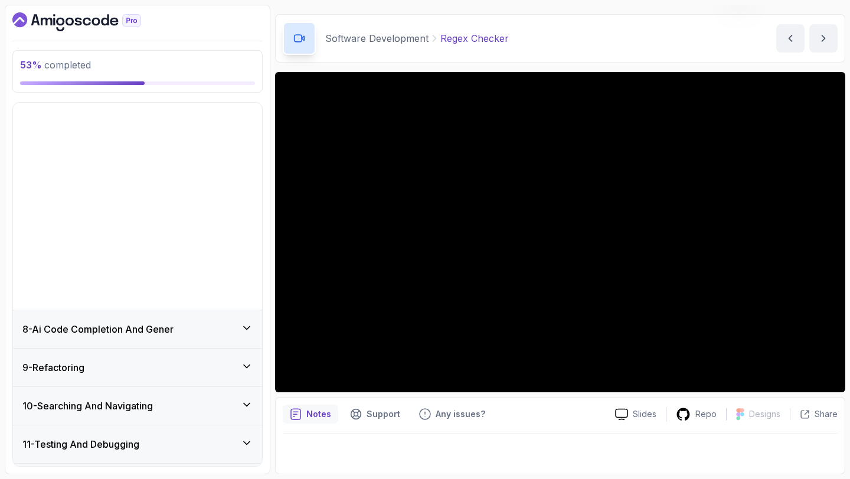
scroll to position [173, 0]
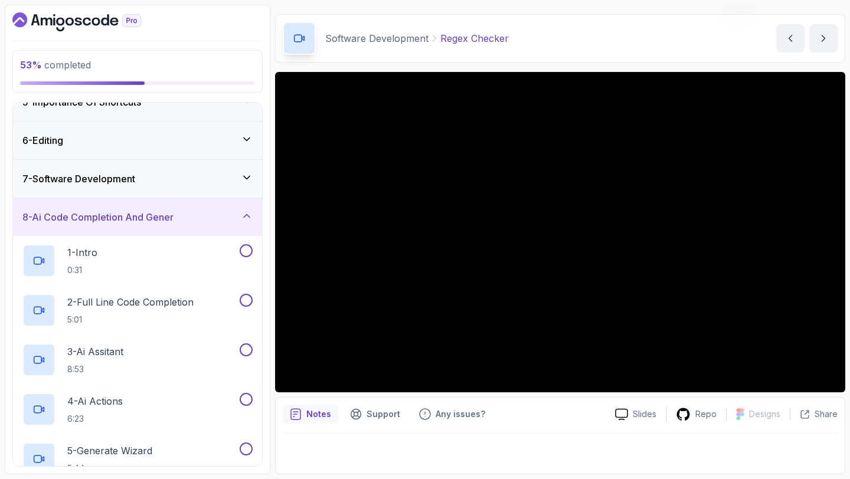
click at [191, 177] on div "7 - Software Development" at bounding box center [137, 179] width 230 height 14
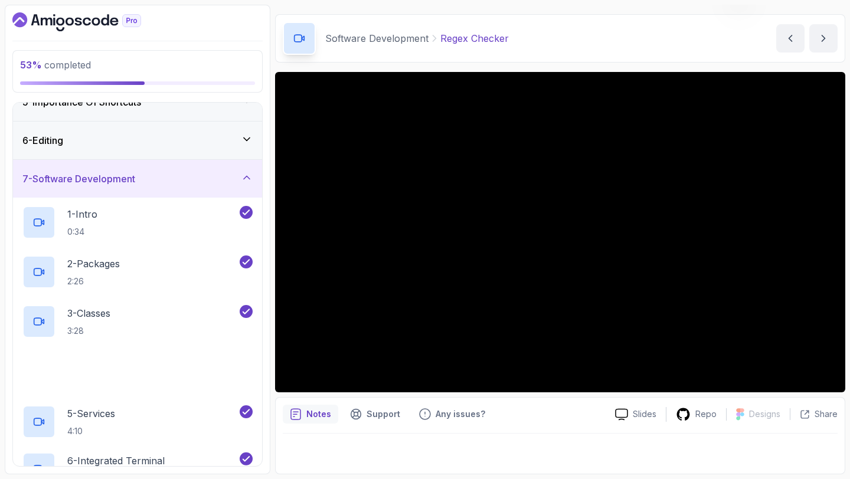
click at [191, 177] on div "7 - Software Development" at bounding box center [137, 179] width 230 height 14
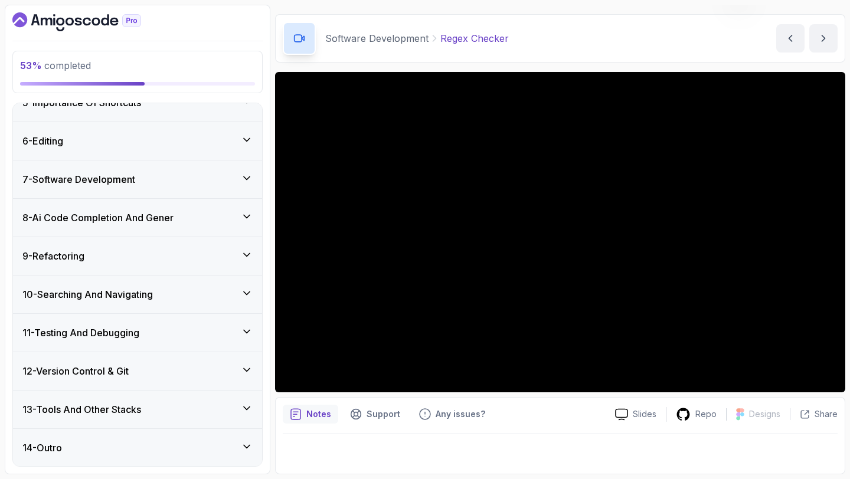
click at [187, 215] on div "8 - Ai Code Completion And Gener" at bounding box center [137, 218] width 230 height 14
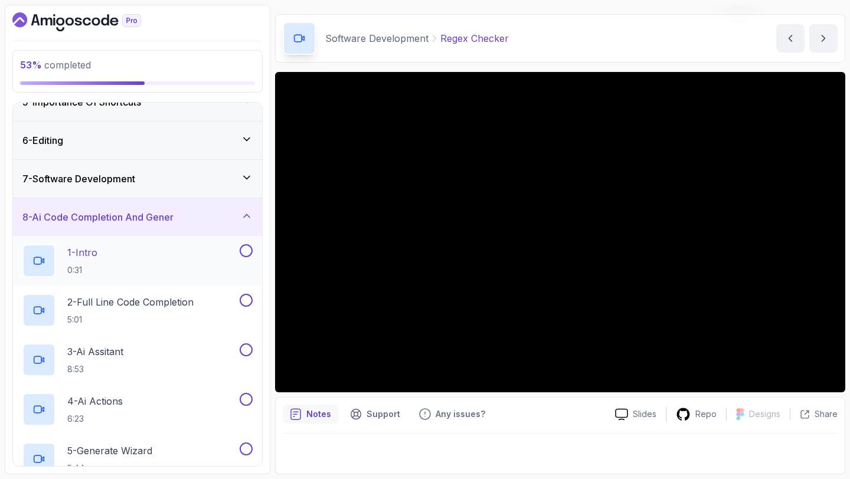
click at [195, 269] on div "1 - Intro 0:31" at bounding box center [129, 260] width 215 height 33
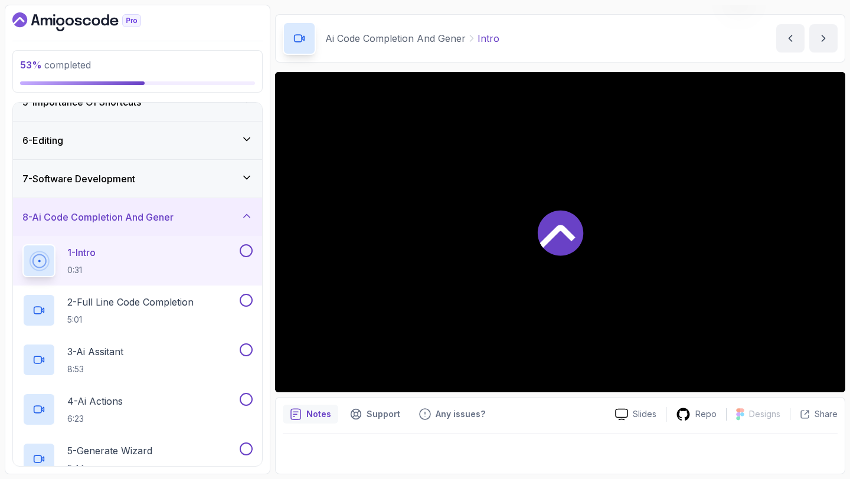
click at [248, 250] on button at bounding box center [246, 250] width 13 height 13
click at [204, 297] on div "2 - Full Line Code Completion 5:01" at bounding box center [129, 310] width 215 height 33
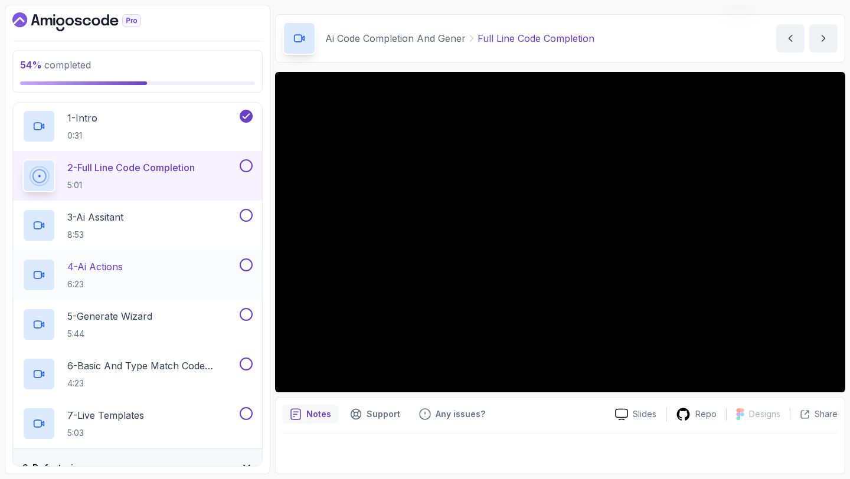
scroll to position [351, 0]
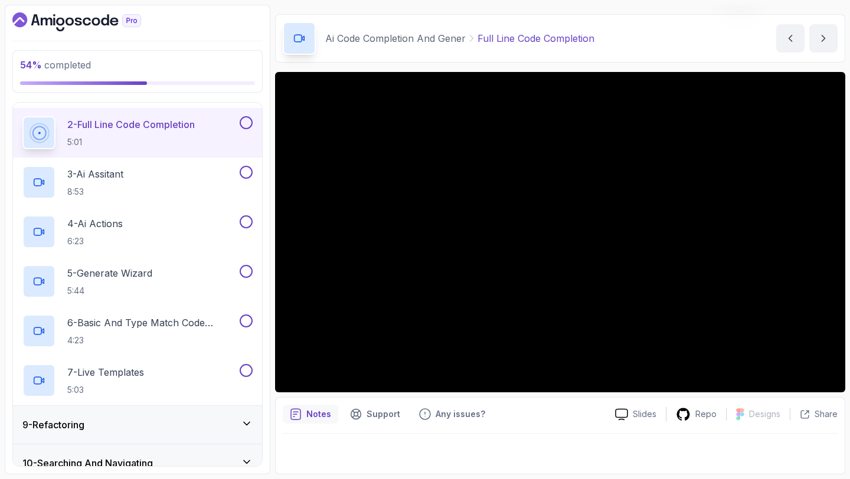
click at [249, 122] on button at bounding box center [246, 122] width 13 height 13
click at [160, 185] on div "3 - Ai Assitant 8:53" at bounding box center [129, 182] width 215 height 33
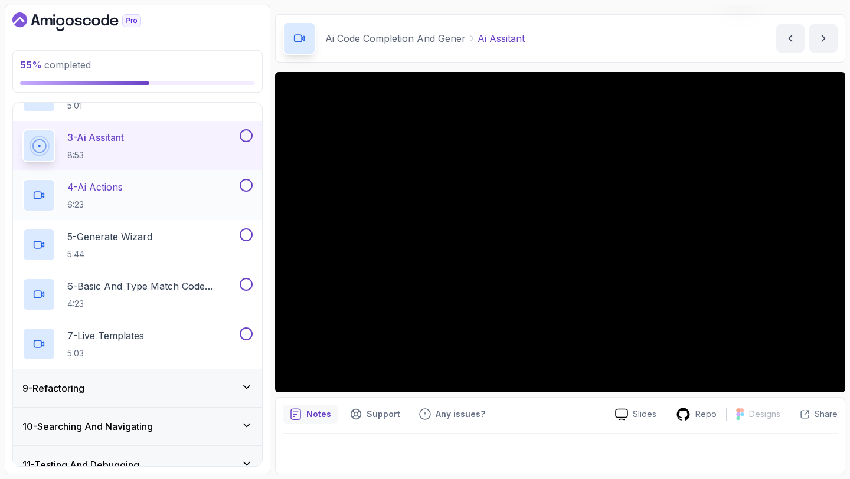
scroll to position [387, 0]
click at [246, 142] on button at bounding box center [246, 136] width 13 height 13
click at [551, 419] on div "Notes Support Any issues?" at bounding box center [444, 414] width 323 height 19
click at [185, 184] on div "4 - Ai Actions 6:23" at bounding box center [129, 195] width 215 height 33
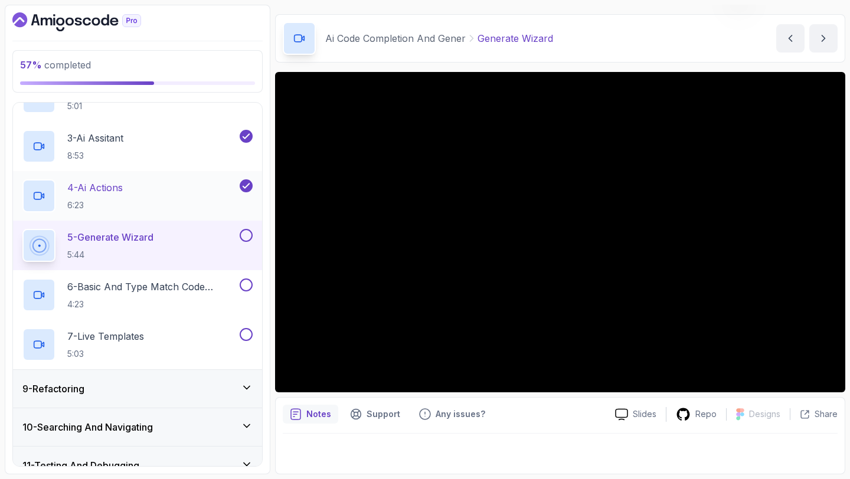
click at [176, 202] on div "4 - Ai Actions 6:23" at bounding box center [129, 195] width 215 height 33
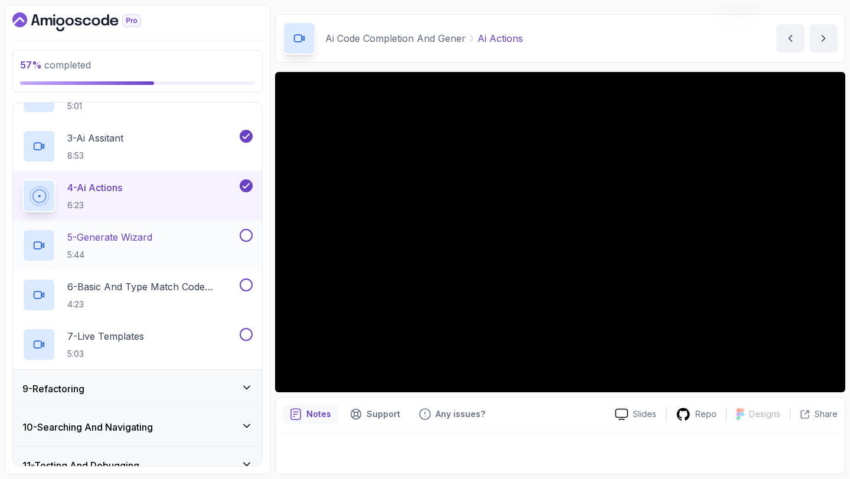
click at [123, 248] on h2 "5 - Generate Wizard 5:44" at bounding box center [109, 245] width 85 height 31
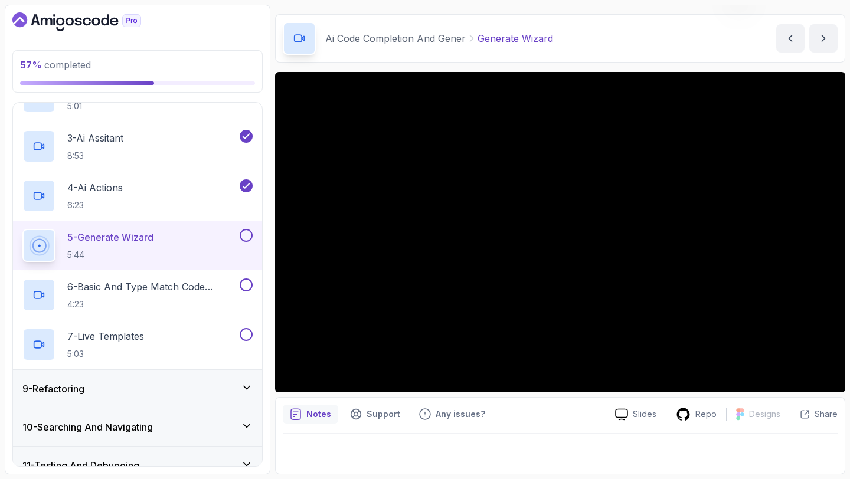
click at [243, 237] on button at bounding box center [246, 235] width 13 height 13
click at [246, 283] on button at bounding box center [246, 285] width 13 height 13
click at [168, 331] on div "7 - Live Templates 5:03" at bounding box center [129, 344] width 215 height 33
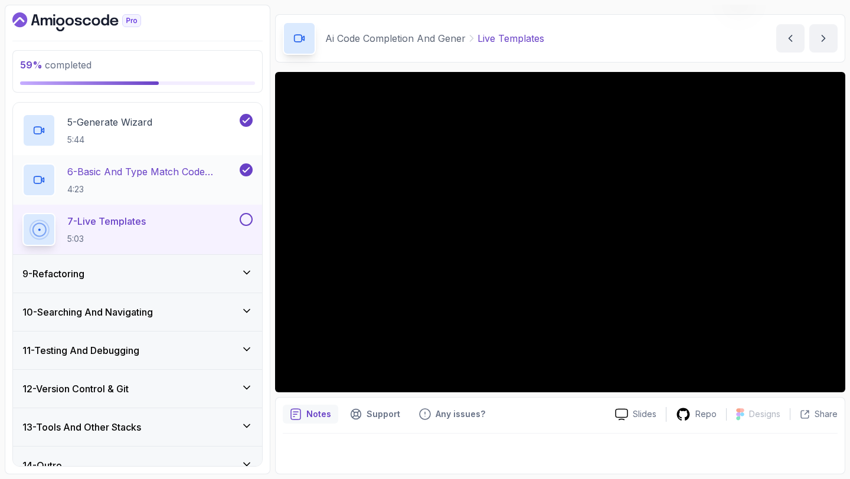
scroll to position [520, 0]
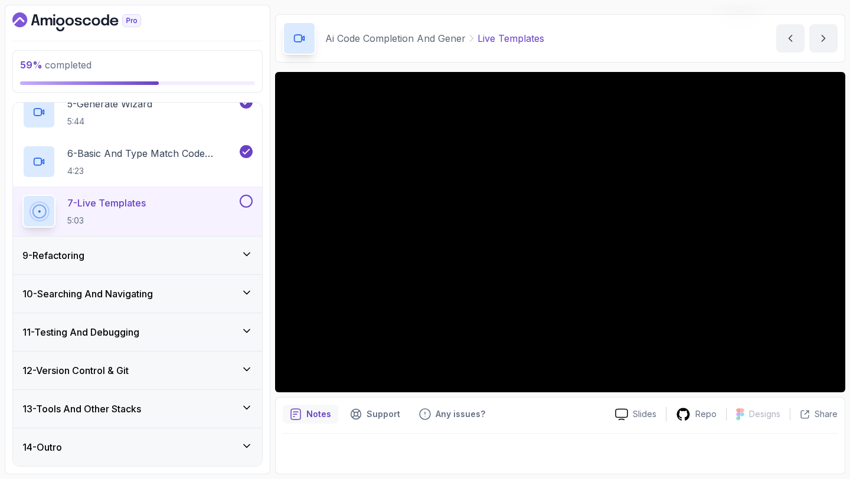
click at [247, 201] on button at bounding box center [246, 201] width 13 height 13
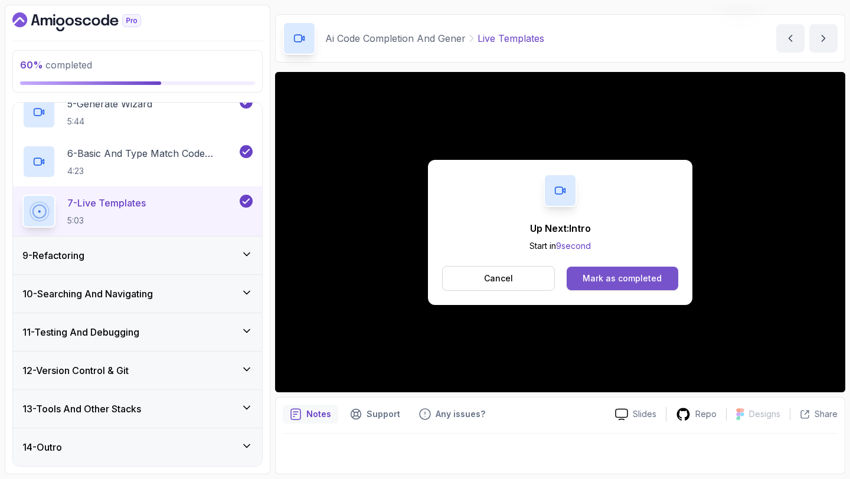
click at [630, 280] on div "Mark as completed" at bounding box center [622, 279] width 79 height 12
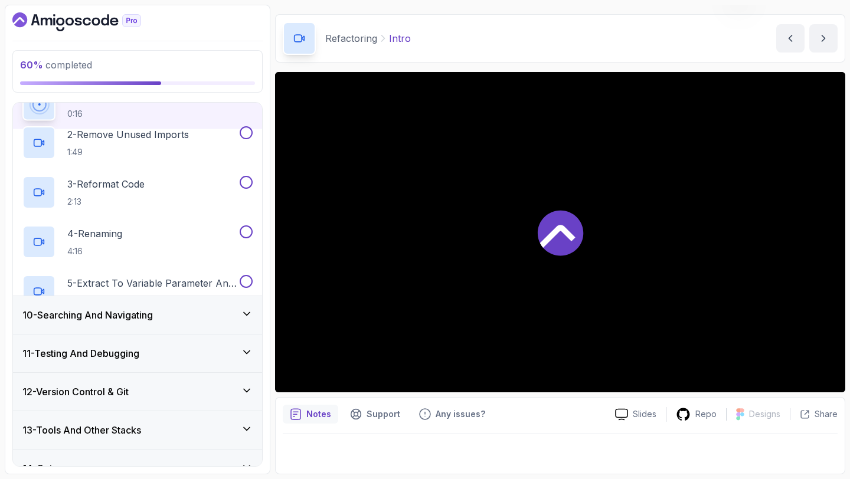
scroll to position [173, 0]
